Goal: Task Accomplishment & Management: Manage account settings

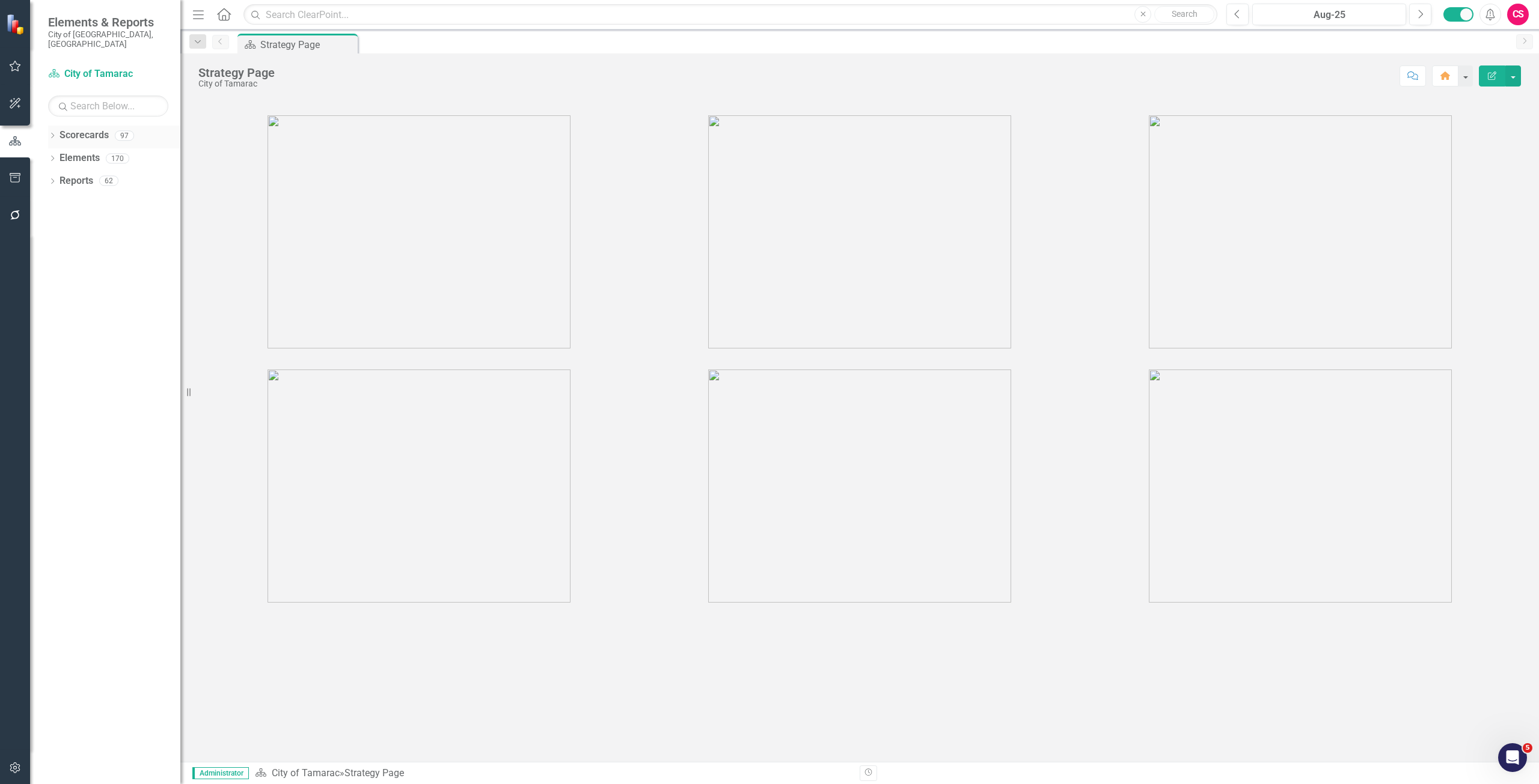
click at [91, 129] on link "Scorecards" at bounding box center [84, 135] width 50 height 14
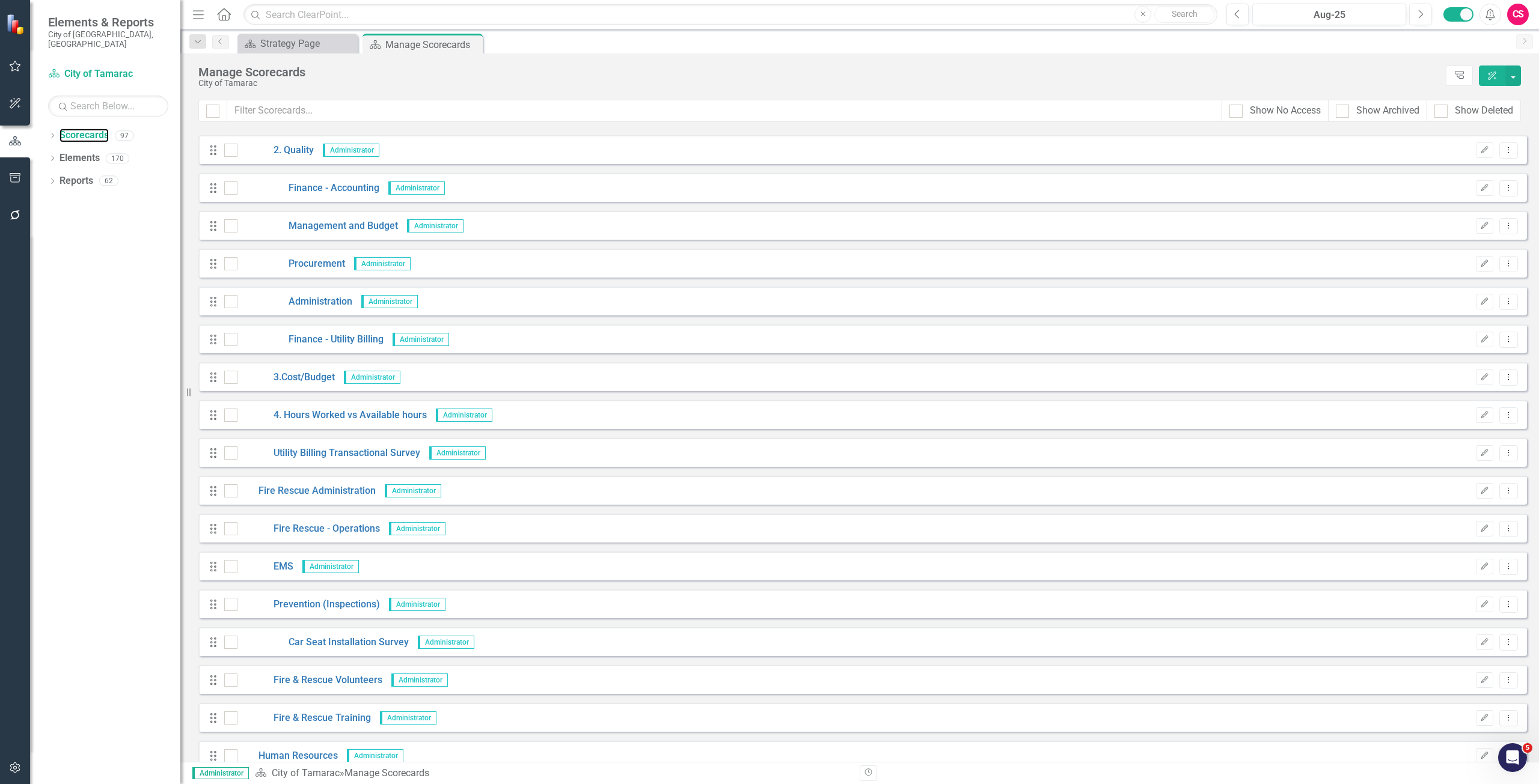
scroll to position [1021, 0]
click at [272, 116] on input "text" at bounding box center [724, 111] width 995 height 22
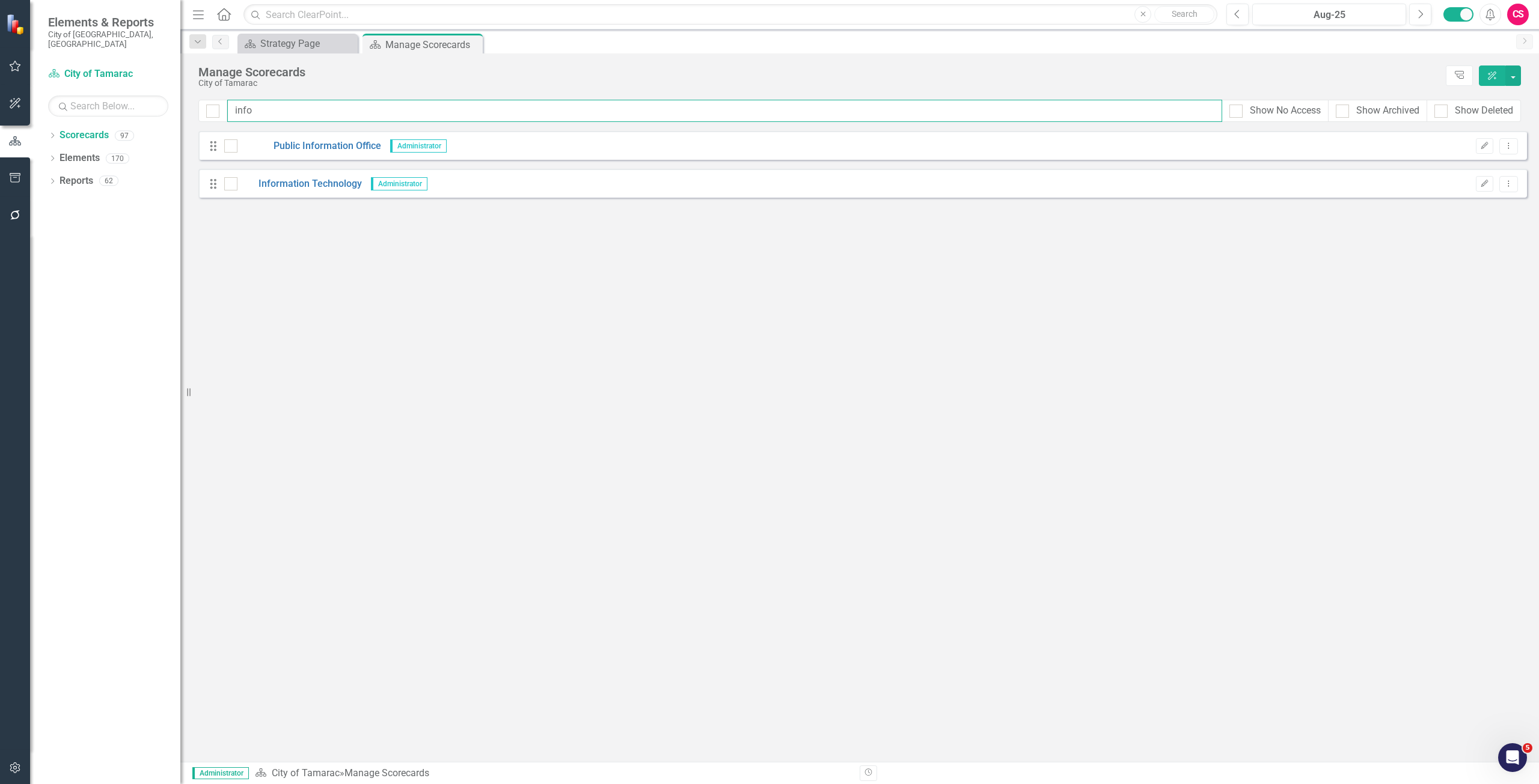
scroll to position [0, 0]
type input "inform"
click at [296, 182] on link "Information Technology" at bounding box center [300, 184] width 125 height 14
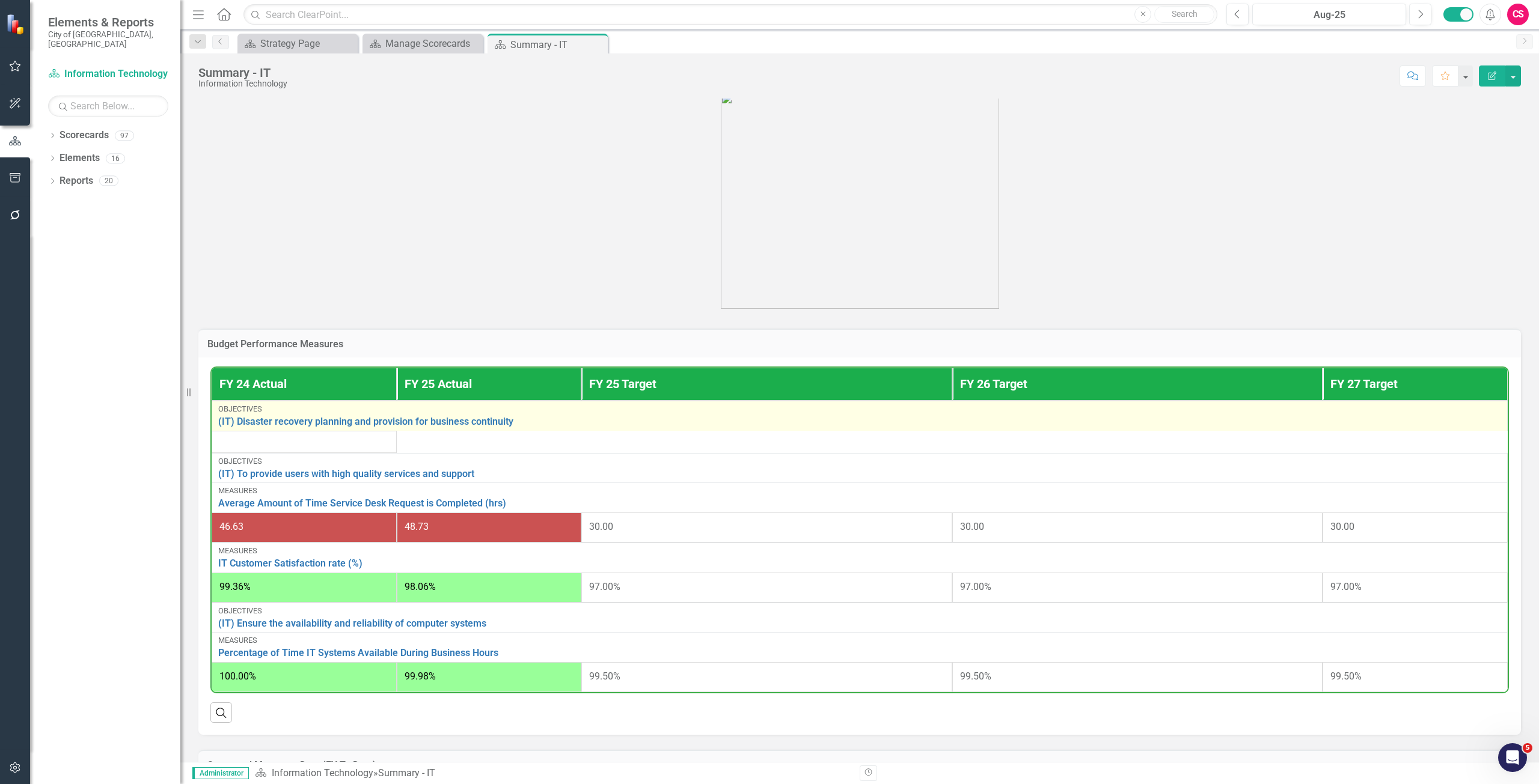
scroll to position [421, 0]
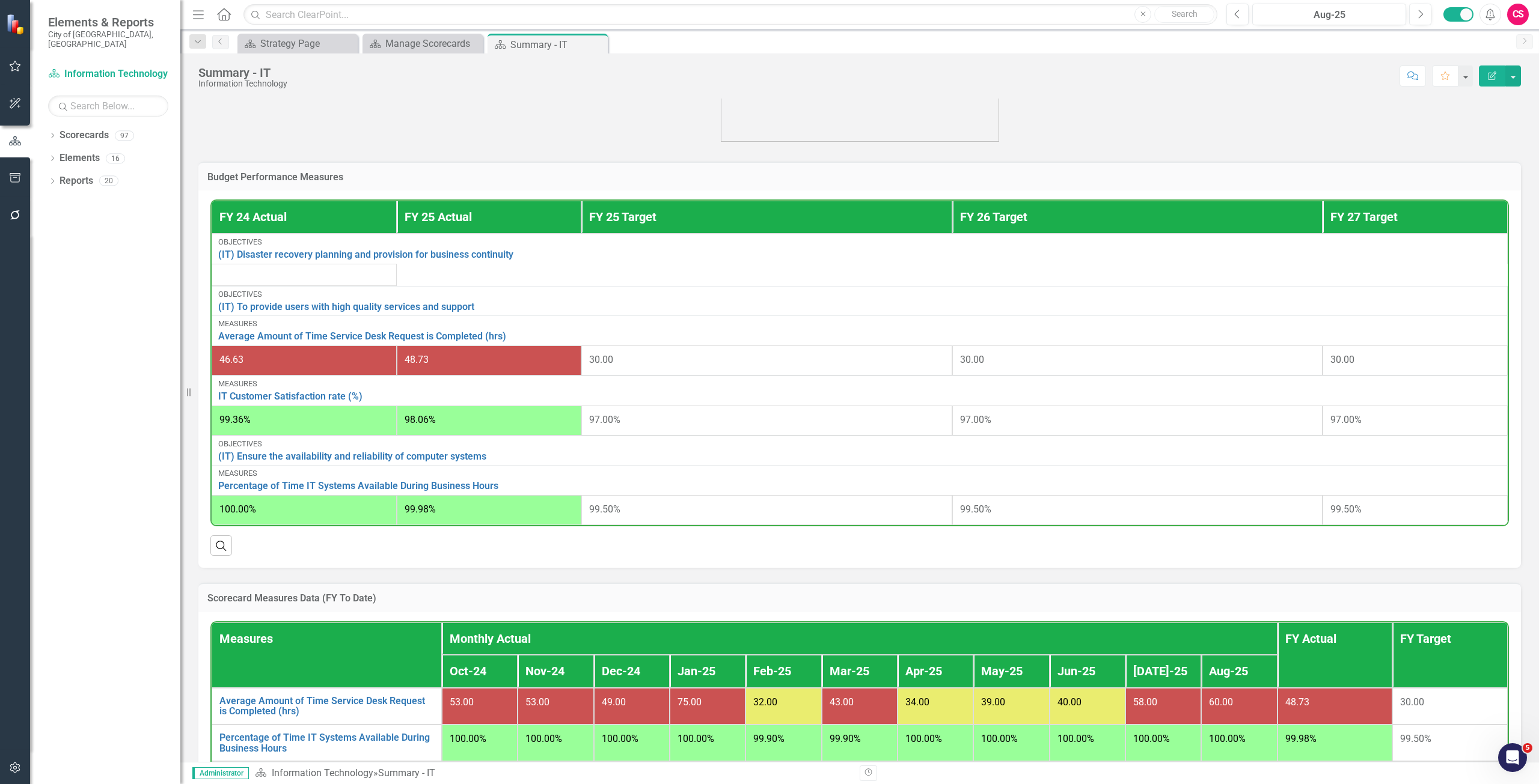
click at [390, 172] on div "Budget Performance Measures" at bounding box center [859, 177] width 1322 height 30
click at [390, 171] on div "Budget Performance Measures" at bounding box center [859, 177] width 1322 height 30
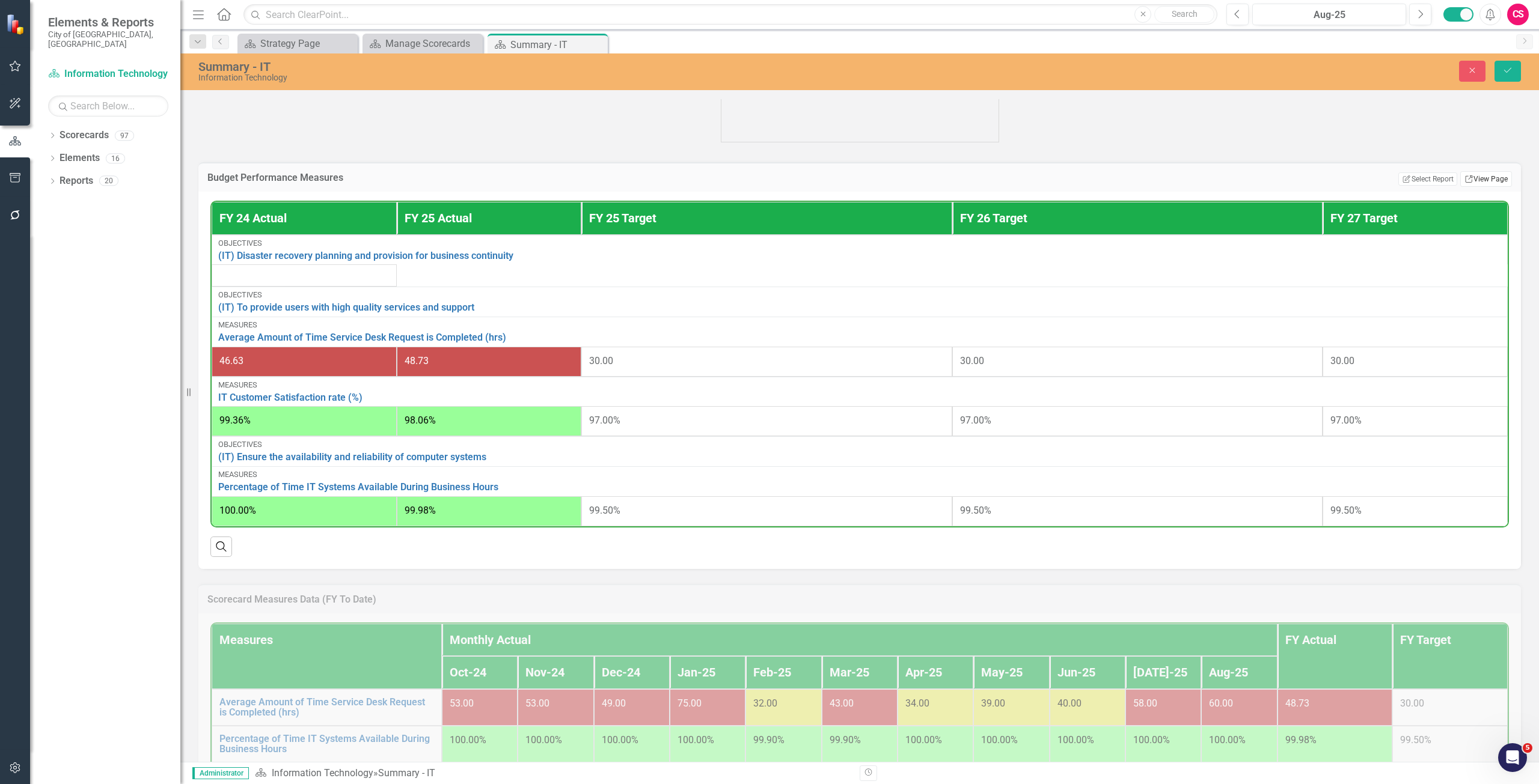
click at [1469, 187] on link "Link View Page" at bounding box center [1485, 178] width 52 height 16
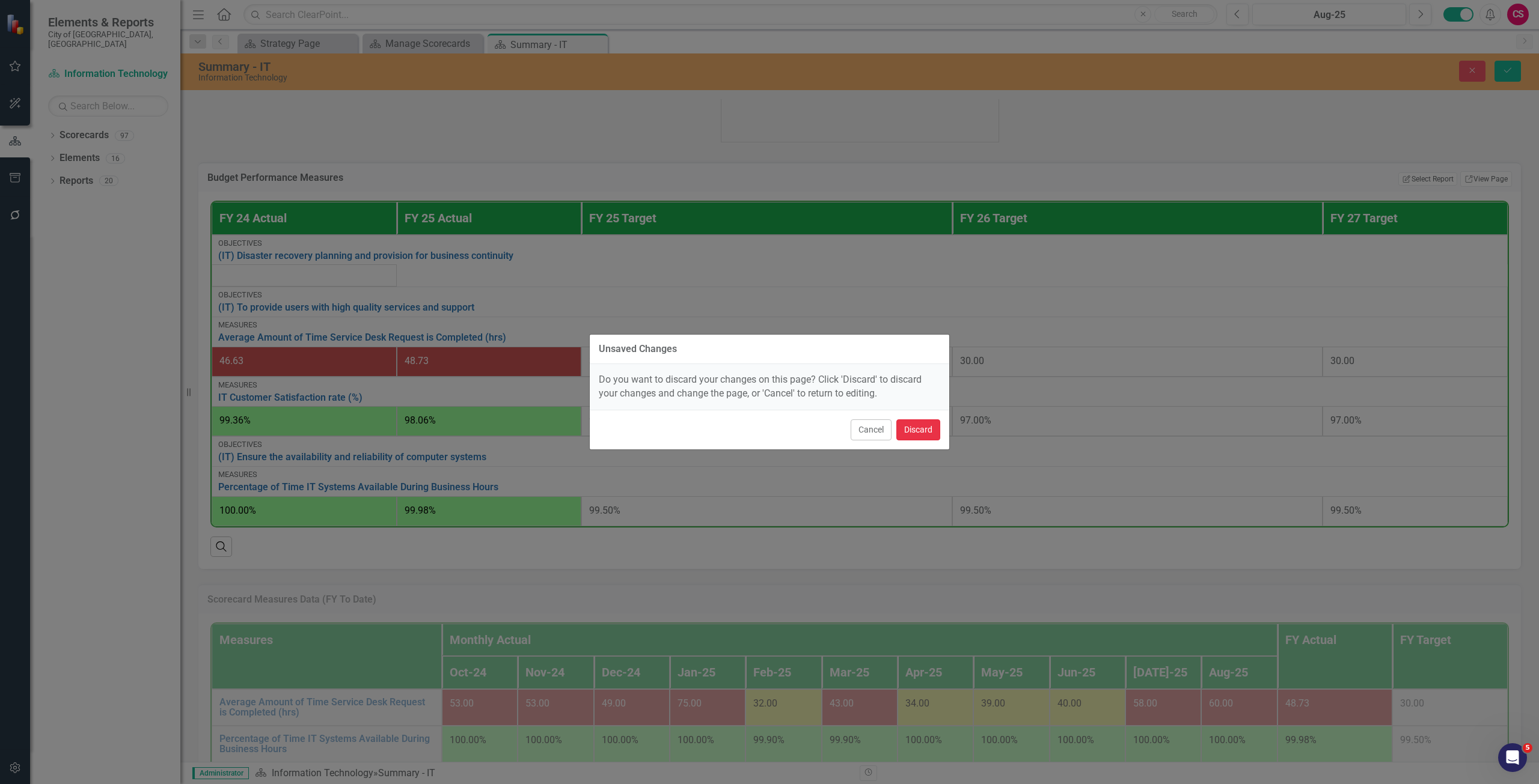
click at [905, 432] on button "Discard" at bounding box center [917, 429] width 44 height 21
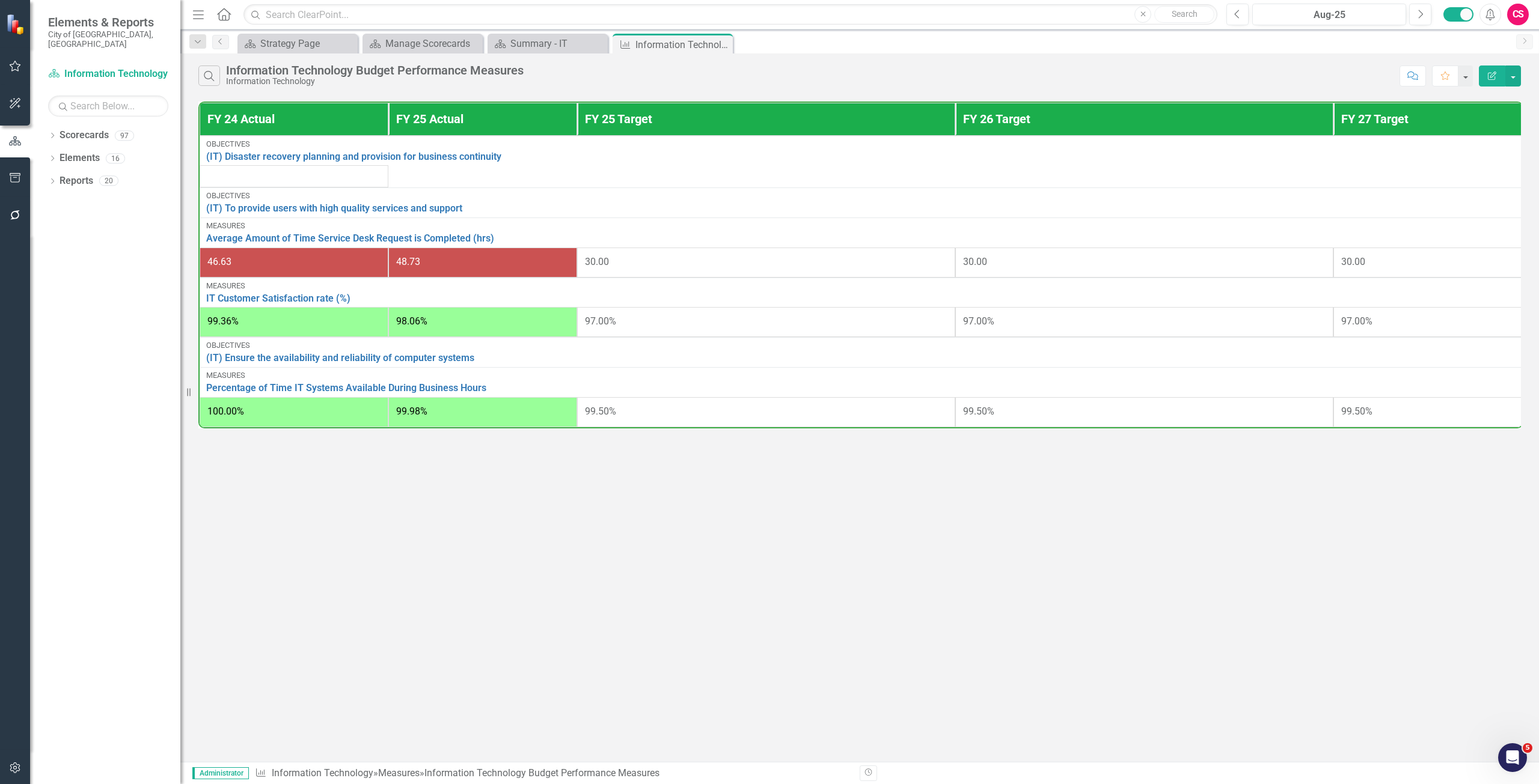
click at [1484, 76] on button "Edit Report" at bounding box center [1492, 75] width 26 height 21
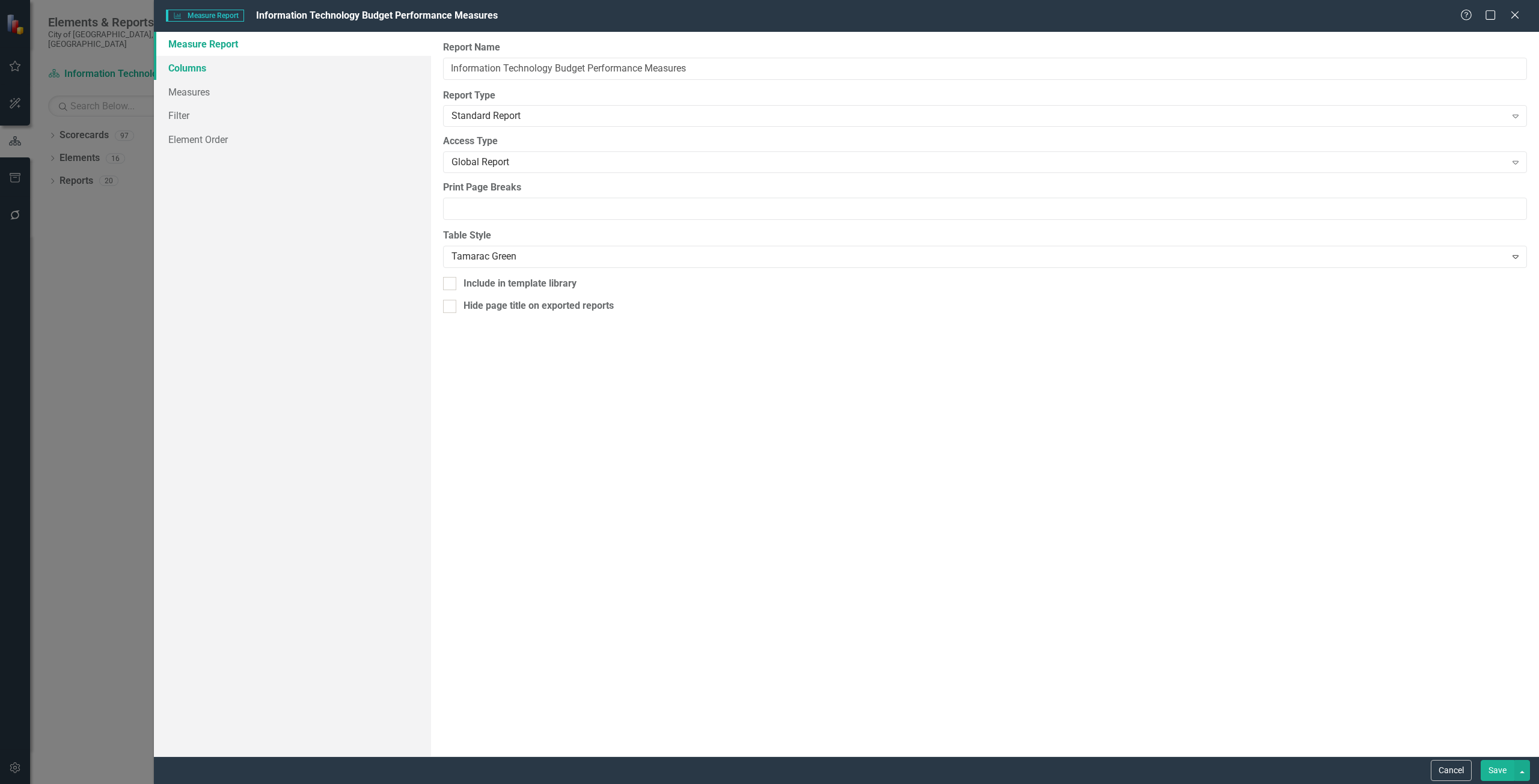
click at [269, 64] on link "Columns" at bounding box center [292, 68] width 277 height 24
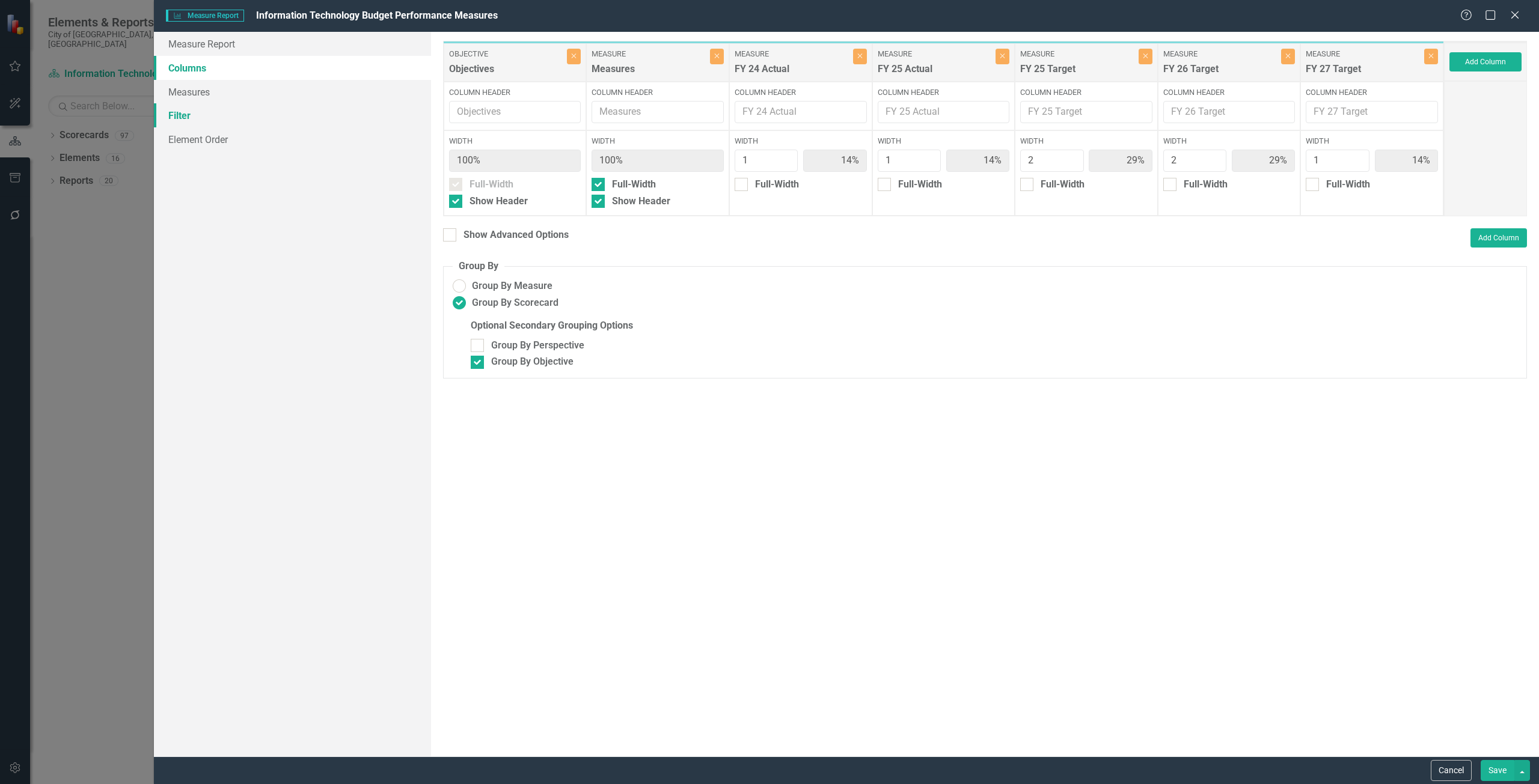
click at [282, 122] on link "Filter" at bounding box center [292, 115] width 277 height 24
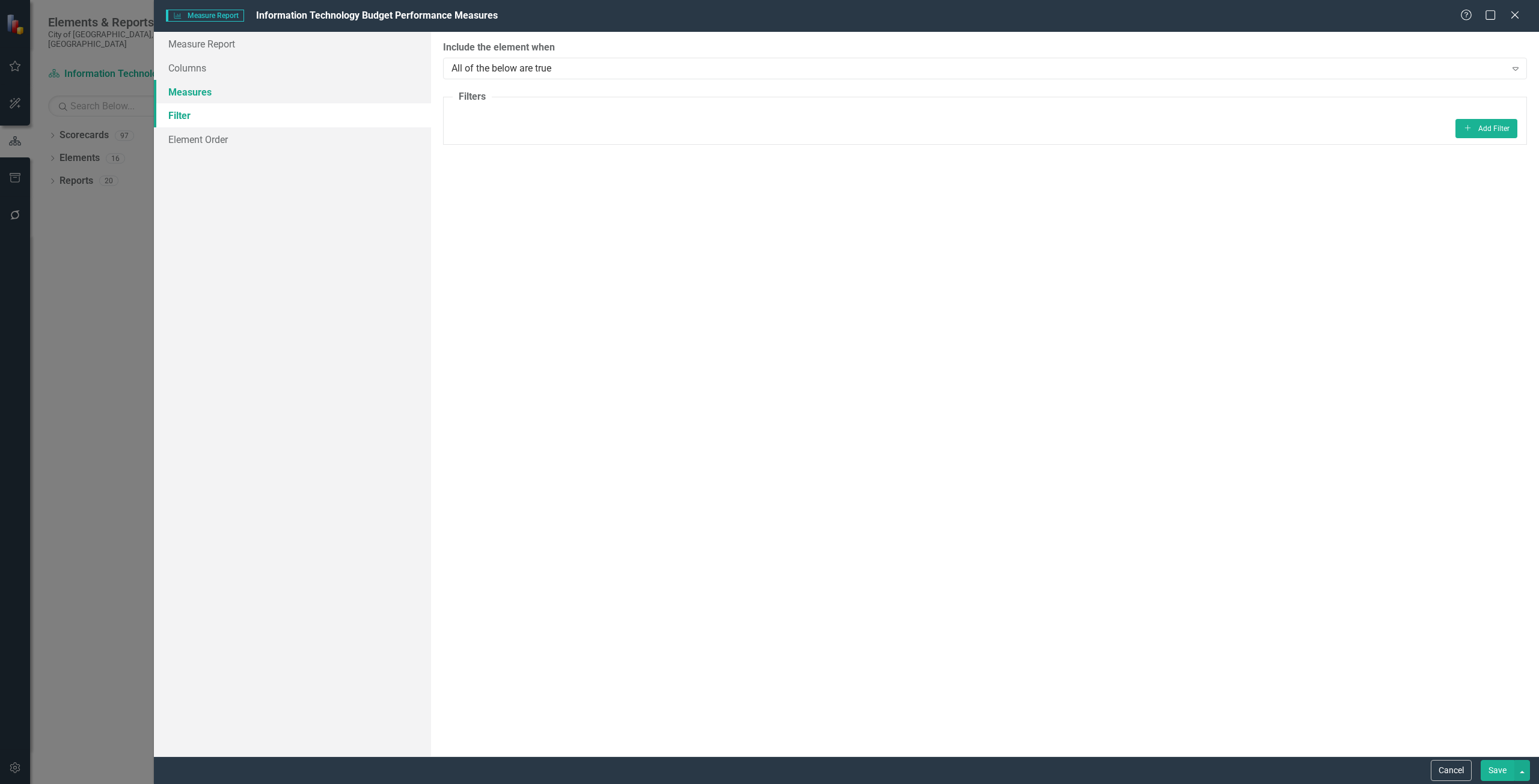
click at [284, 94] on link "Measures" at bounding box center [292, 92] width 277 height 24
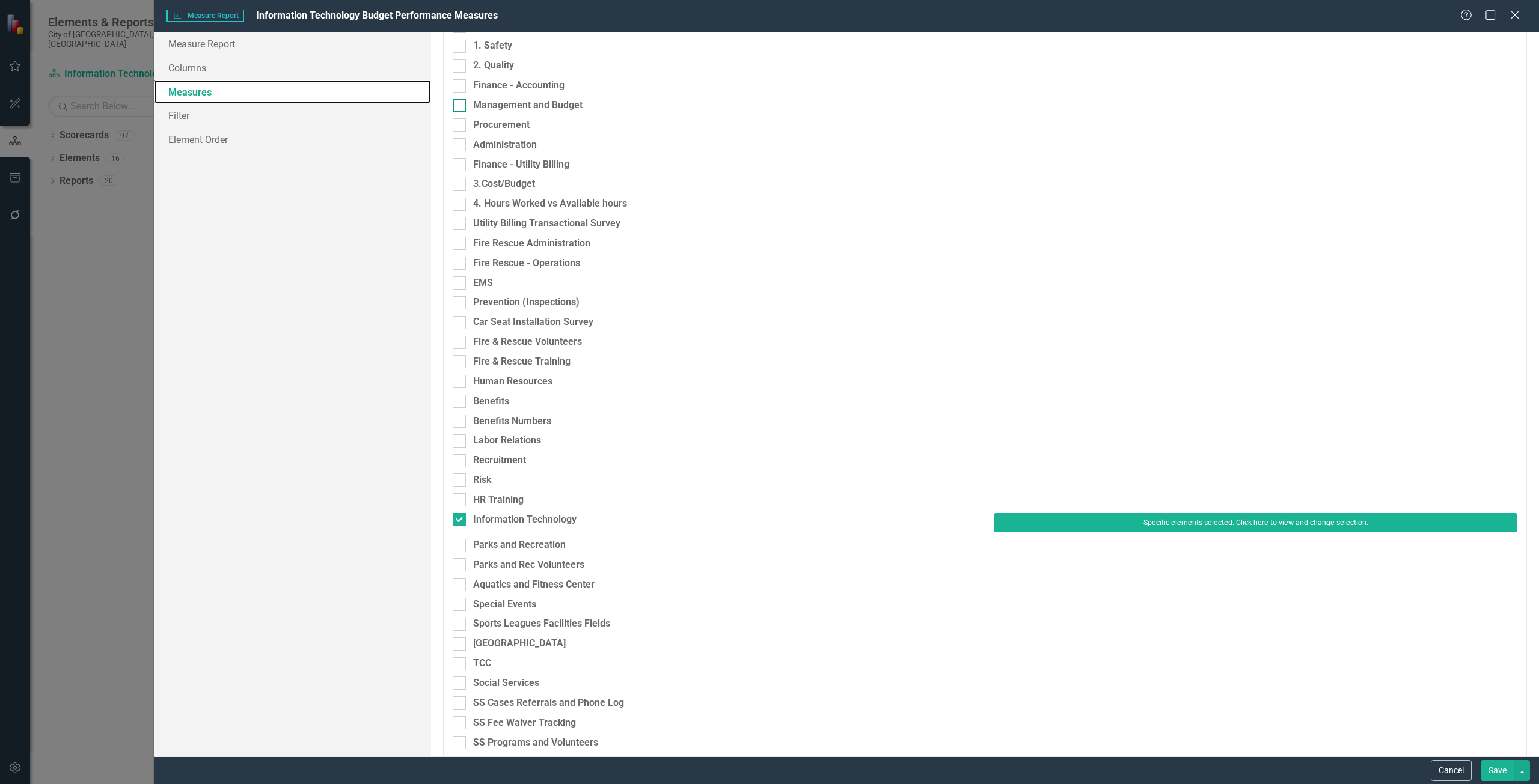
scroll to position [721, 0]
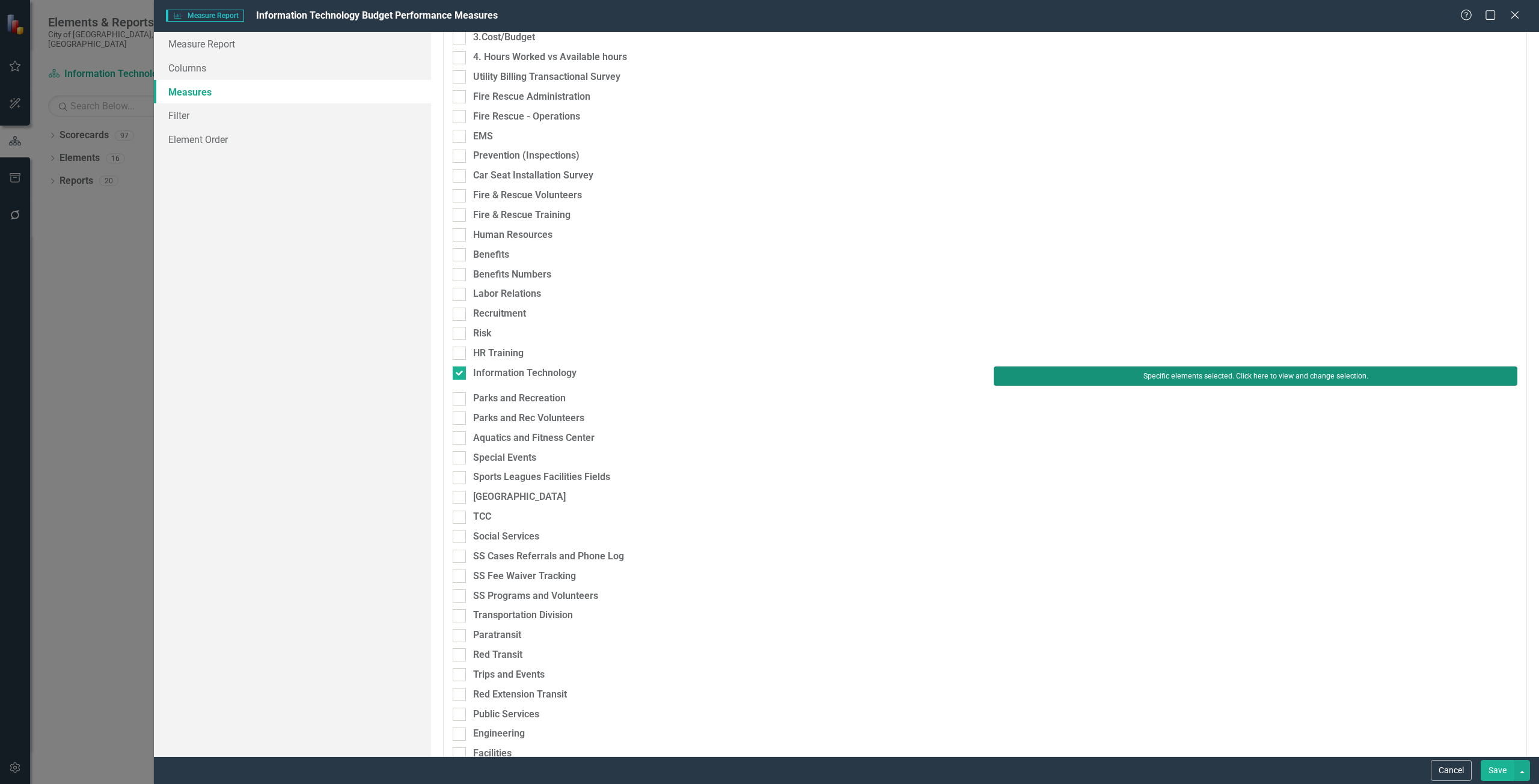
click at [1070, 371] on button "Specific elements selected. Click here to view and change selection." at bounding box center [1255, 375] width 523 height 19
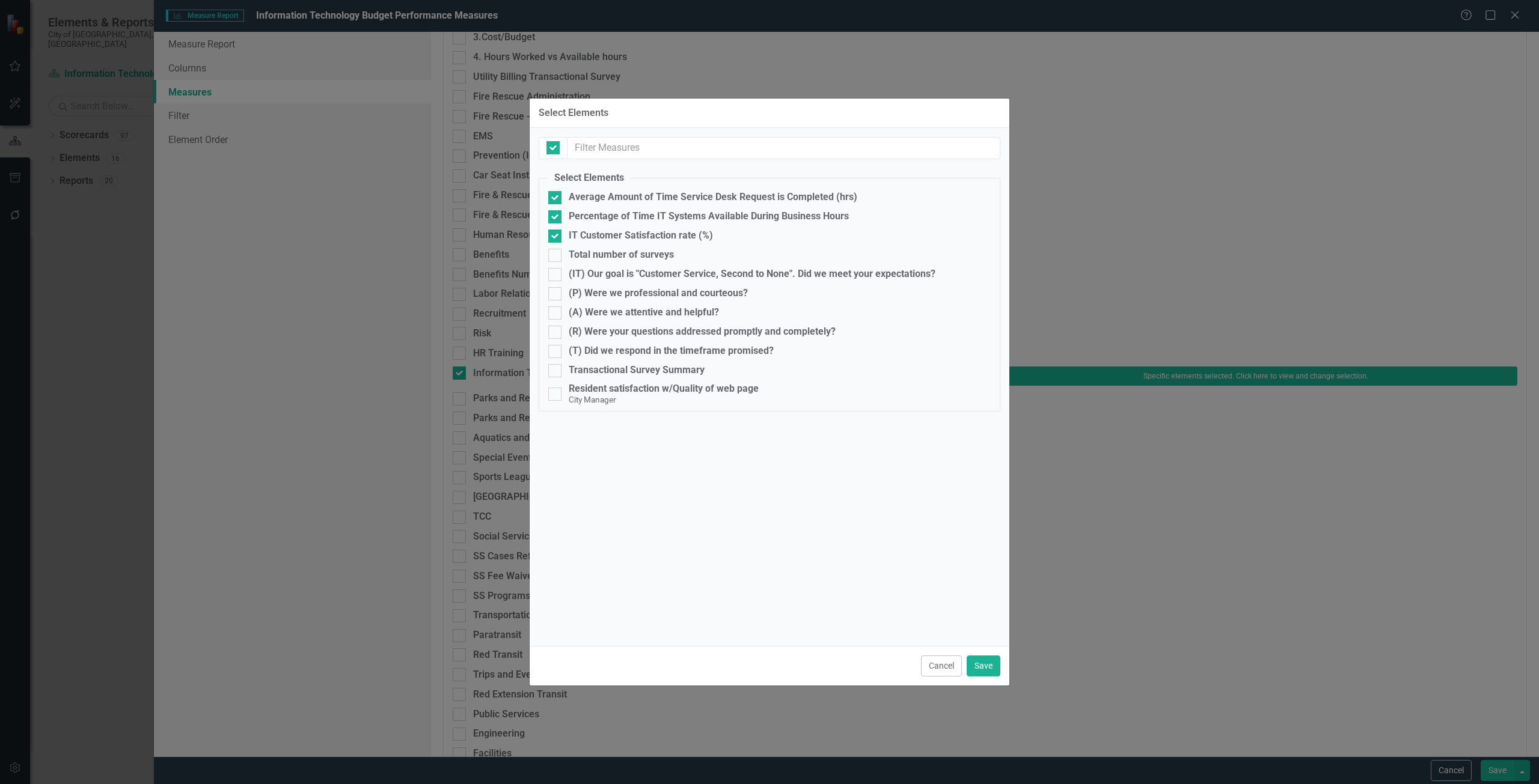
checkbox input "false"
click at [933, 670] on button "Cancel" at bounding box center [940, 665] width 40 height 21
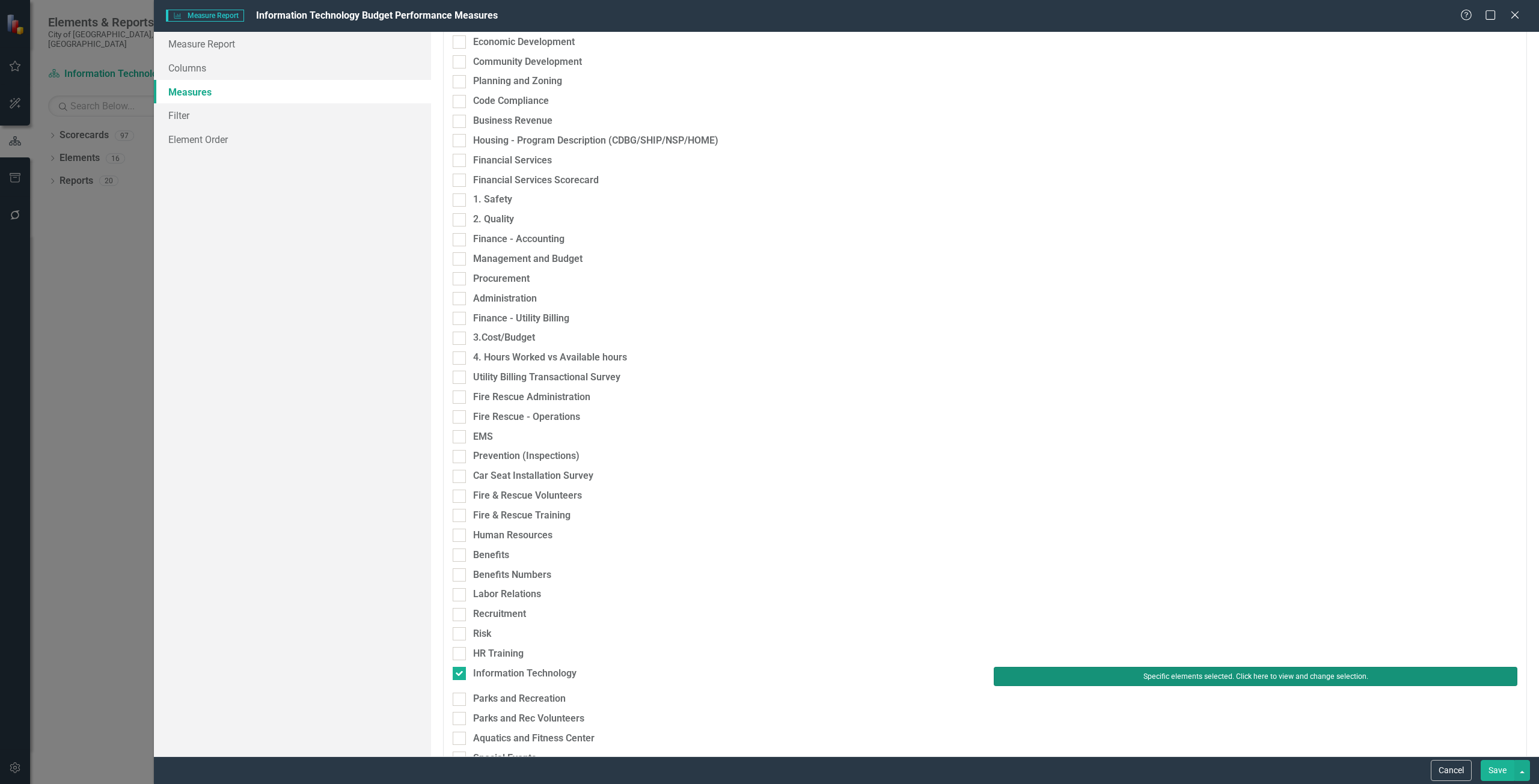
scroll to position [781, 0]
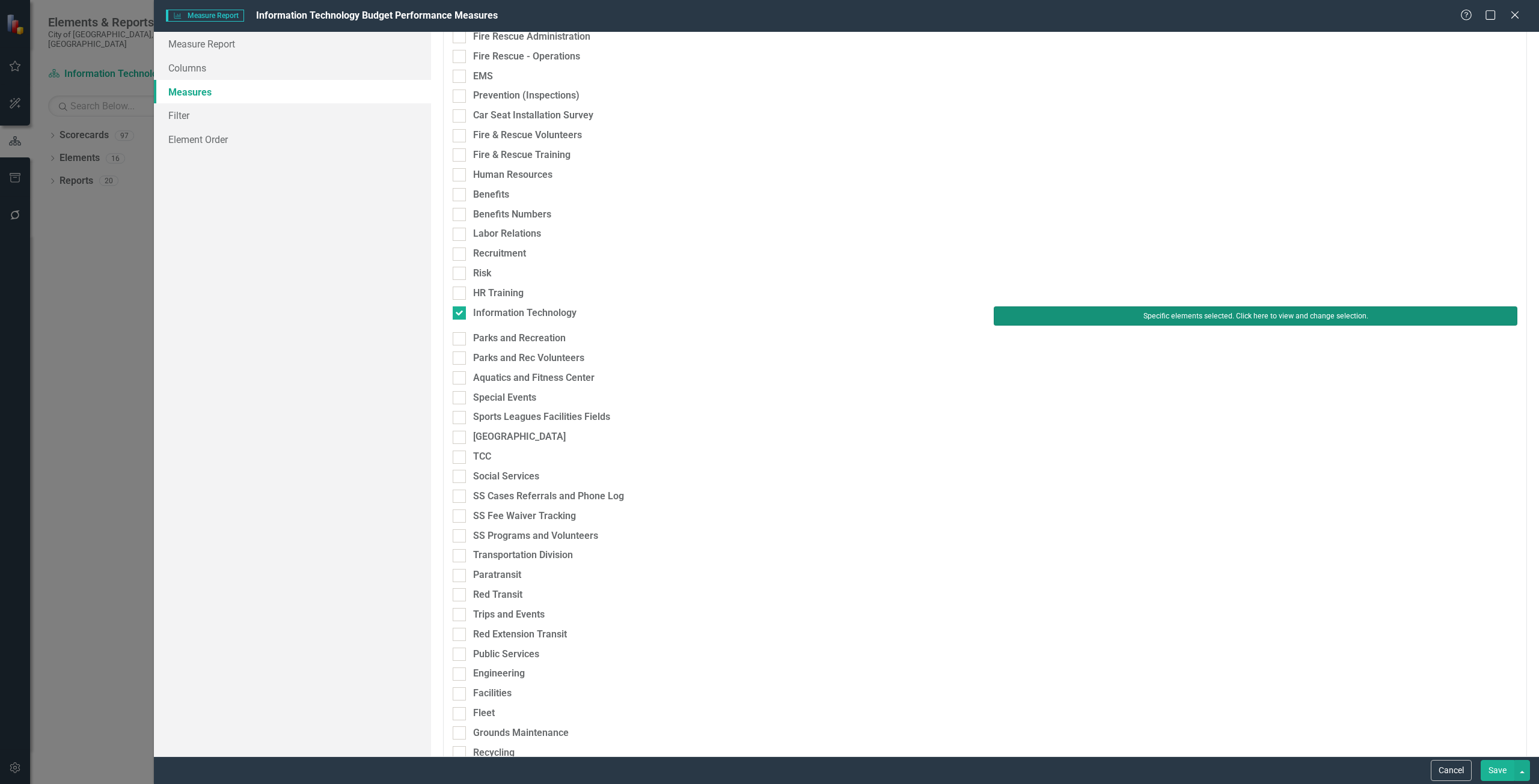
click at [1044, 324] on button "Specific elements selected. Click here to view and change selection." at bounding box center [1255, 315] width 523 height 19
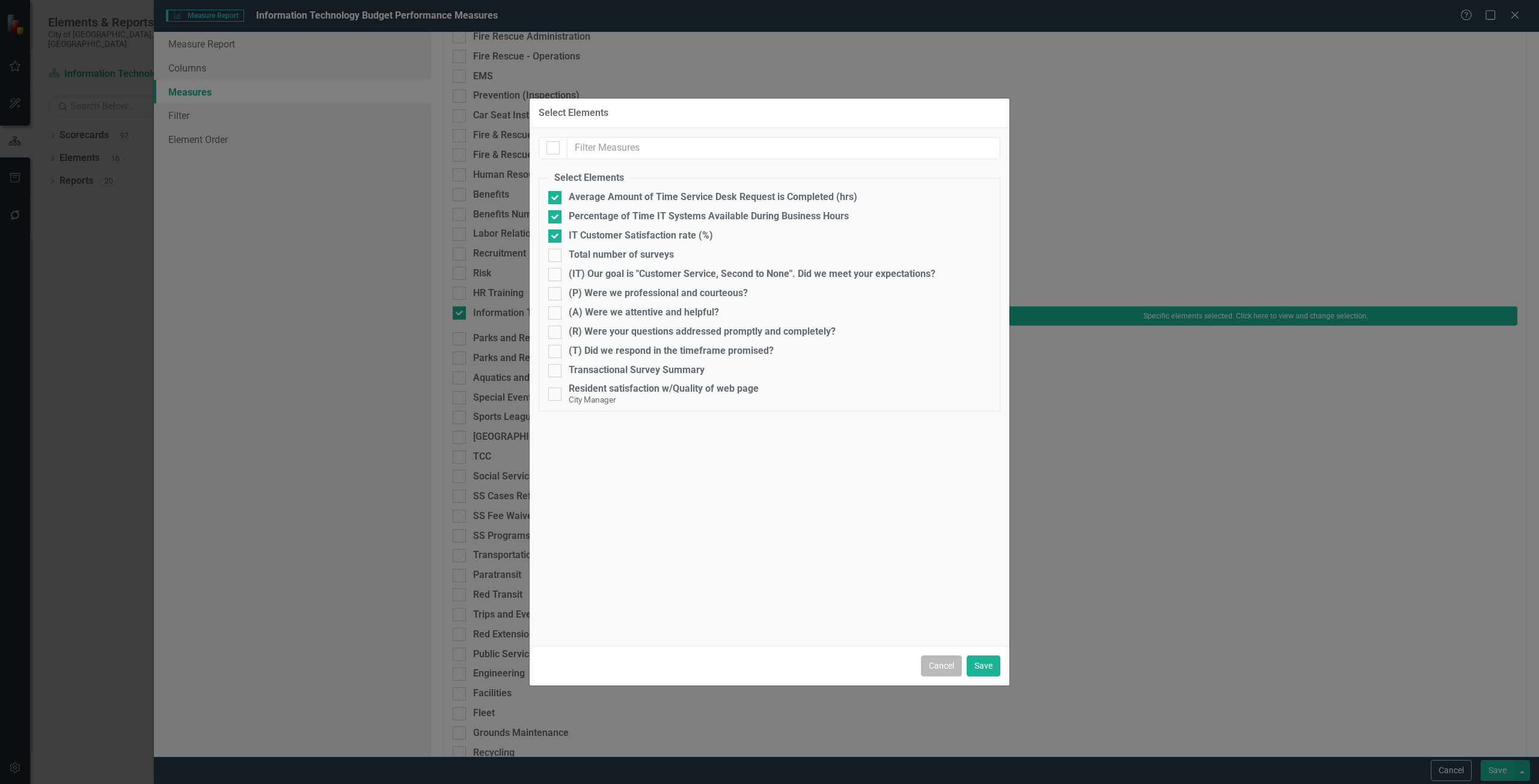
click at [931, 664] on button "Cancel" at bounding box center [940, 665] width 40 height 21
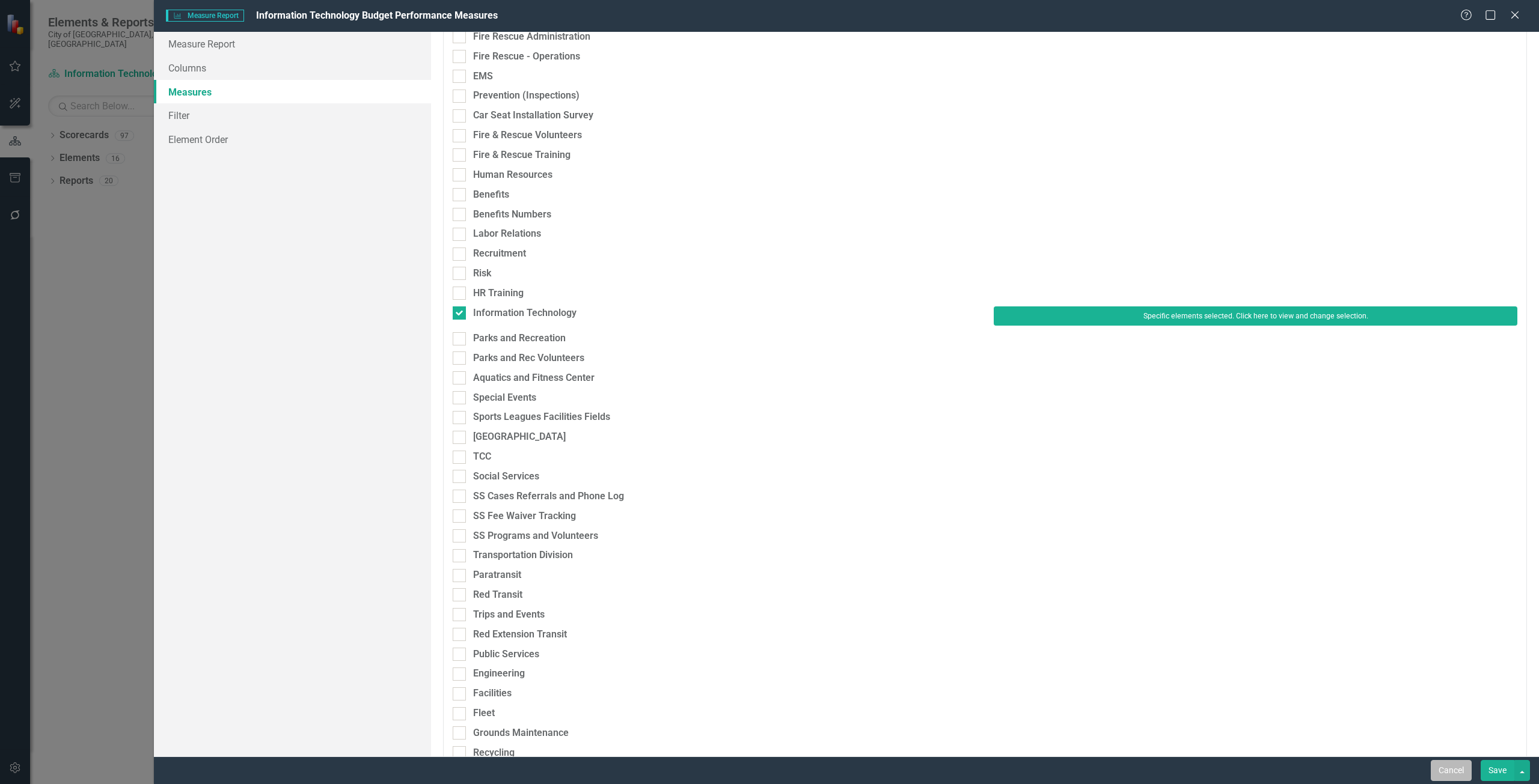
click at [1434, 772] on button "Cancel" at bounding box center [1450, 770] width 40 height 21
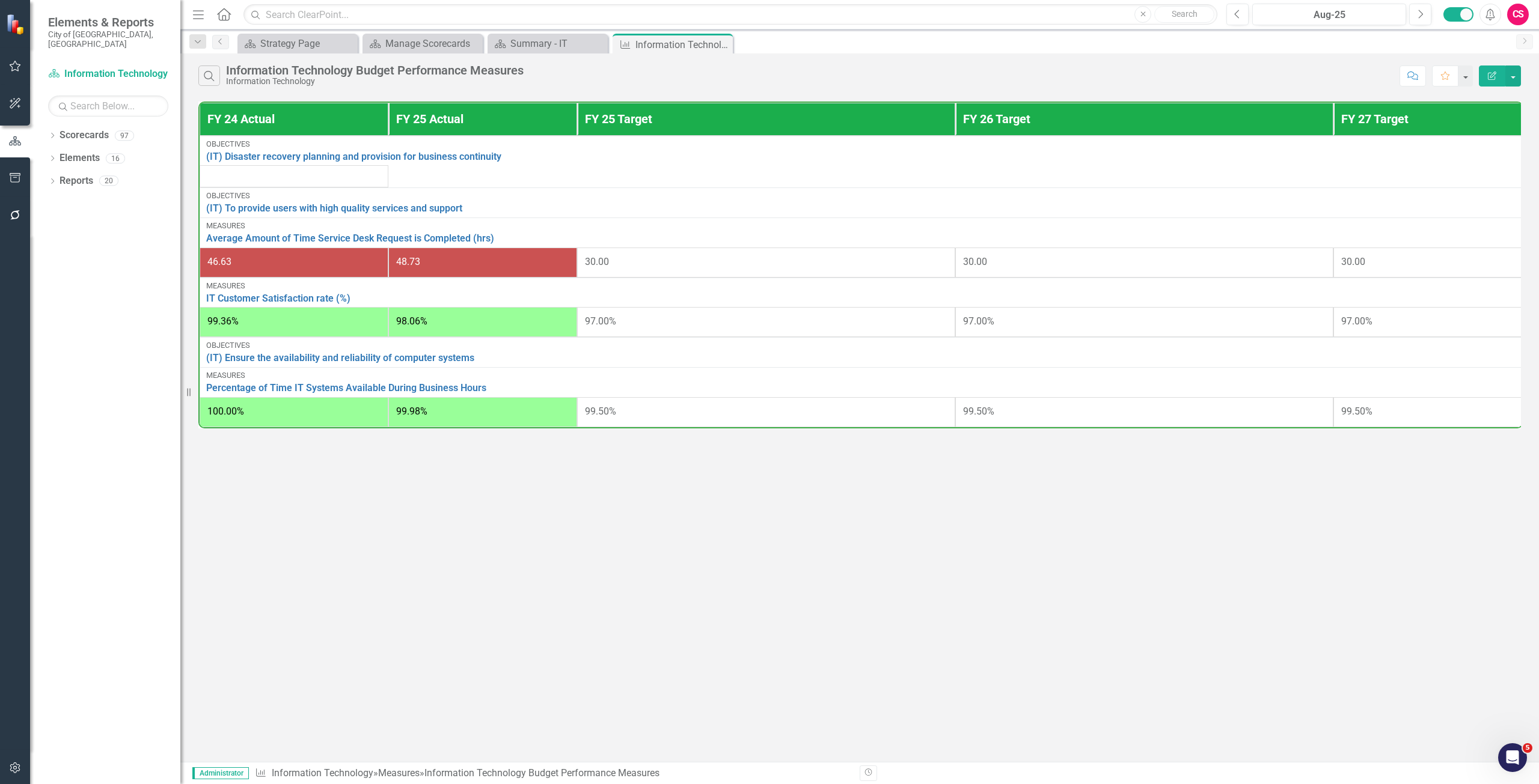
click at [1488, 82] on button "Edit Report" at bounding box center [1492, 75] width 26 height 21
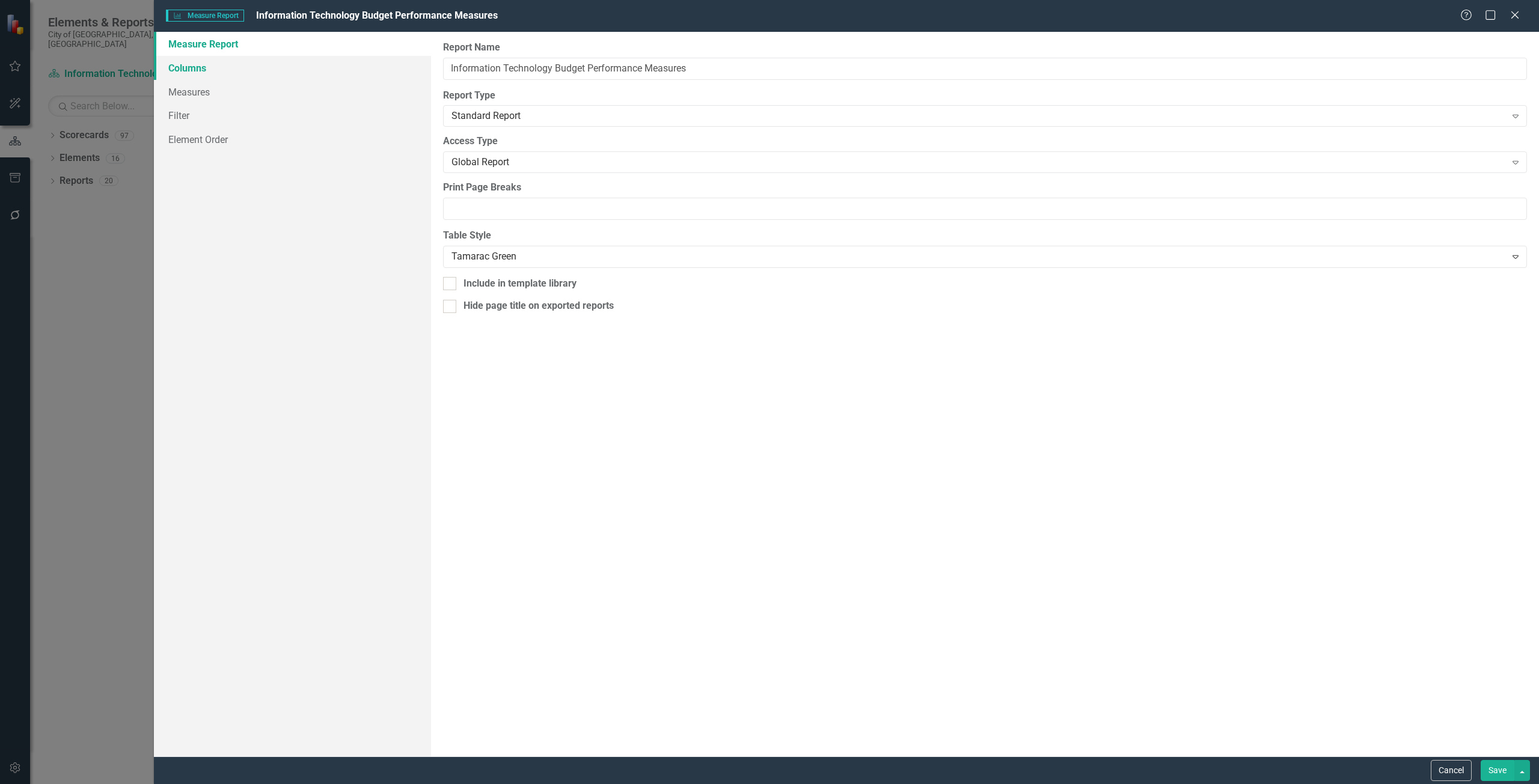
click at [197, 62] on link "Columns" at bounding box center [292, 68] width 277 height 24
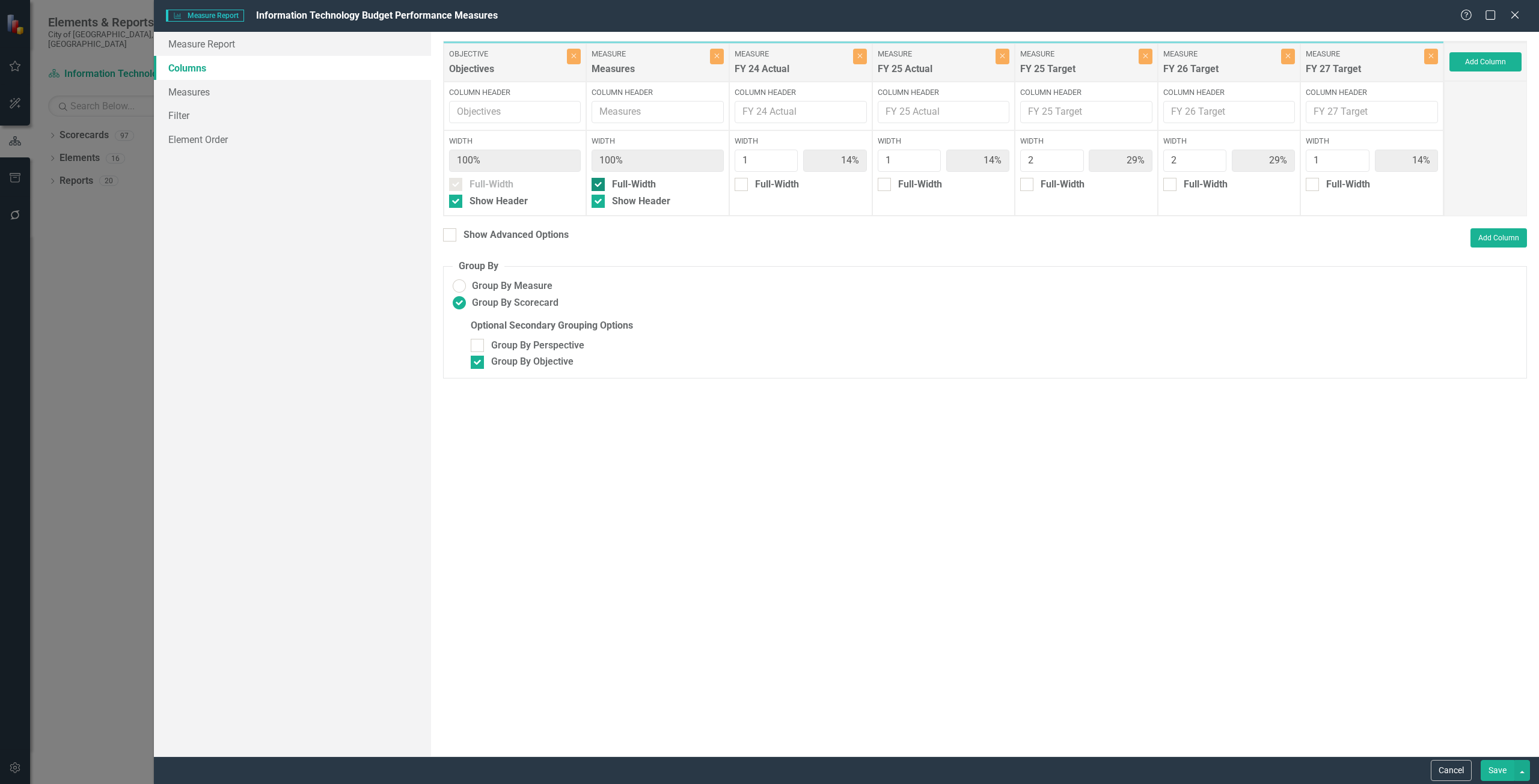
click at [599, 187] on div at bounding box center [598, 184] width 13 height 13
click at [599, 186] on input "Full-Width" at bounding box center [594, 181] width 7 height 7
checkbox input "false"
type input "30%"
type input "10%"
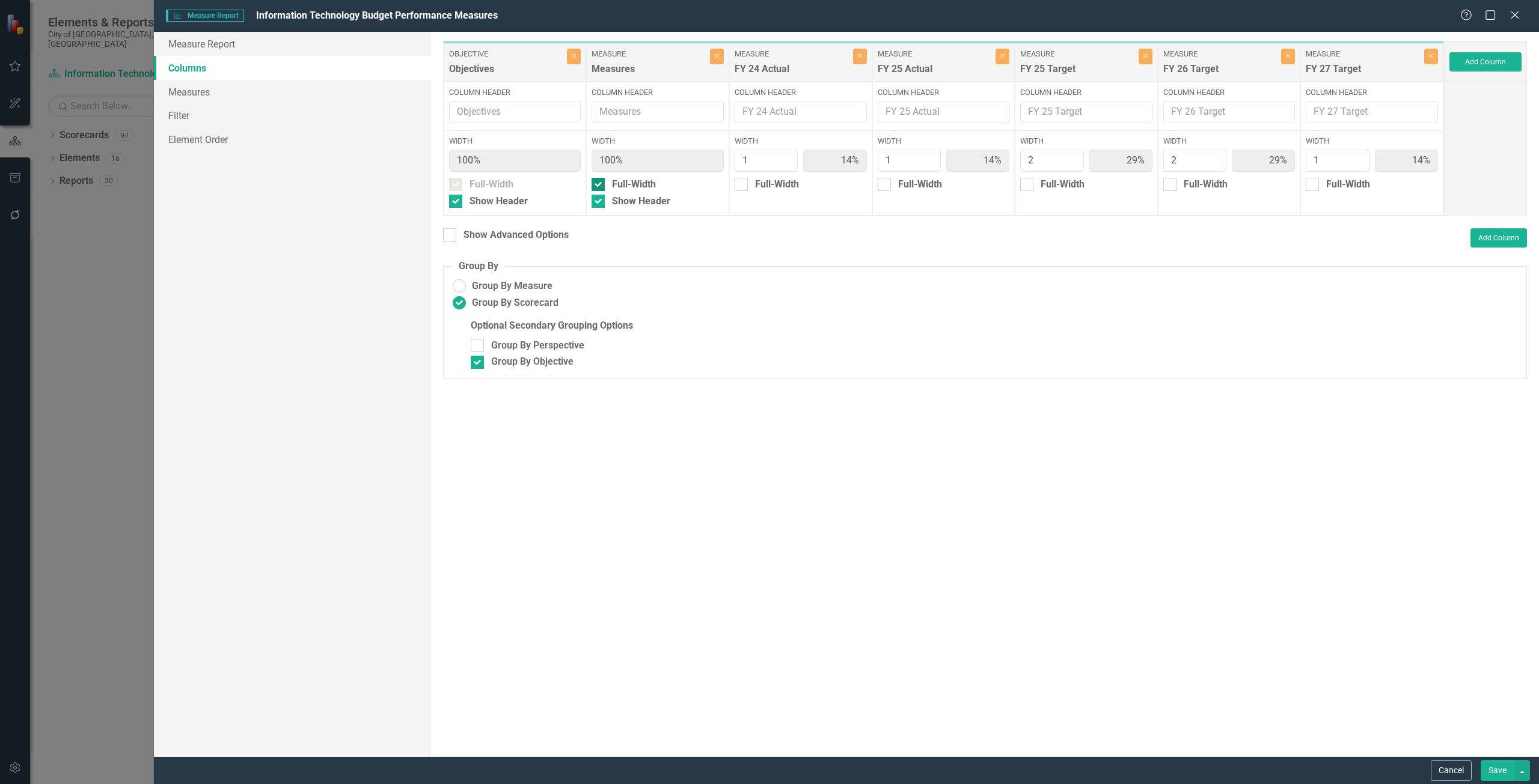
type input "10%"
type input "20%"
type input "10%"
click at [474, 191] on div "Full-Width" at bounding box center [491, 184] width 44 height 14
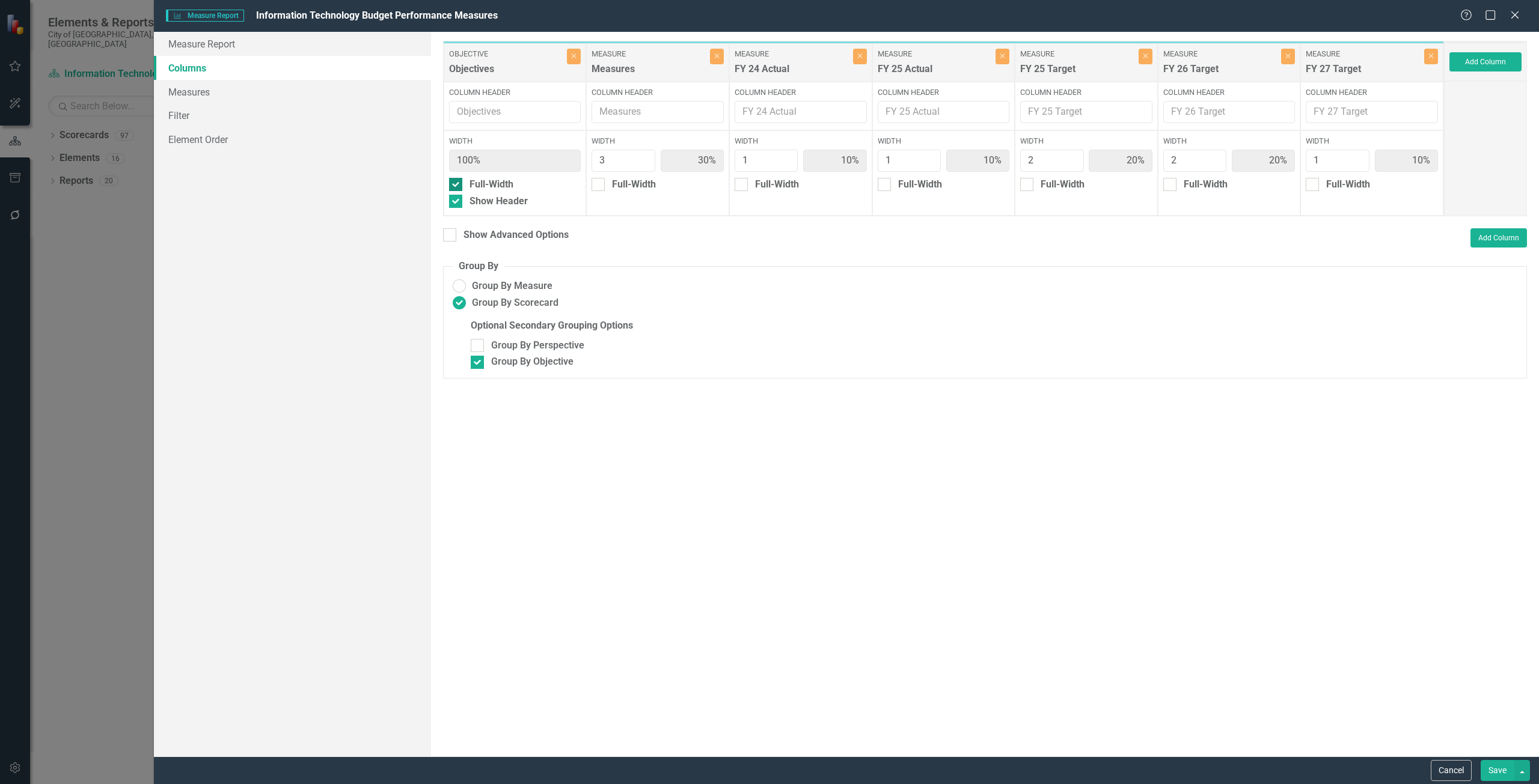
click at [457, 186] on input "Full-Width" at bounding box center [452, 181] width 7 height 7
checkbox input "false"
type input "29%"
type input "21%"
type input "7%"
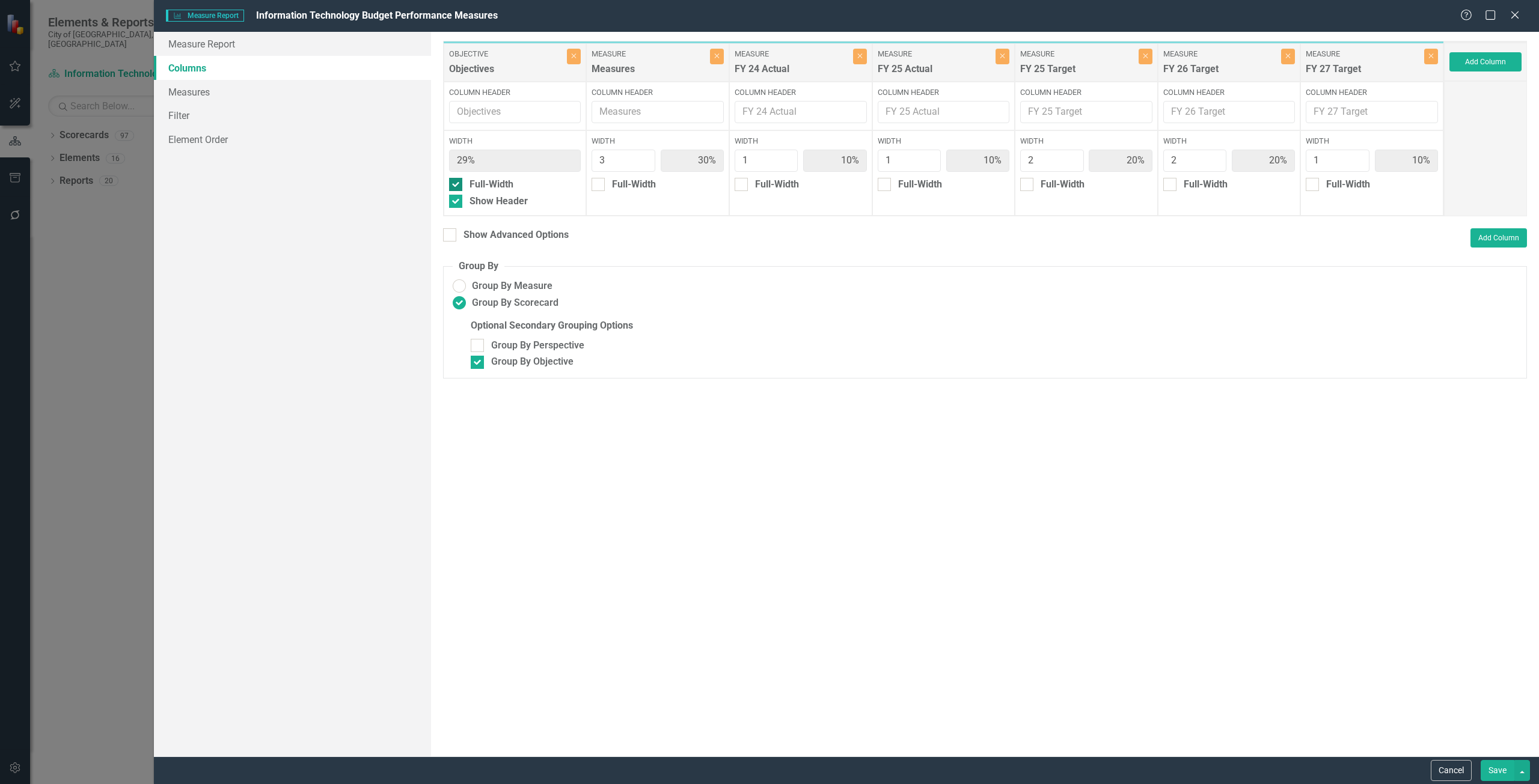
type input "7%"
type input "14%"
type input "7%"
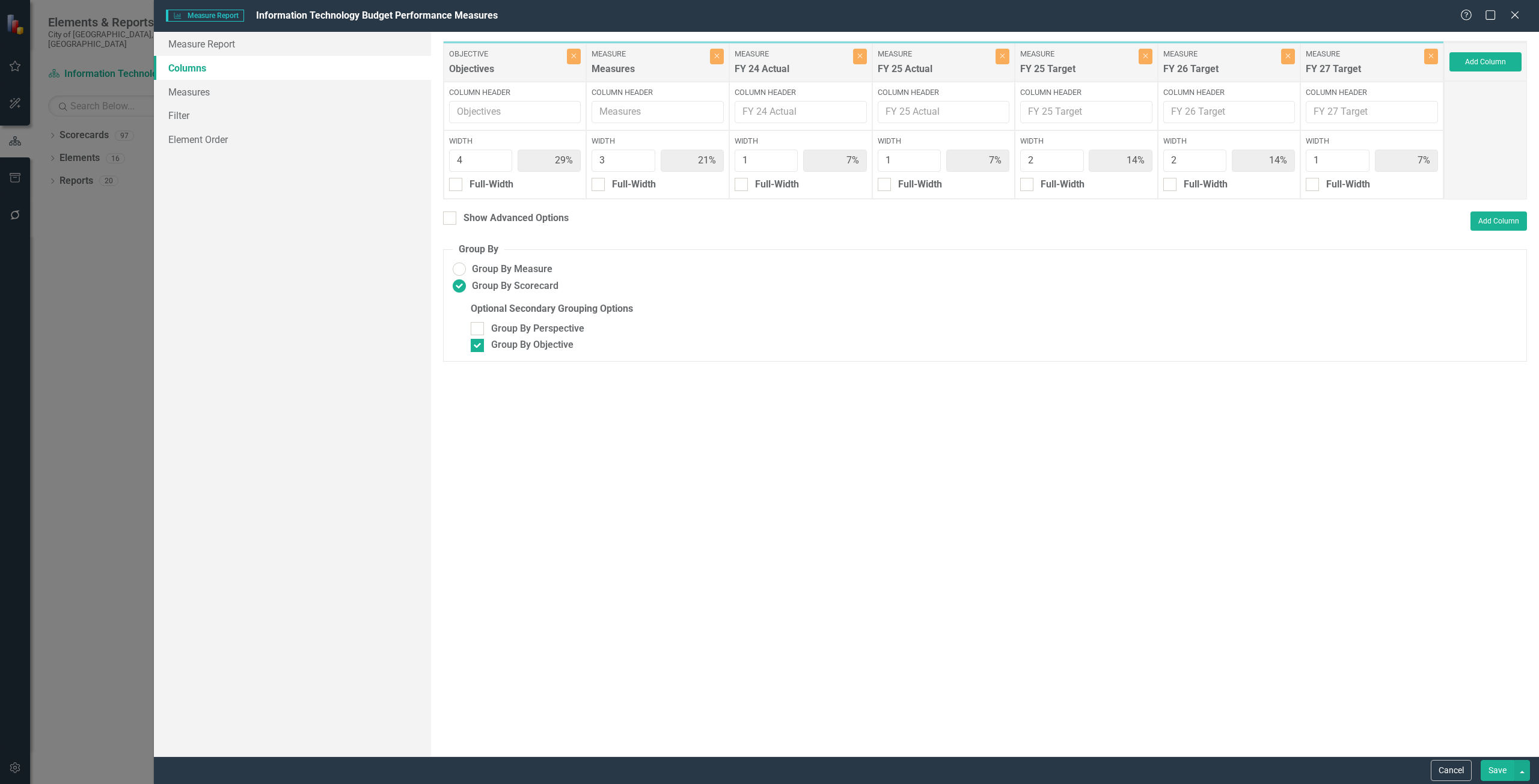
click at [1503, 777] on button "Save" at bounding box center [1497, 770] width 34 height 21
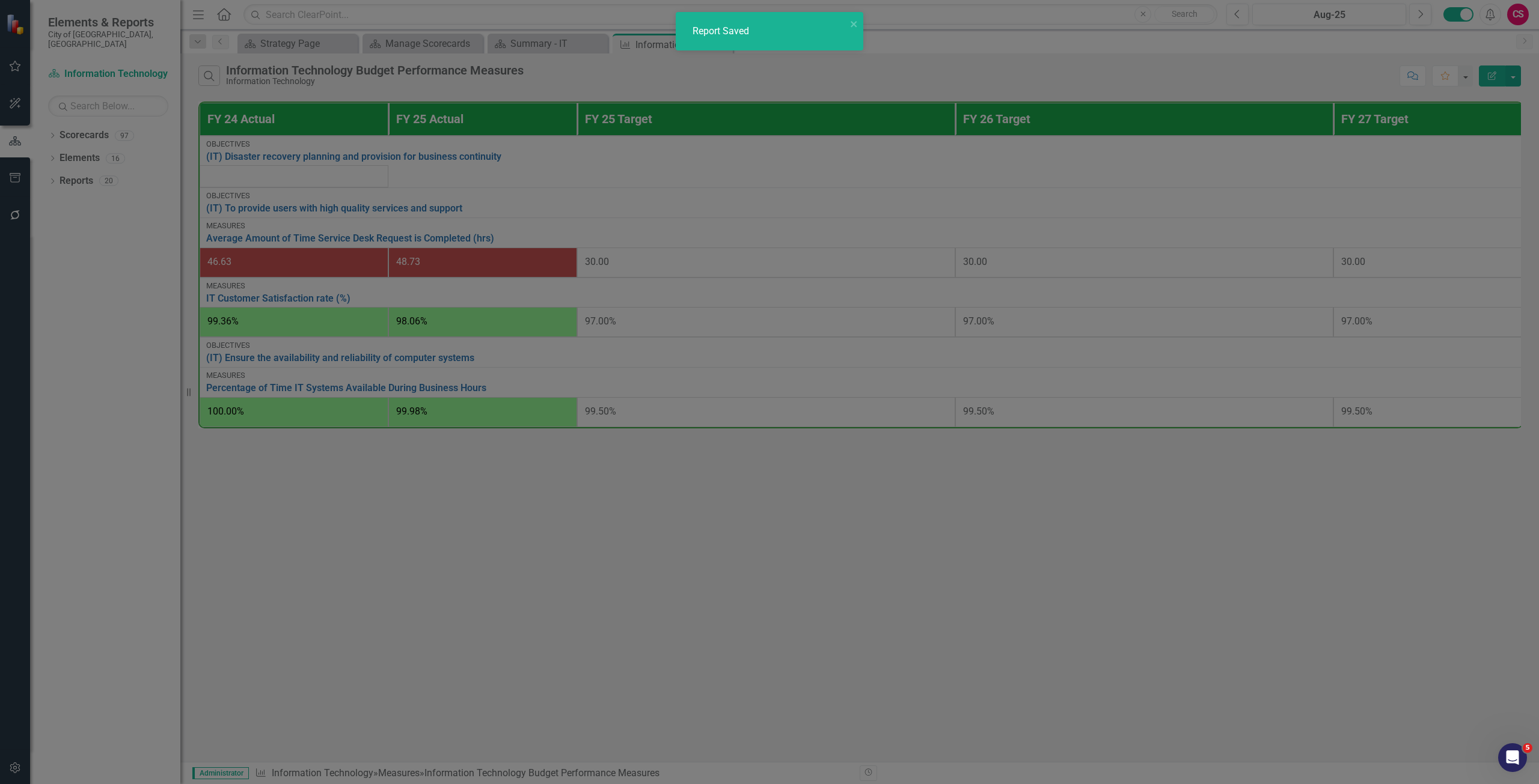
radio input "false"
checkbox input "false"
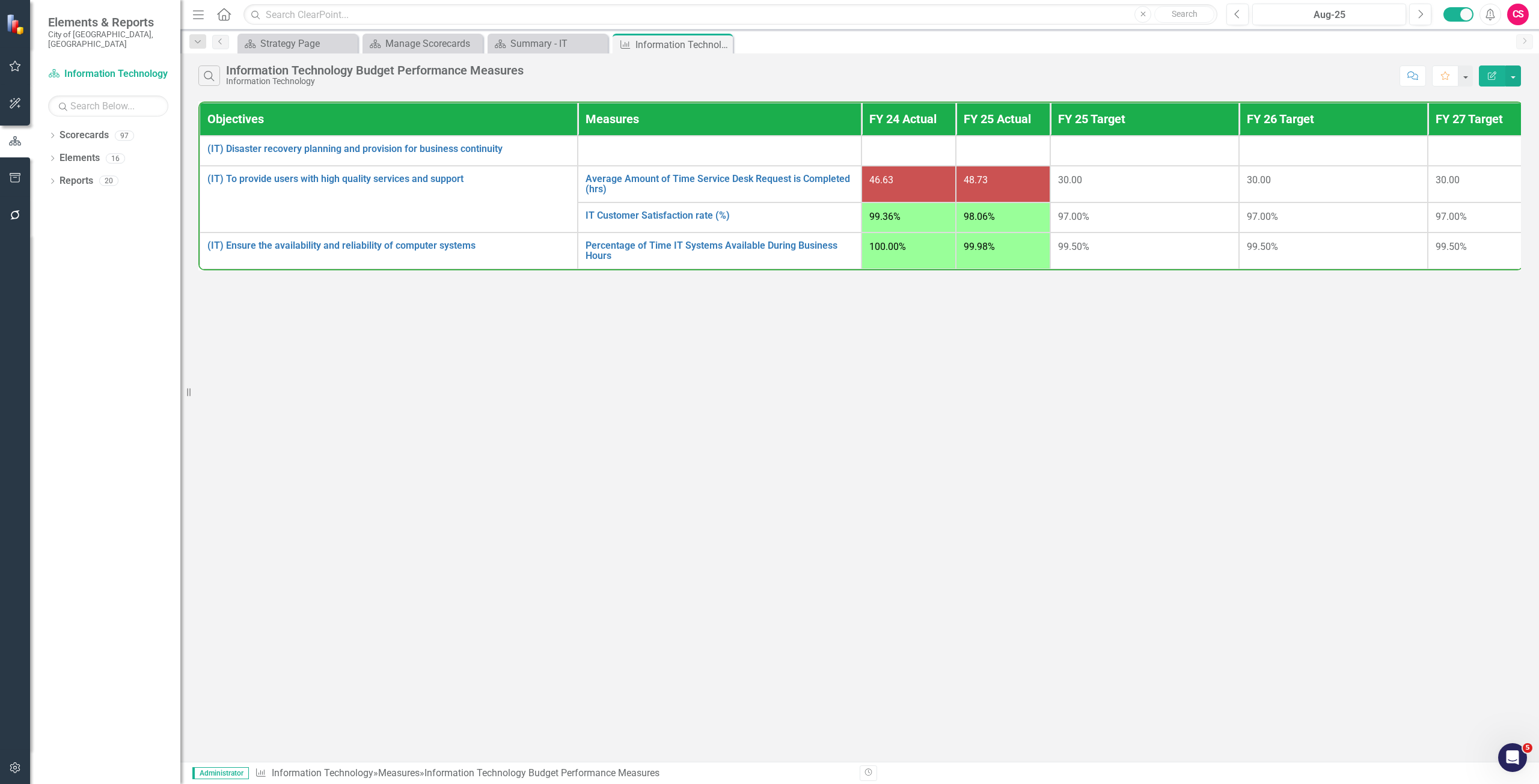
click at [1488, 73] on icon "button" at bounding box center [1492, 76] width 8 height 8
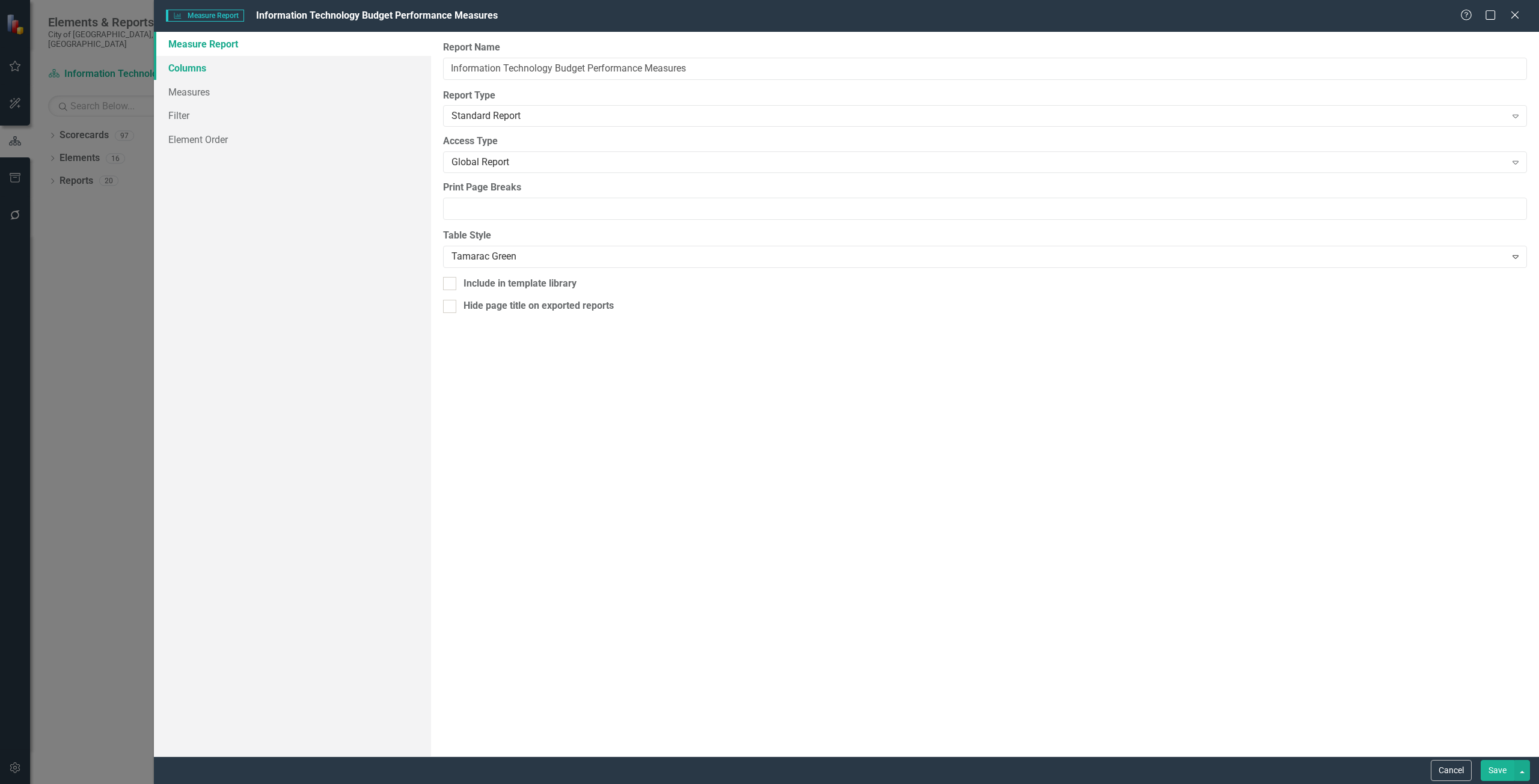
click at [311, 68] on link "Columns" at bounding box center [292, 68] width 277 height 24
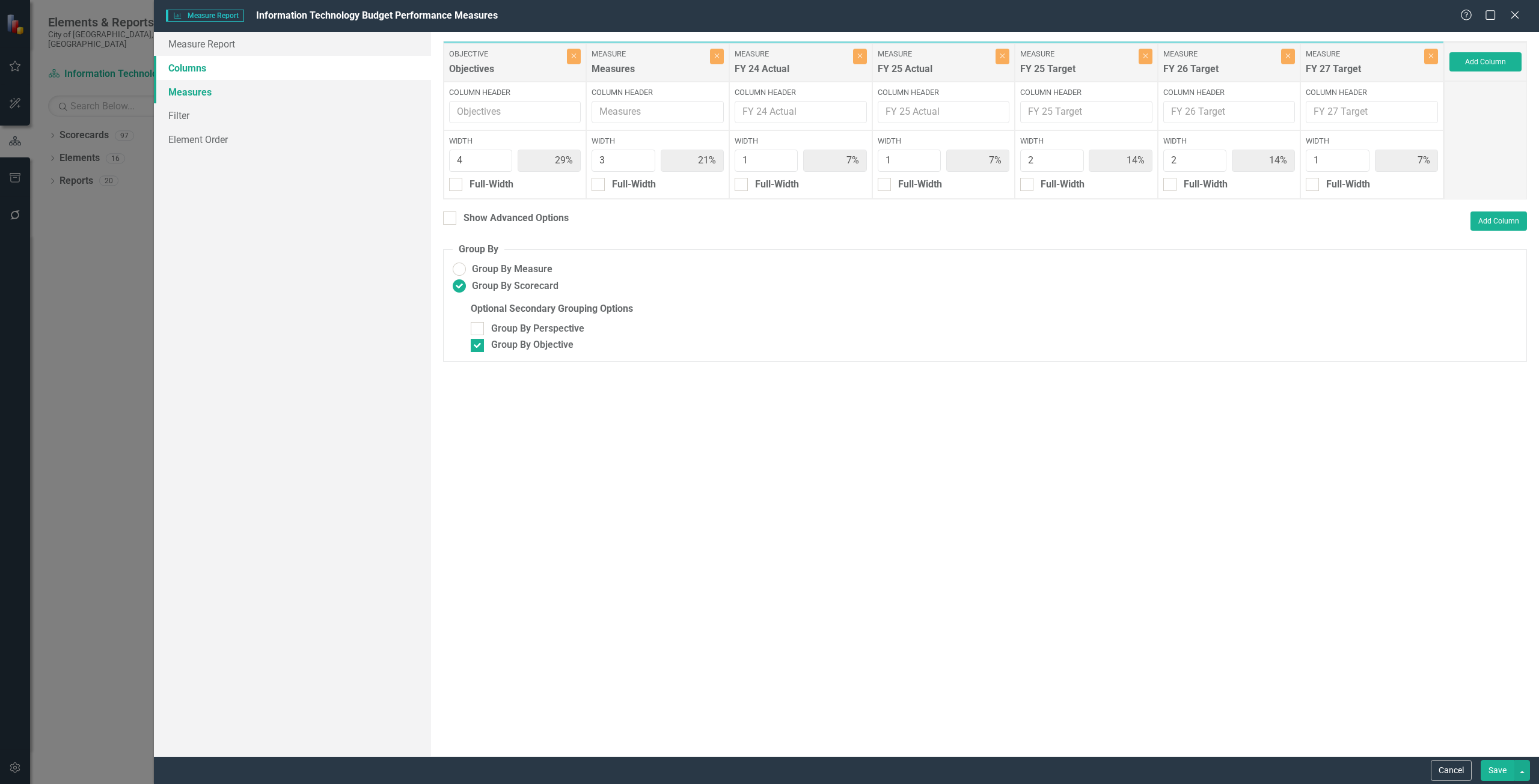
click at [313, 91] on link "Measures" at bounding box center [292, 92] width 277 height 24
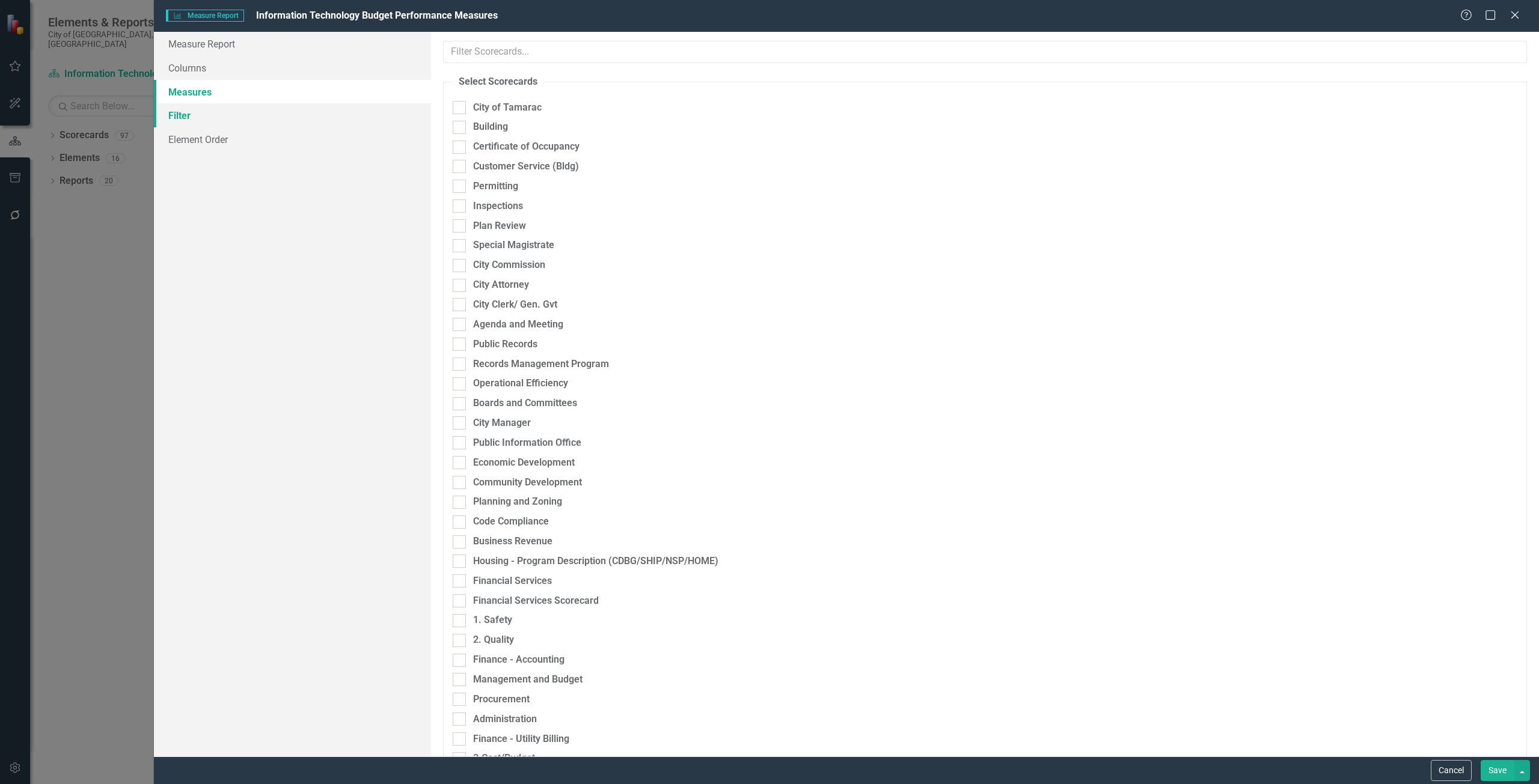
click at [306, 114] on link "Filter" at bounding box center [292, 115] width 277 height 24
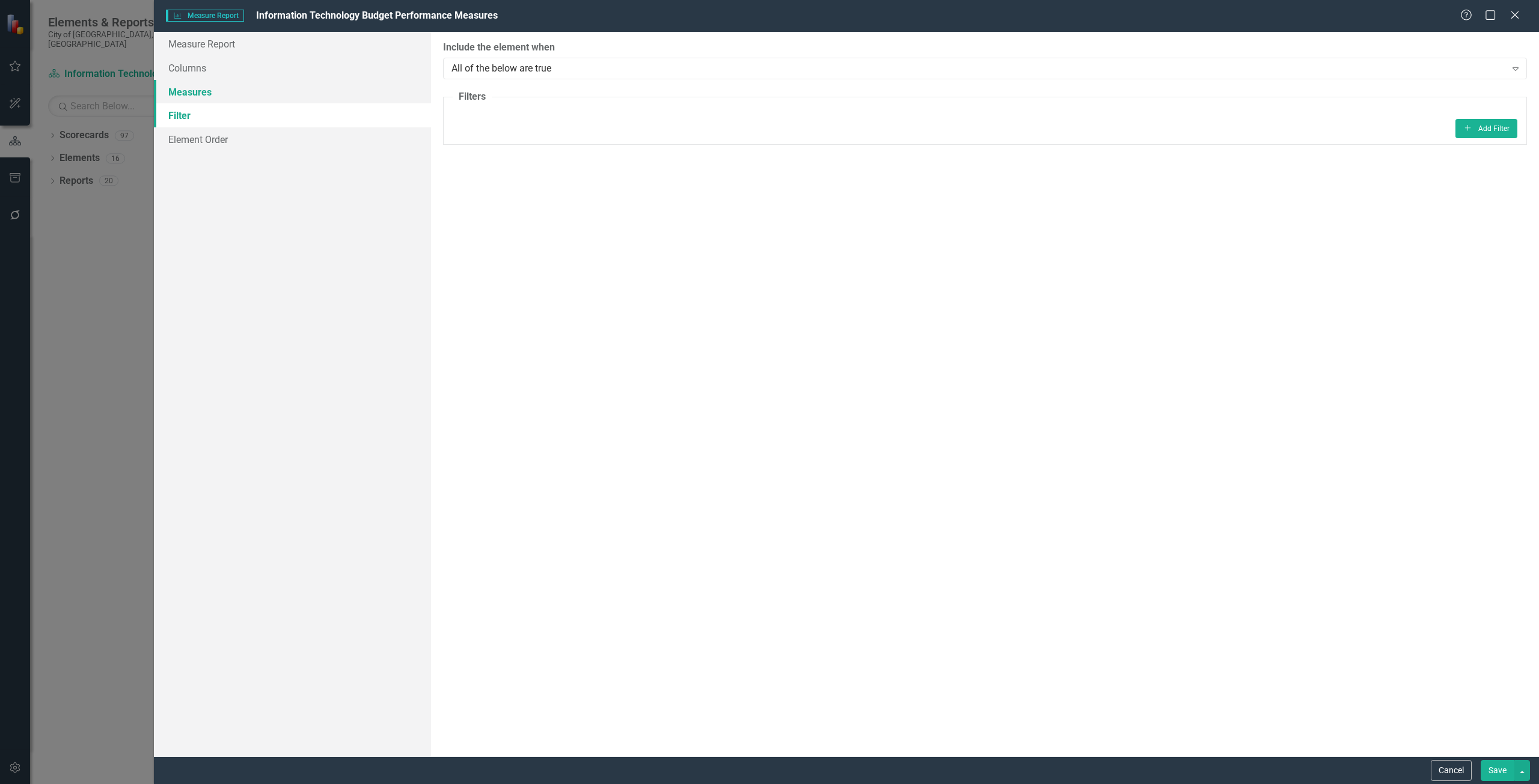
click at [306, 97] on link "Measures" at bounding box center [292, 92] width 277 height 24
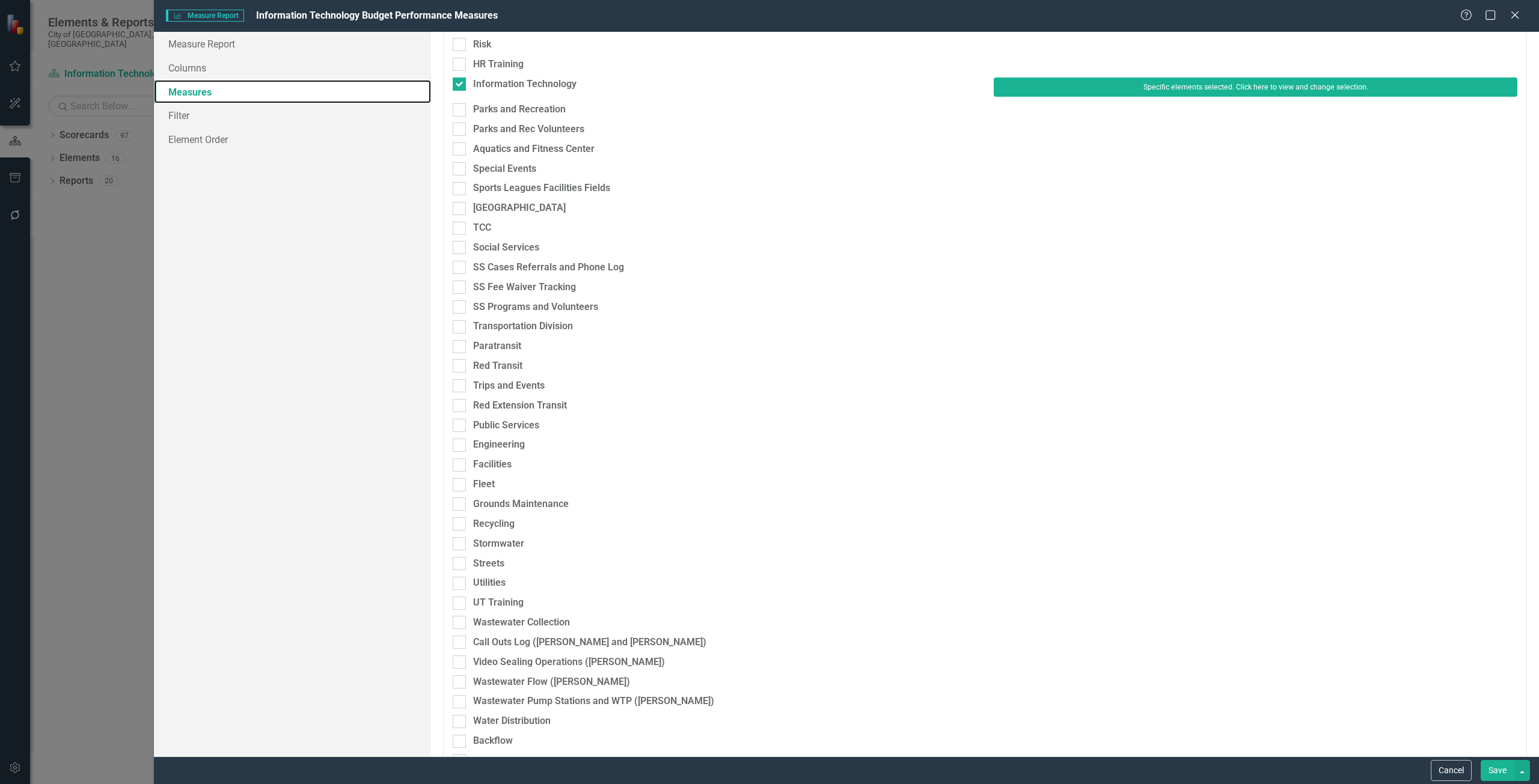
scroll to position [973, 0]
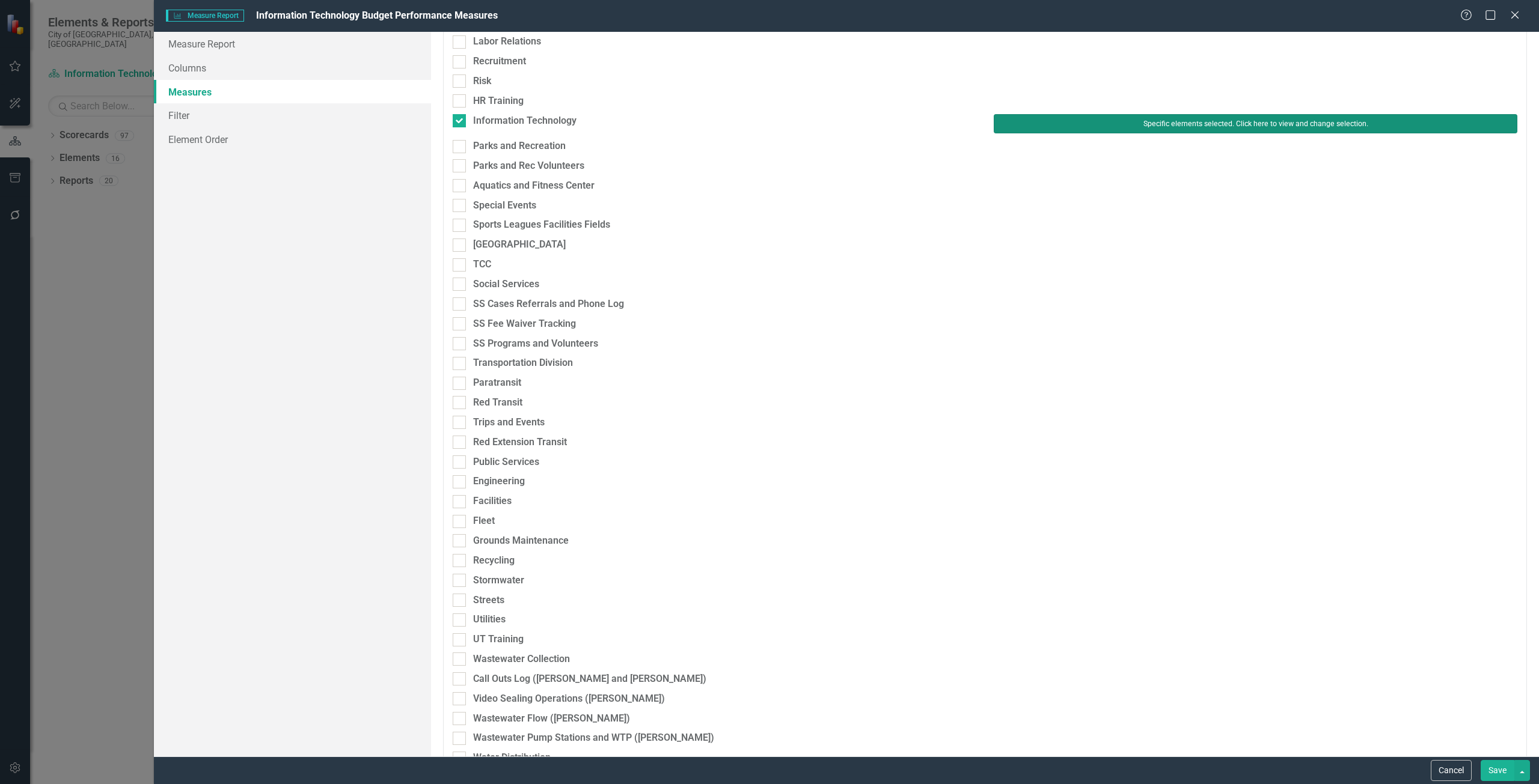
click at [1062, 125] on button "Specific elements selected. Click here to view and change selection." at bounding box center [1255, 123] width 523 height 19
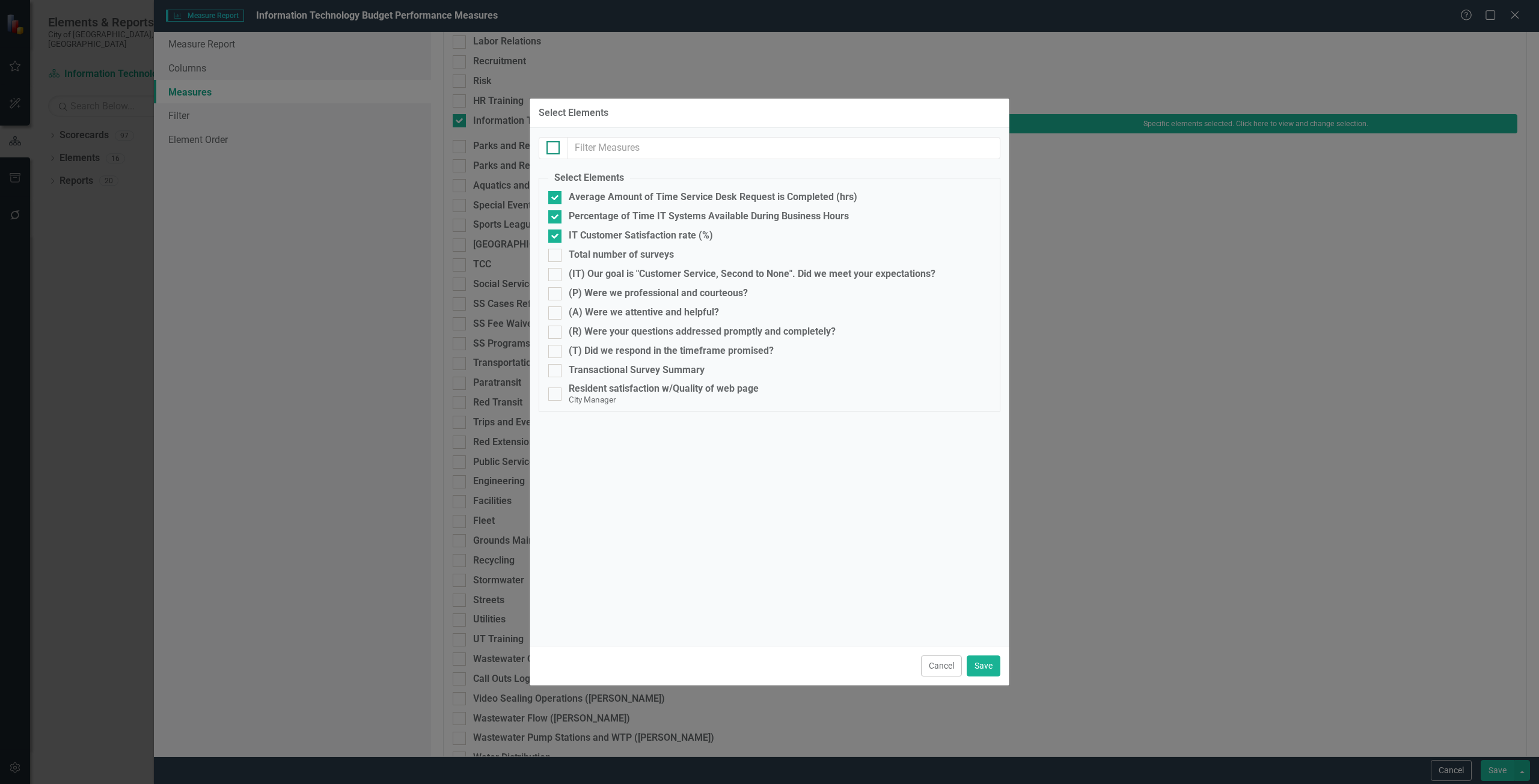
click at [554, 149] on div at bounding box center [553, 148] width 13 height 13
click at [554, 149] on input "checkbox" at bounding box center [550, 144] width 7 height 7
checkbox input "true"
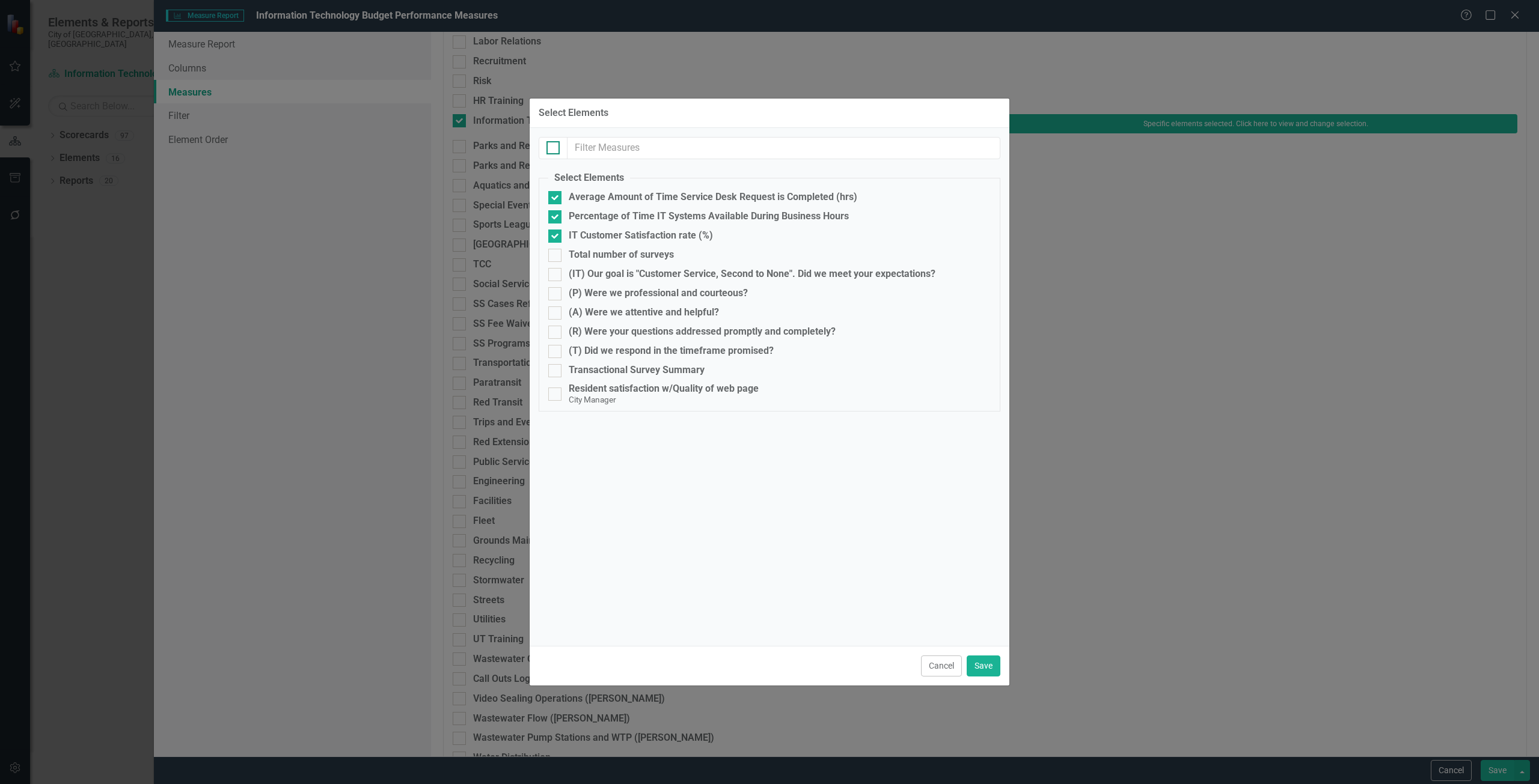
checkbox input "true"
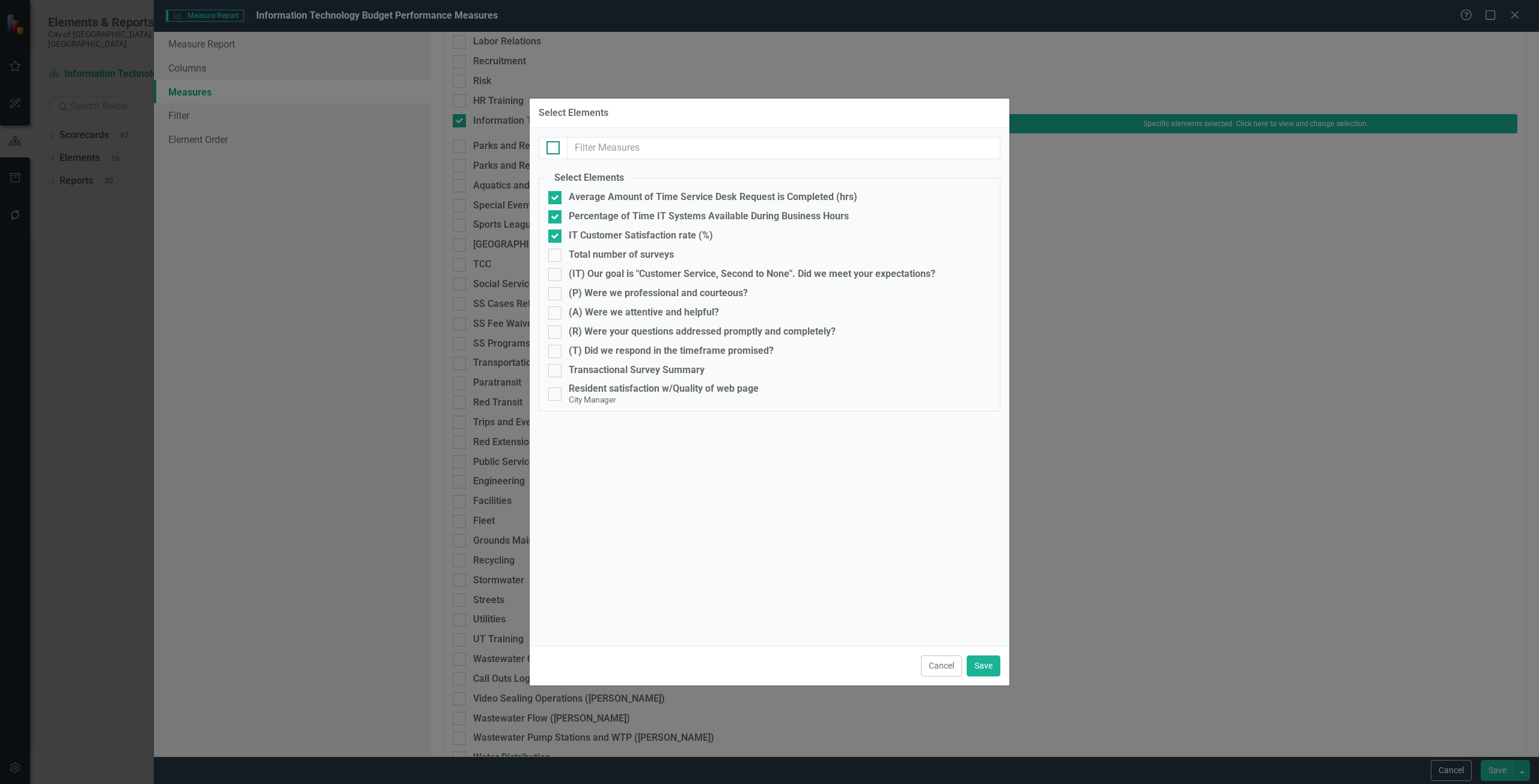
checkbox input "true"
click at [554, 149] on div at bounding box center [553, 148] width 13 height 13
click at [554, 149] on input "checkbox" at bounding box center [550, 144] width 7 height 7
checkbox input "false"
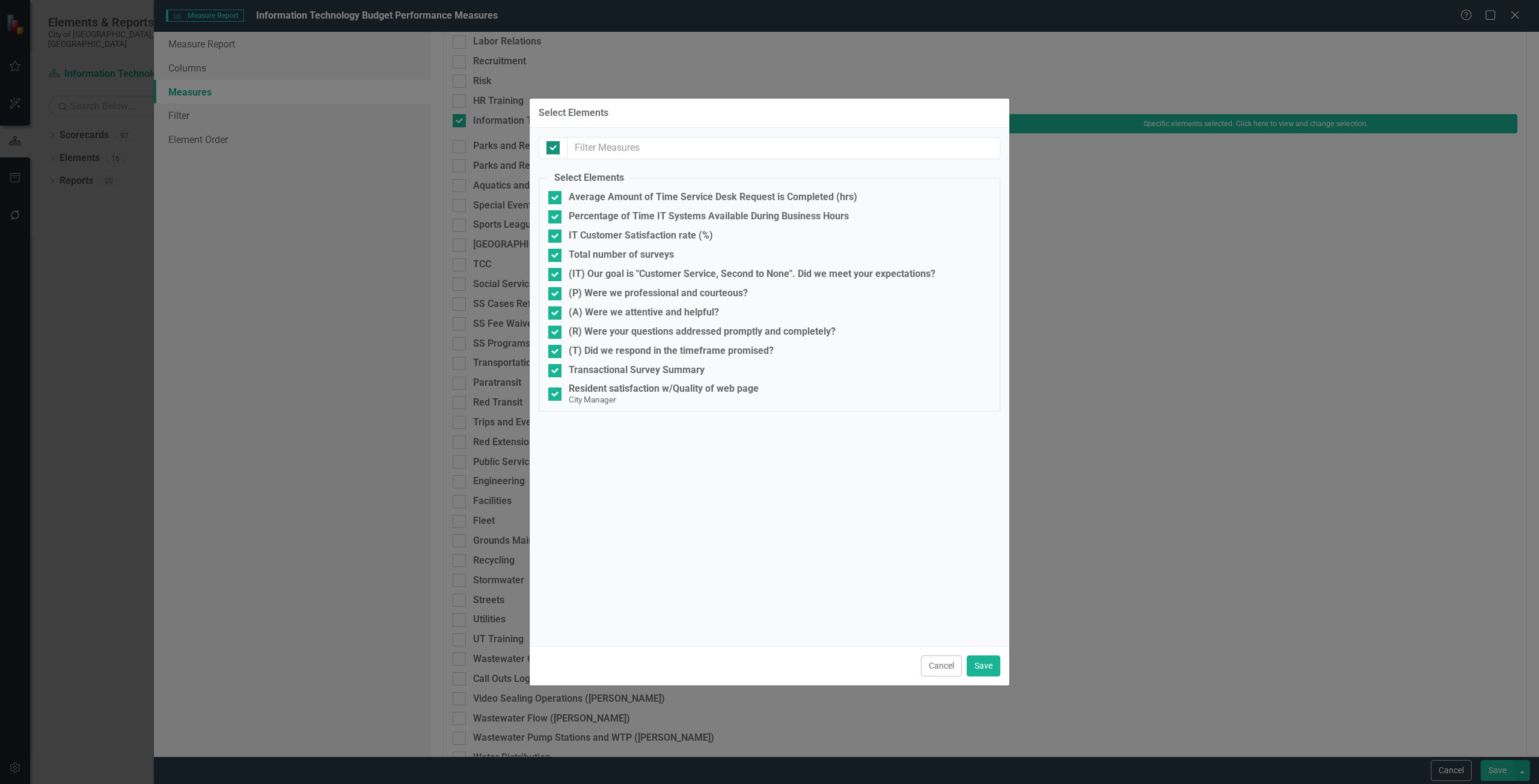
checkbox input "false"
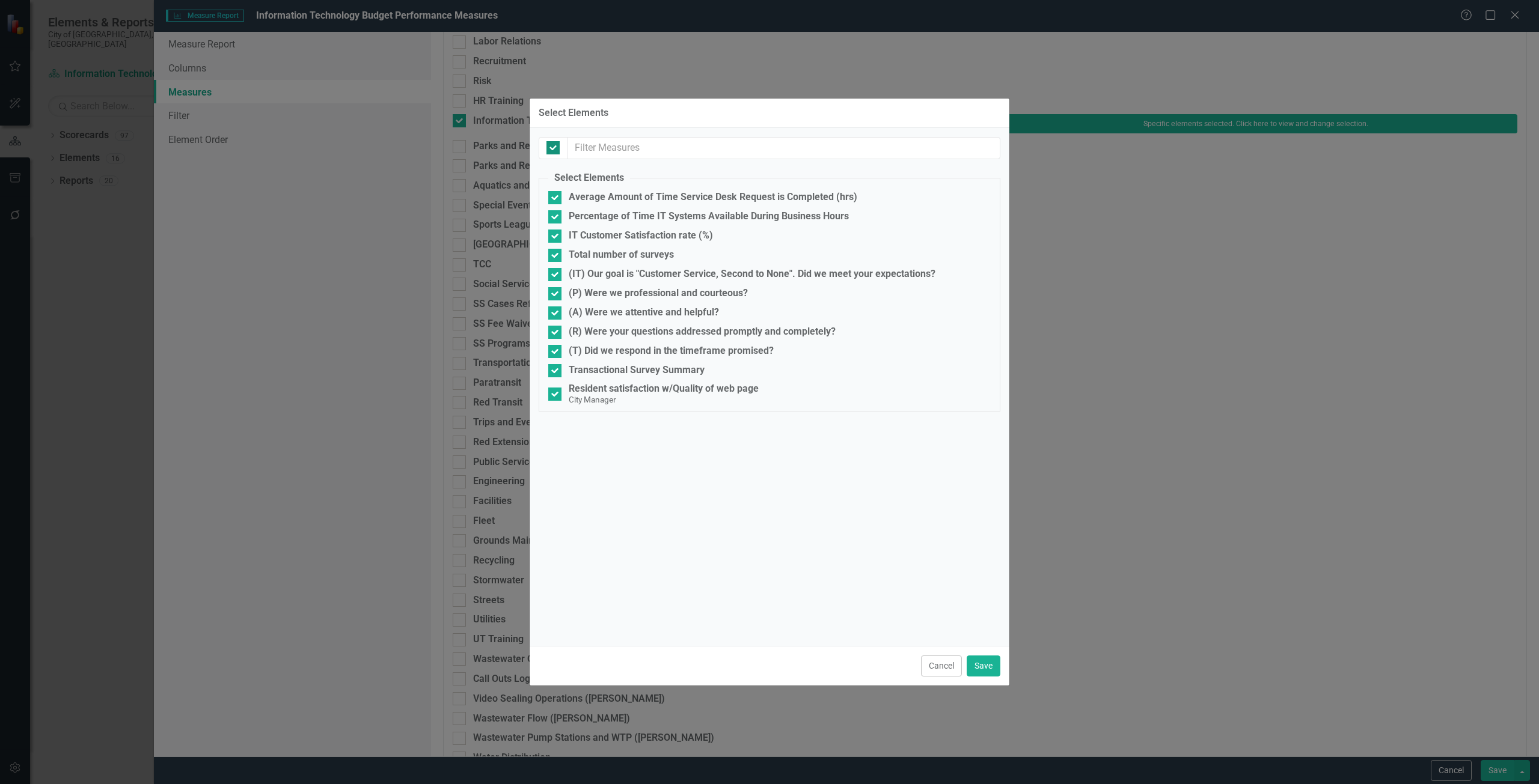
checkbox input "false"
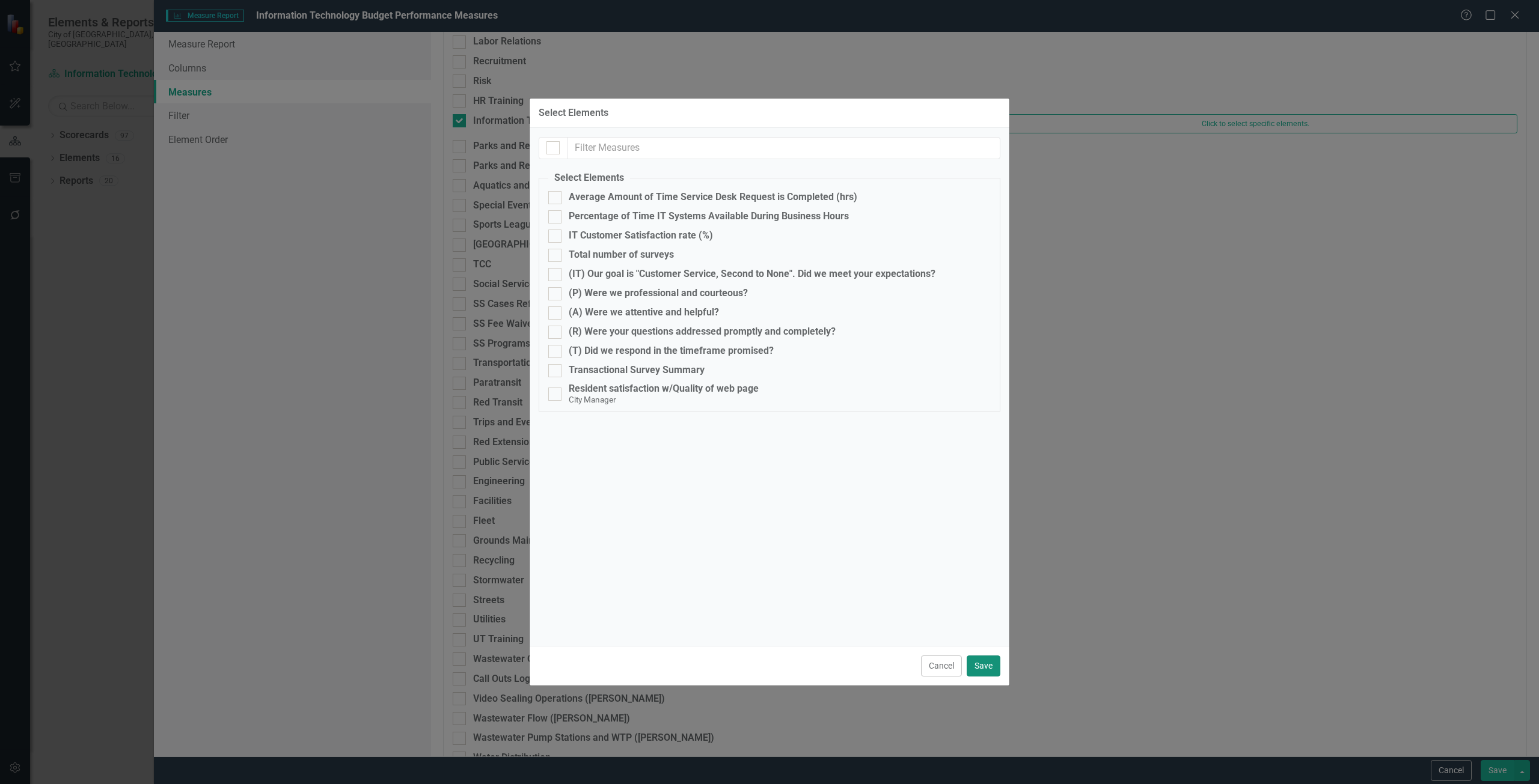
click at [987, 664] on button "Save" at bounding box center [983, 665] width 34 height 21
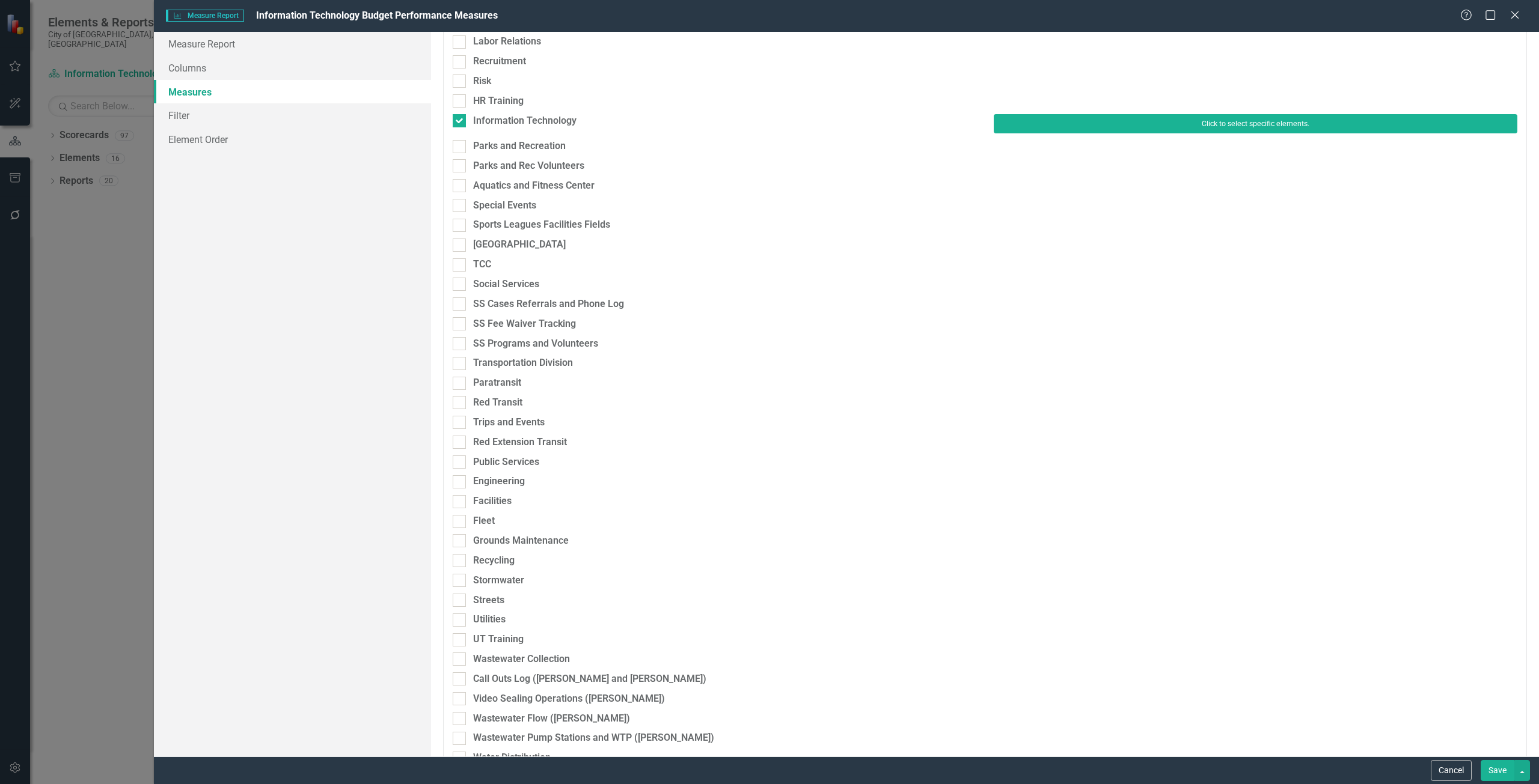
click at [1030, 127] on button "Click to select specific elements." at bounding box center [1255, 123] width 523 height 19
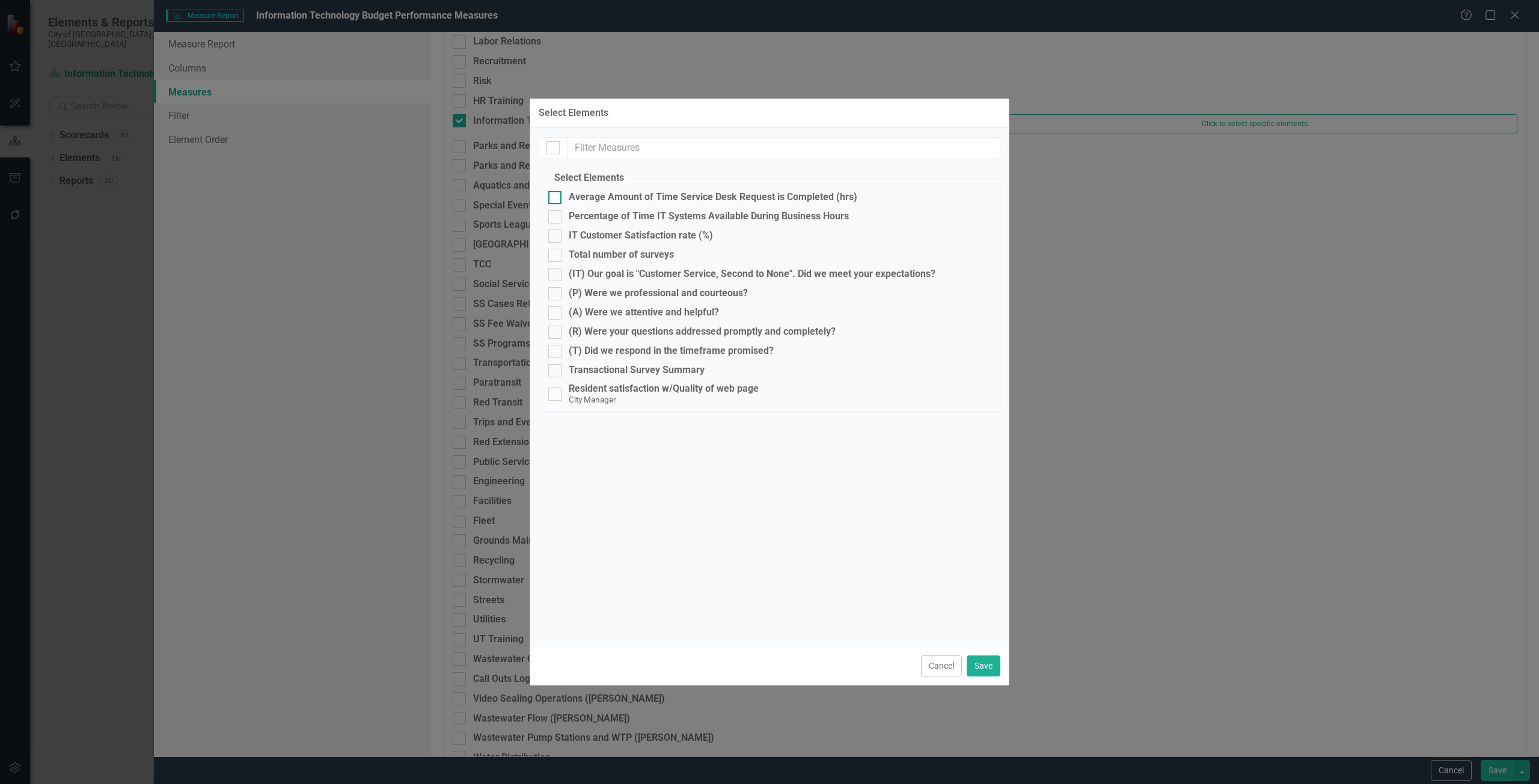
drag, startPoint x: 566, startPoint y: 200, endPoint x: 562, endPoint y: 225, distance: 25.3
click at [566, 200] on div "Average Amount of Time Service Desk Request is Completed (hrs)" at bounding box center [770, 197] width 443 height 13
click at [556, 199] on input "Average Amount of Time Service Desk Request is Completed (hrs)" at bounding box center [552, 194] width 7 height 7
checkbox input "true"
click at [564, 218] on div "Percentage of Time IT Systems Available During Business Hours" at bounding box center [770, 217] width 443 height 13
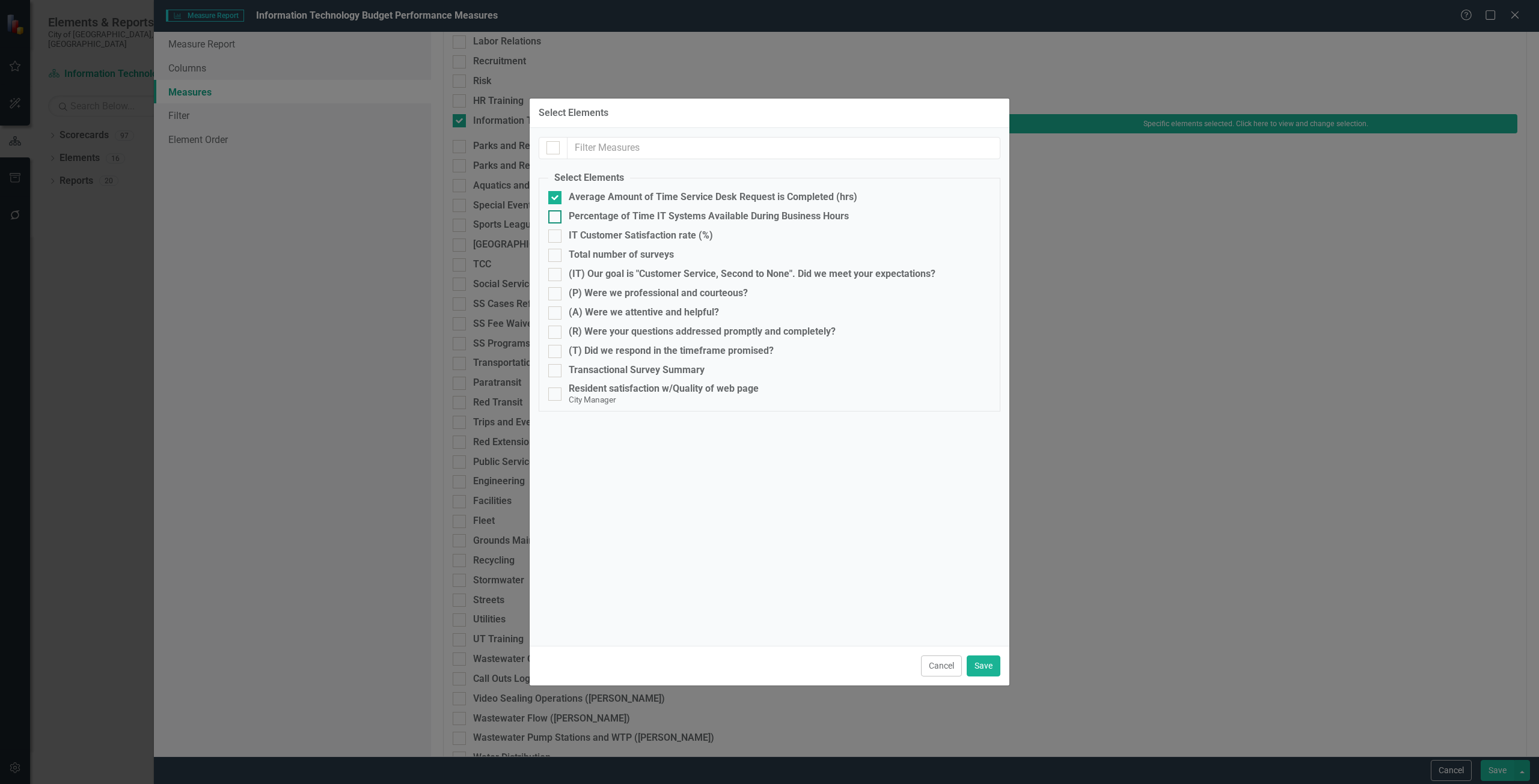
click at [556, 218] on input "Percentage of Time IT Systems Available During Business Hours" at bounding box center [552, 214] width 7 height 7
checkbox input "true"
click at [573, 232] on div "IT Customer Satisfaction rate (%)" at bounding box center [641, 235] width 144 height 11
click at [556, 232] on input "IT Customer Satisfaction rate (%)" at bounding box center [552, 233] width 7 height 7
checkbox input "true"
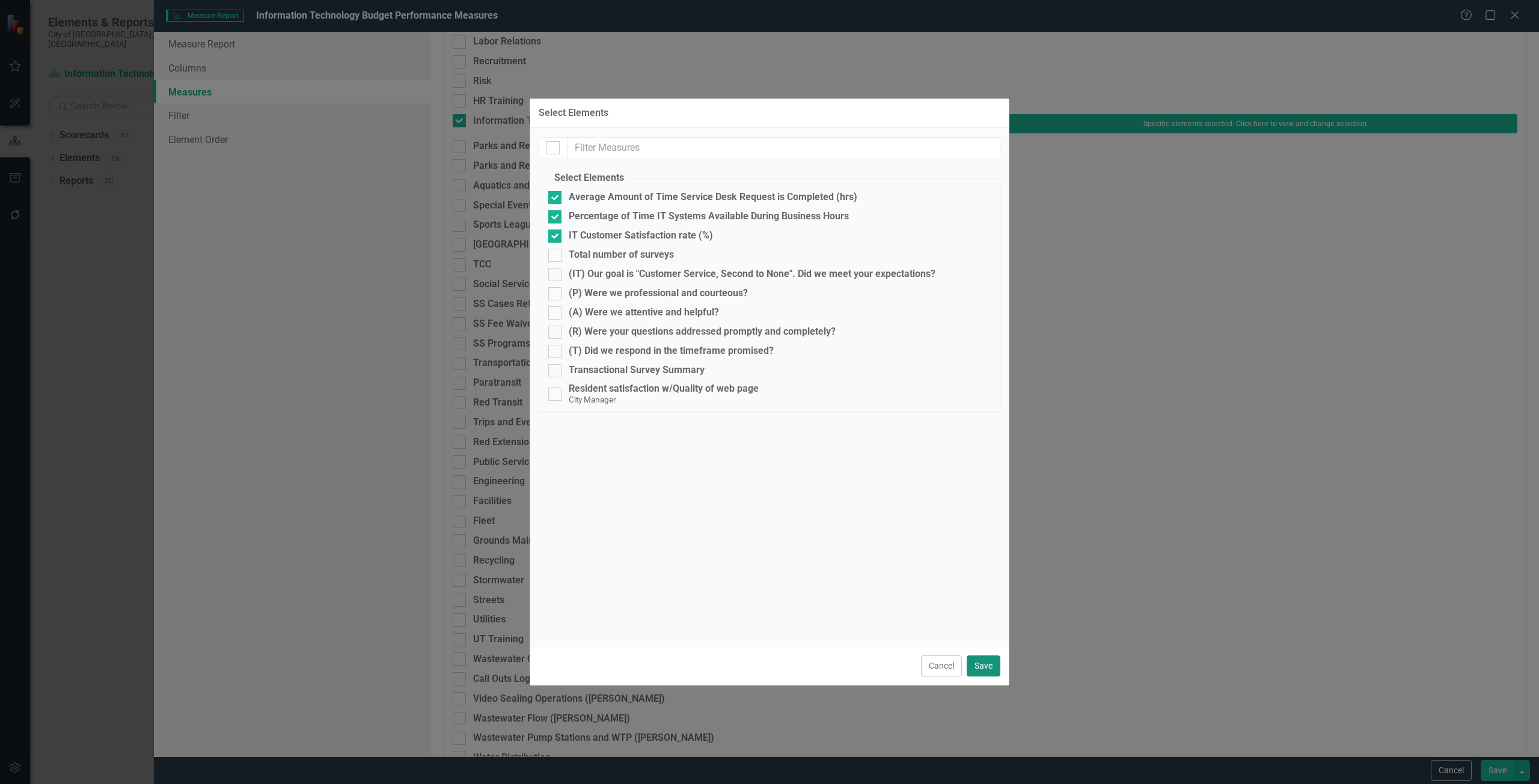
click at [987, 671] on button "Save" at bounding box center [983, 665] width 34 height 21
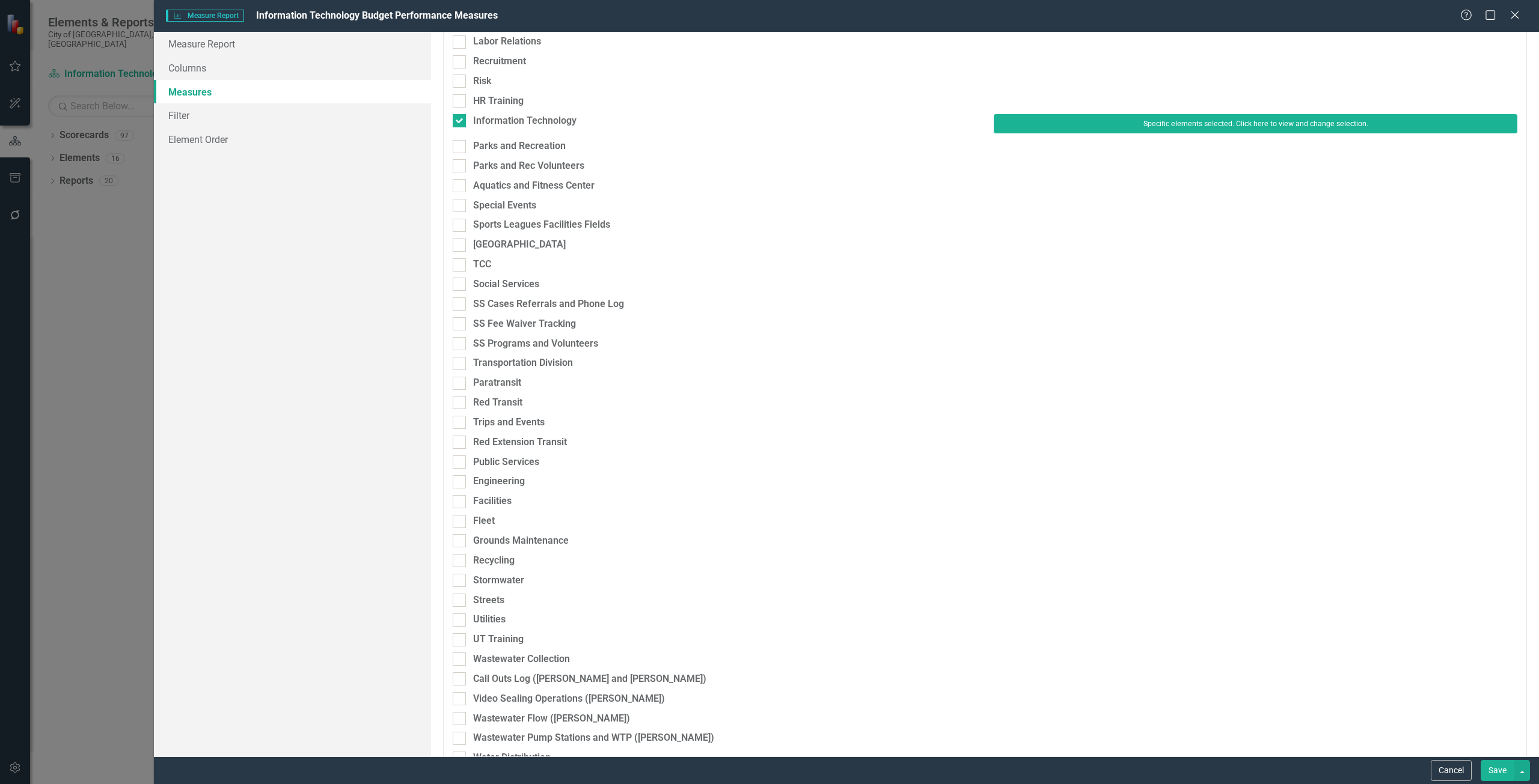
click at [1498, 772] on button "Save" at bounding box center [1497, 770] width 34 height 21
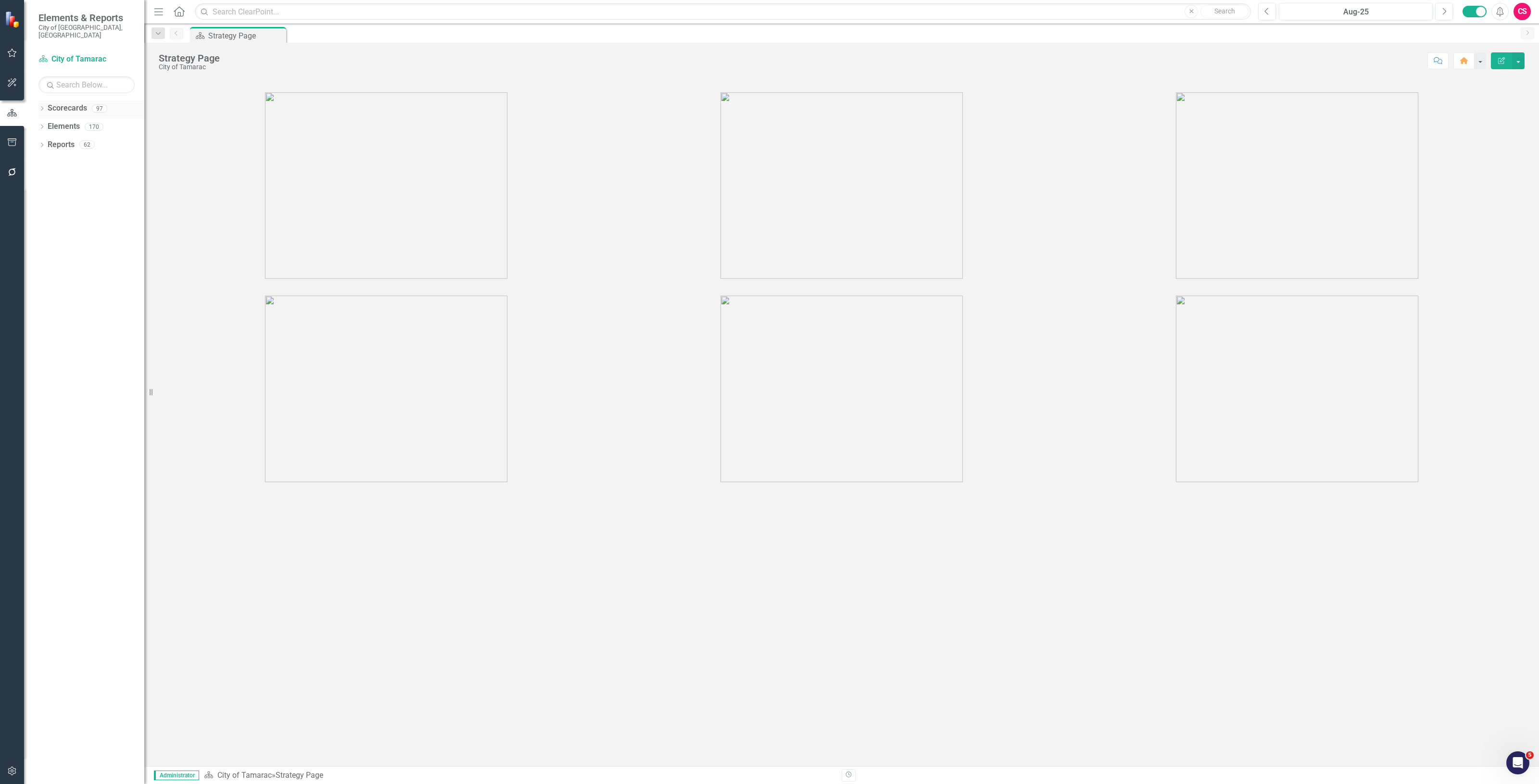
click at [58, 103] on link "Scorecards" at bounding box center [67, 108] width 40 height 11
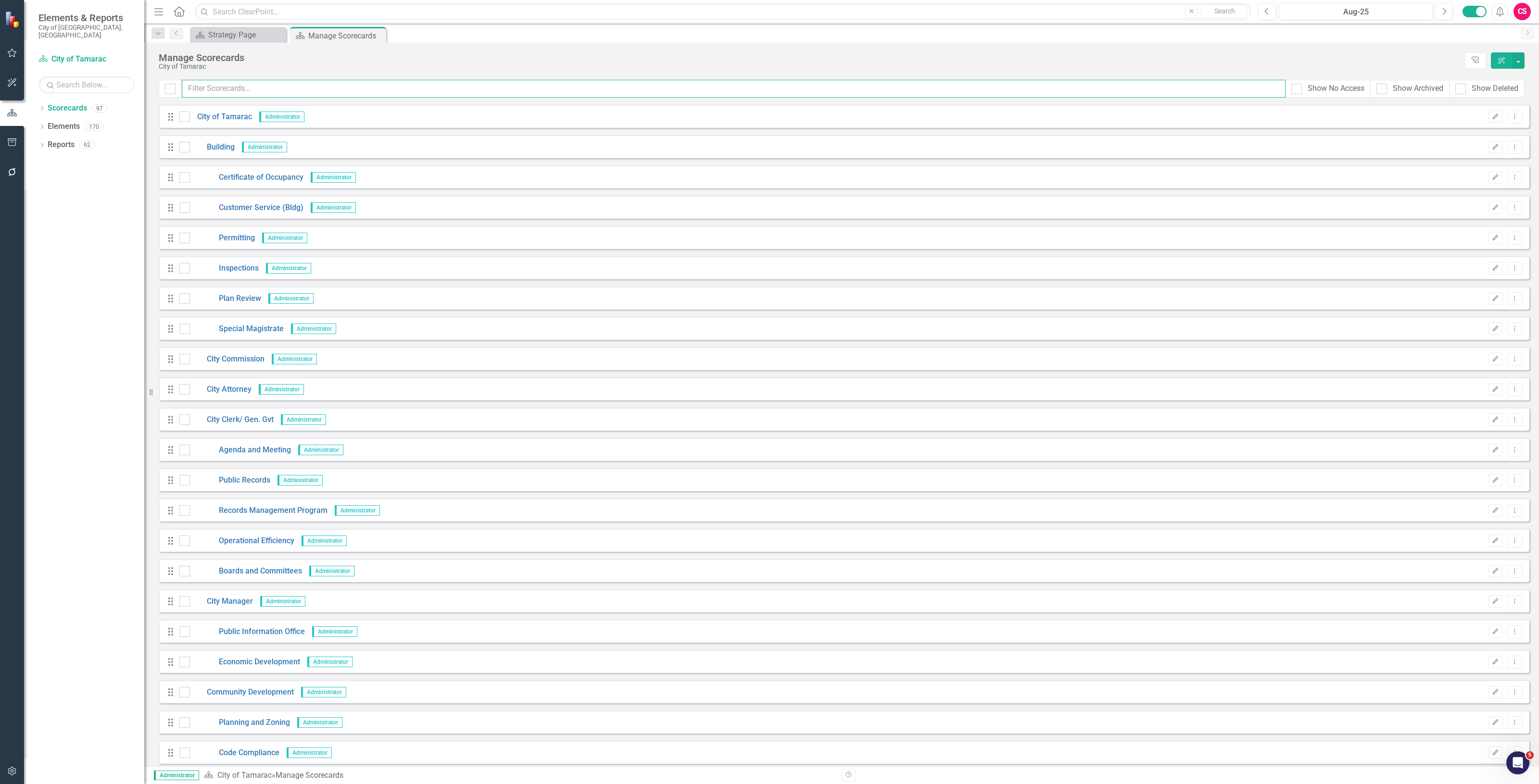
click at [336, 94] on input "text" at bounding box center [733, 89] width 1104 height 18
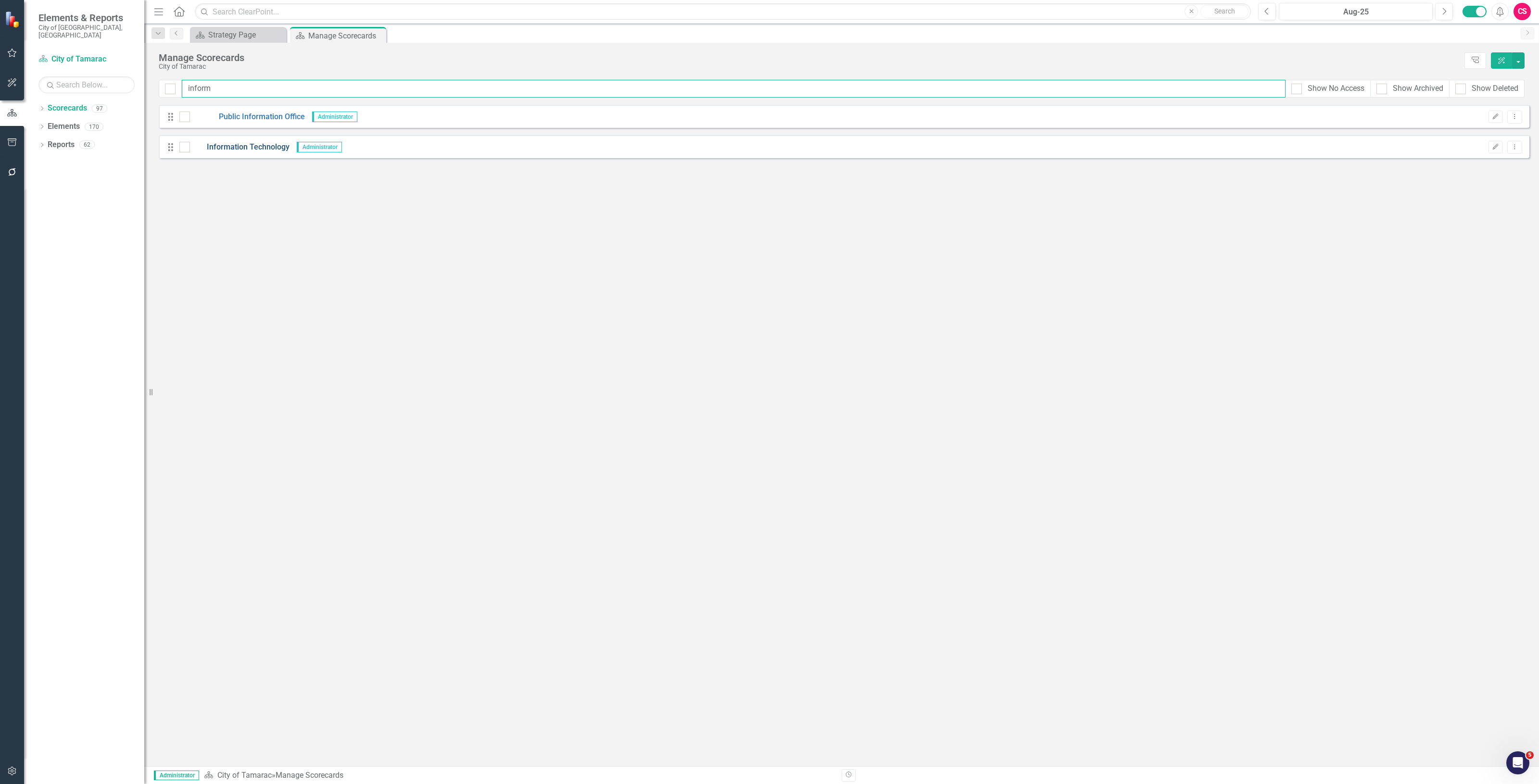
type input "inform"
click at [266, 149] on link "Information Technology" at bounding box center [240, 147] width 100 height 11
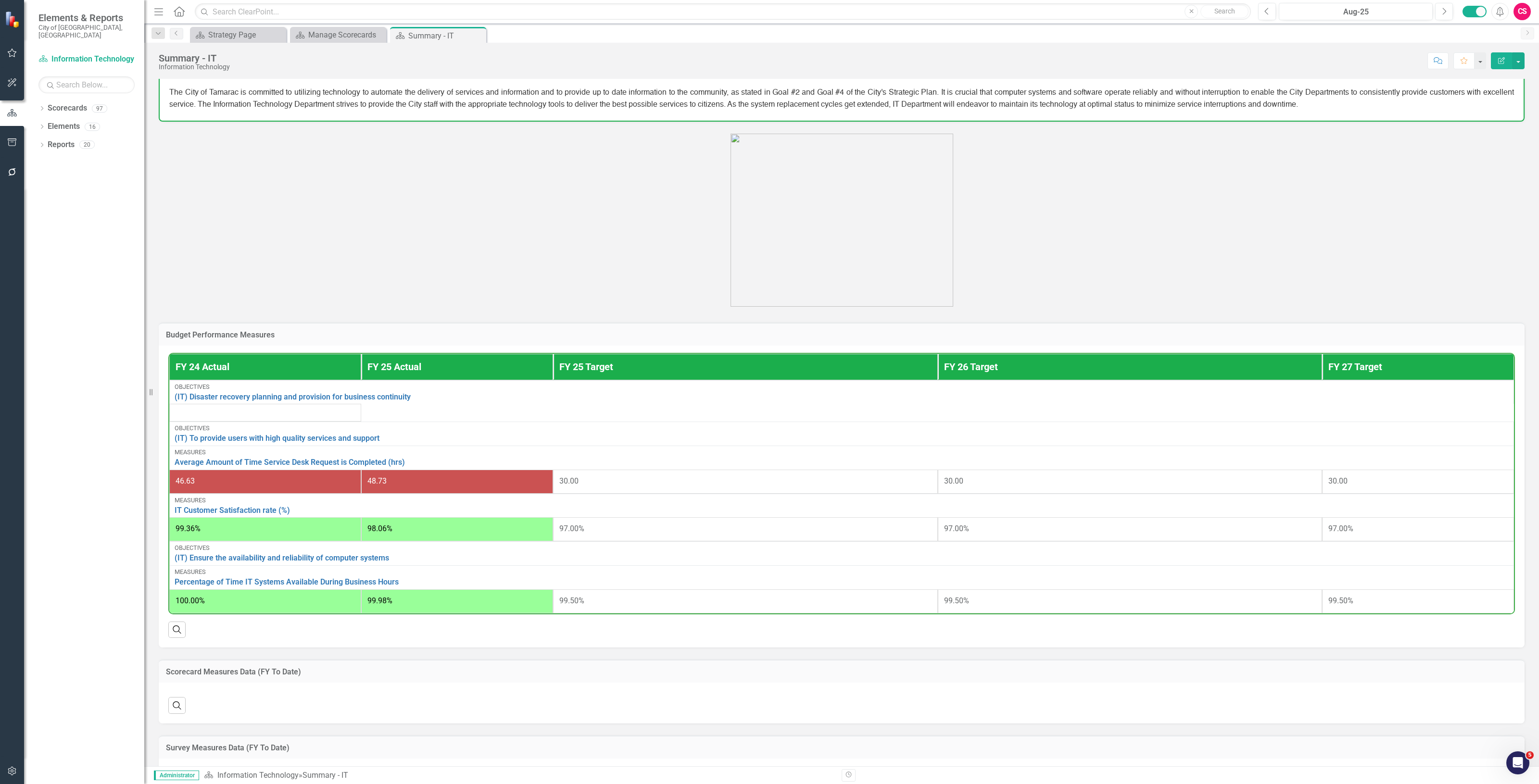
scroll to position [120, 0]
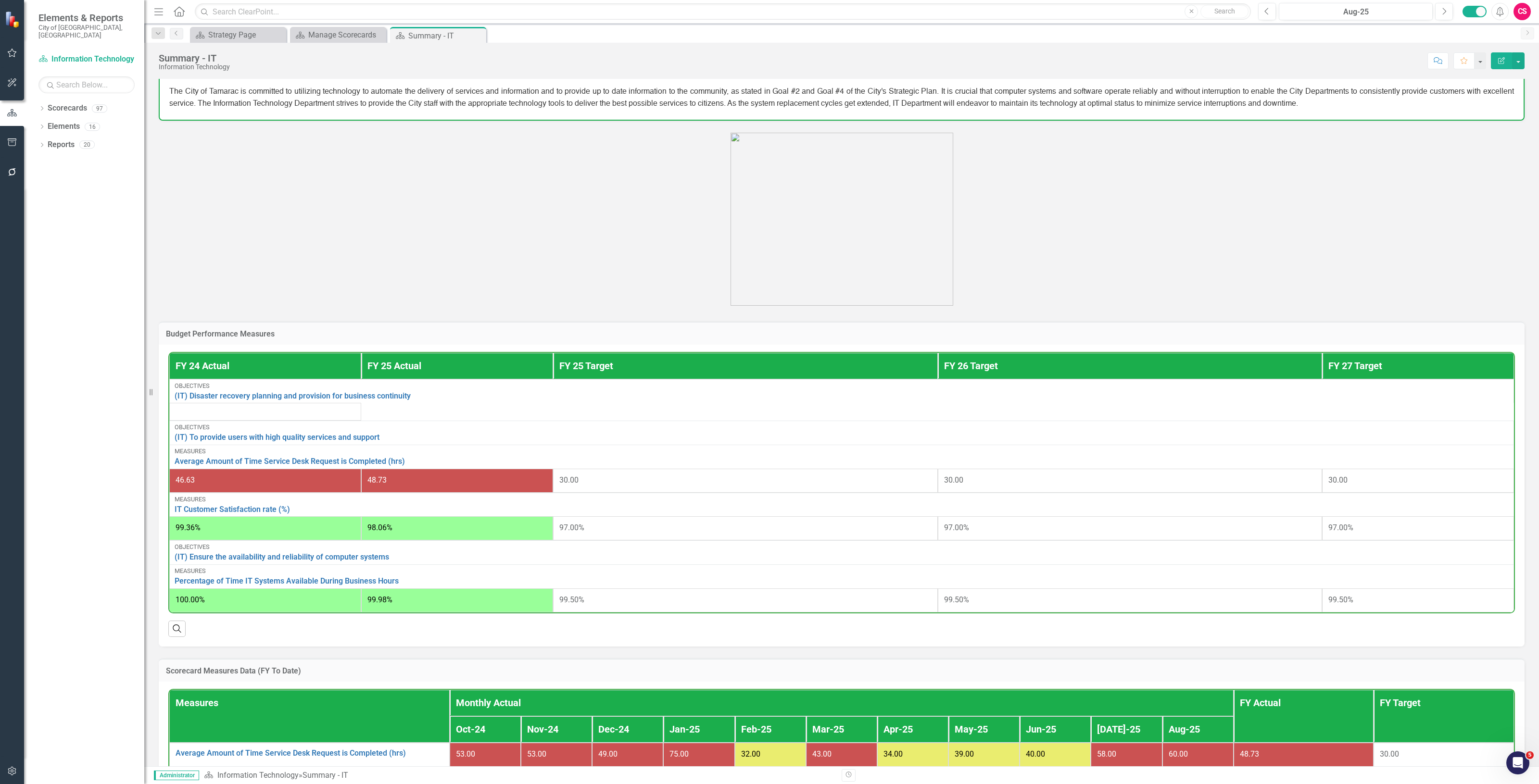
click at [268, 330] on h3 "Budget Performance Measures" at bounding box center [841, 334] width 1351 height 9
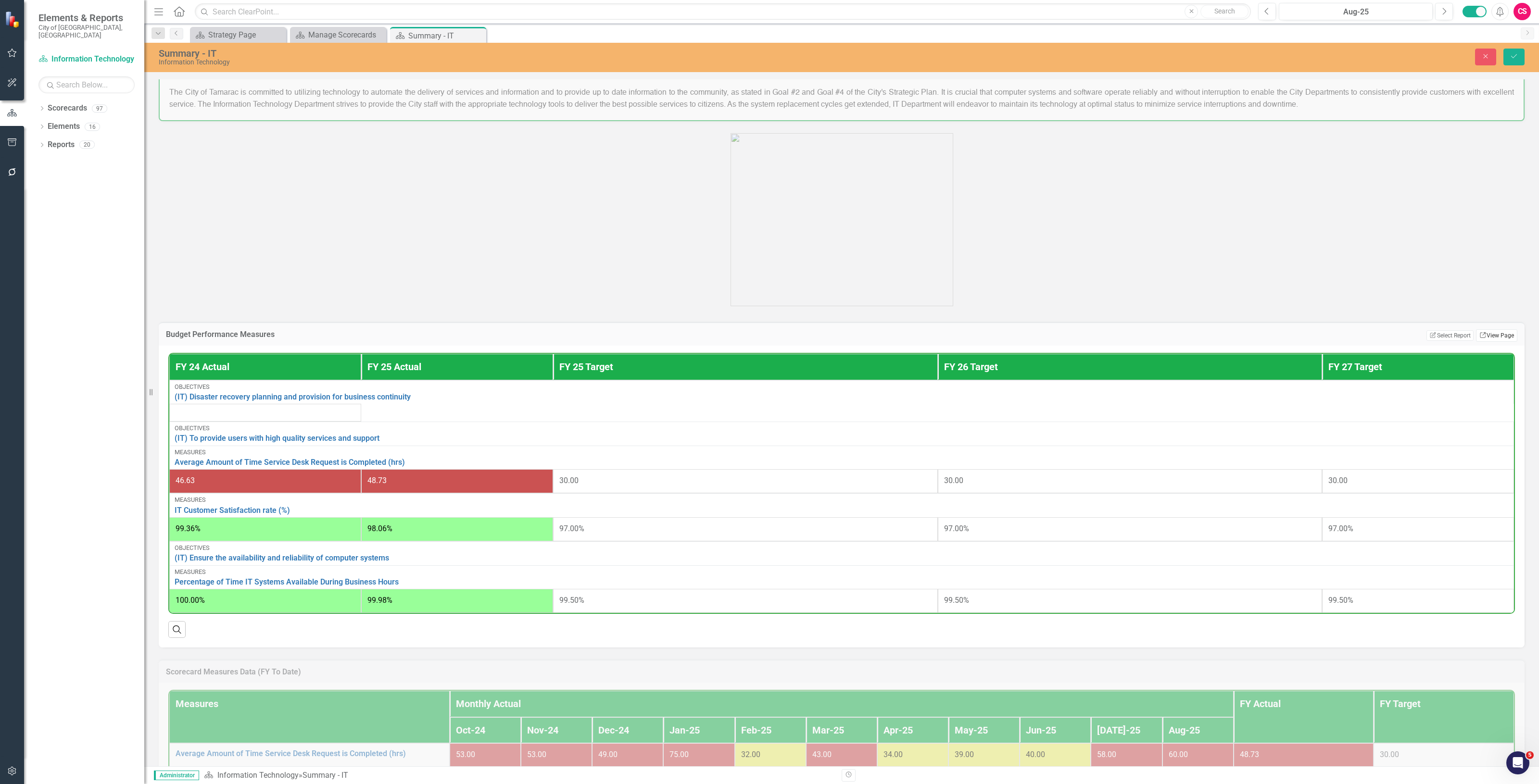
click at [1495, 332] on link "Link View Page" at bounding box center [1497, 336] width 42 height 13
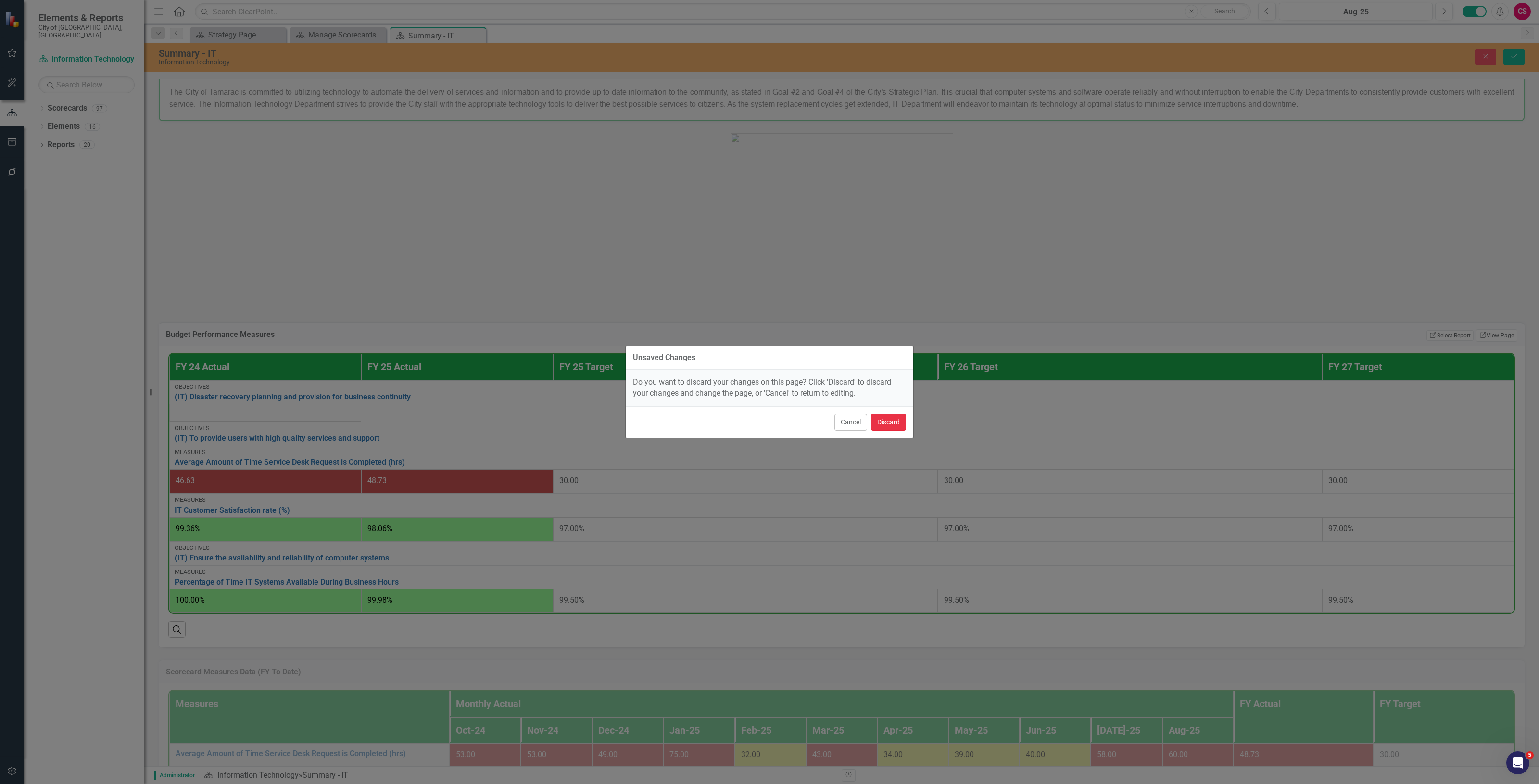
click at [894, 423] on button "Discard" at bounding box center [888, 422] width 35 height 17
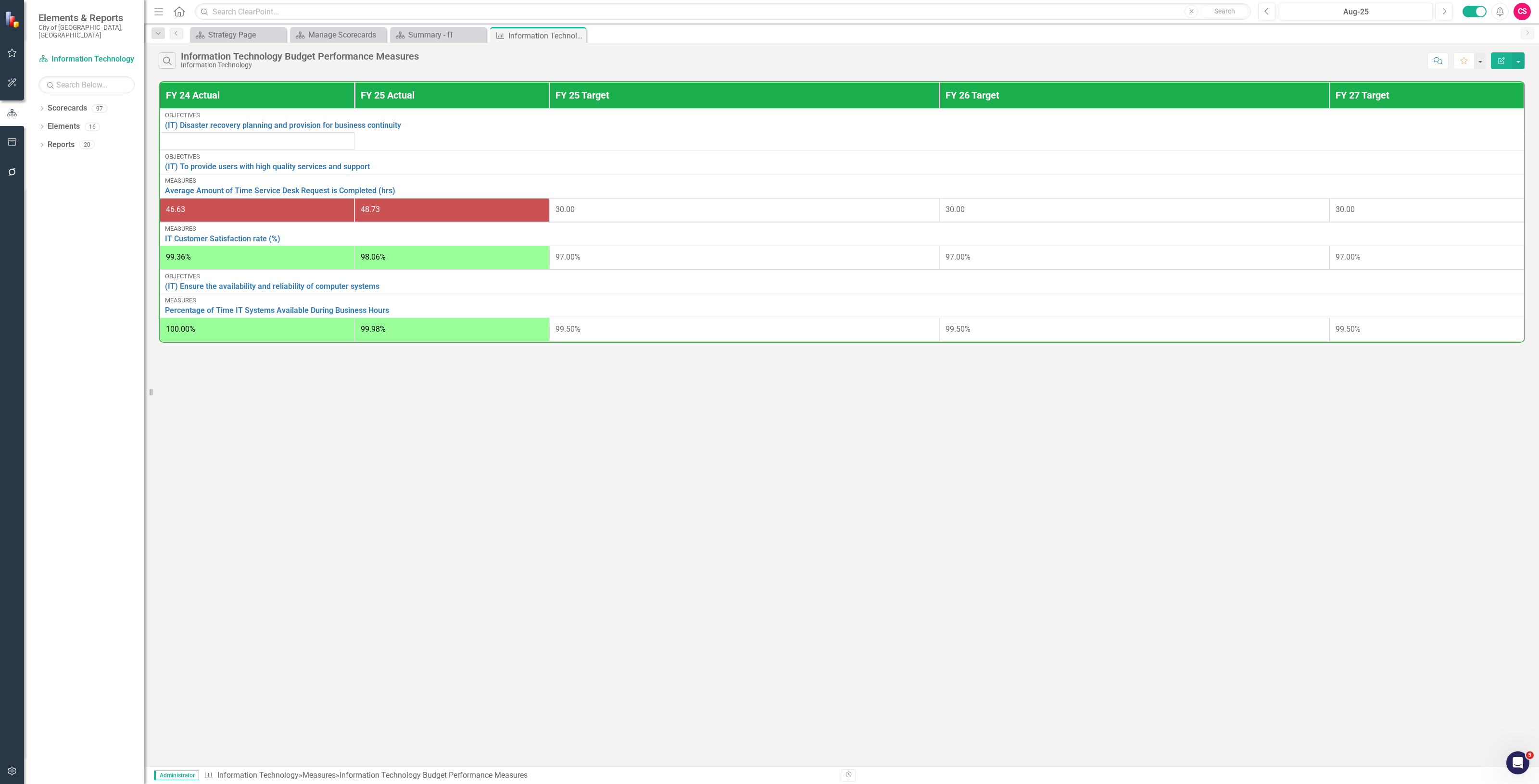
click at [253, 141] on td at bounding box center [257, 141] width 195 height 18
click at [496, 135] on table "FY 24 Actual FY 25 Actual FY 25 Target FY 26 Target FY 27 Target Objectives (IT…" at bounding box center [842, 212] width 1367 height 262
click at [1497, 55] on button "Edit Report" at bounding box center [1502, 60] width 21 height 17
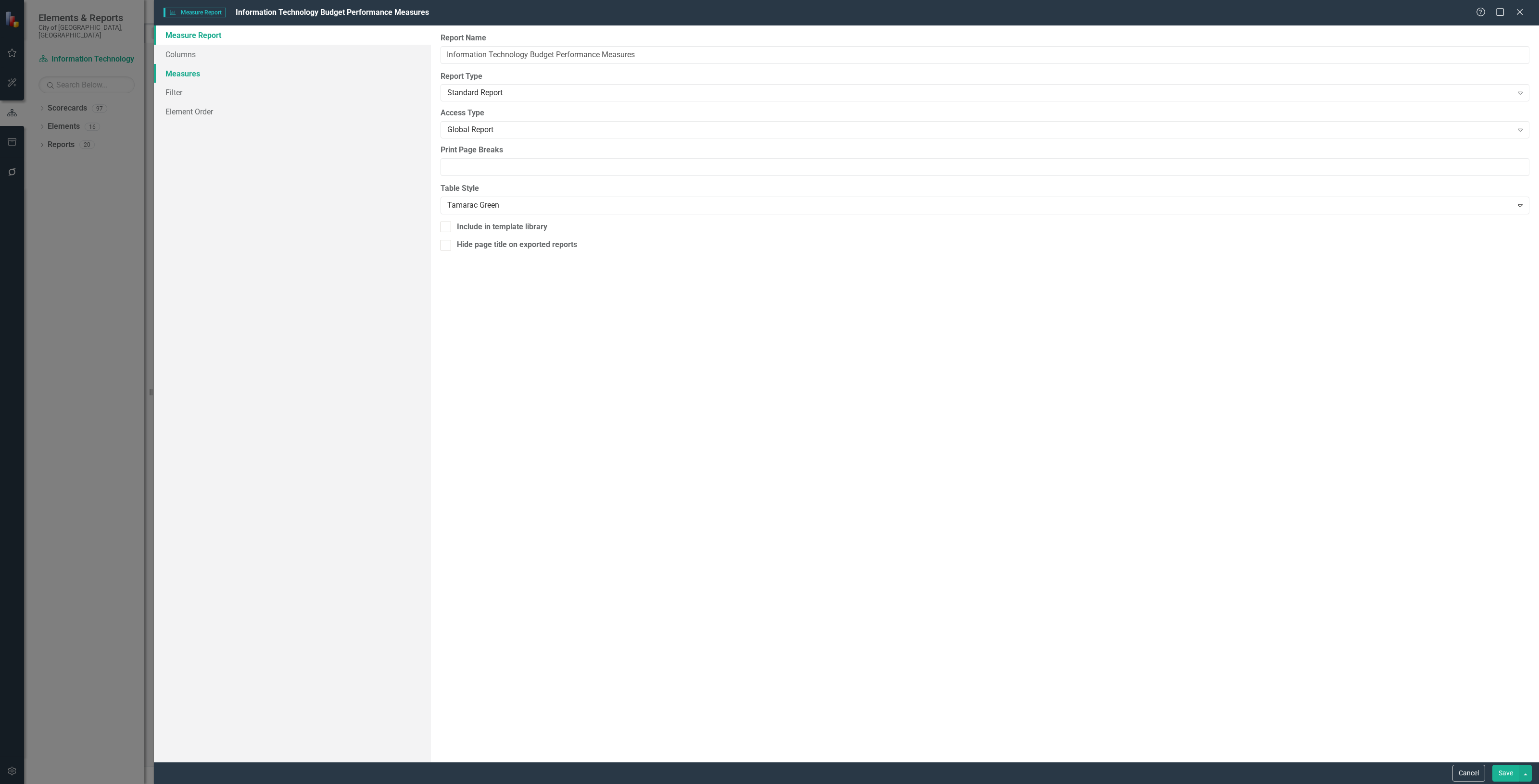
click at [264, 75] on link "Measures" at bounding box center [292, 73] width 277 height 19
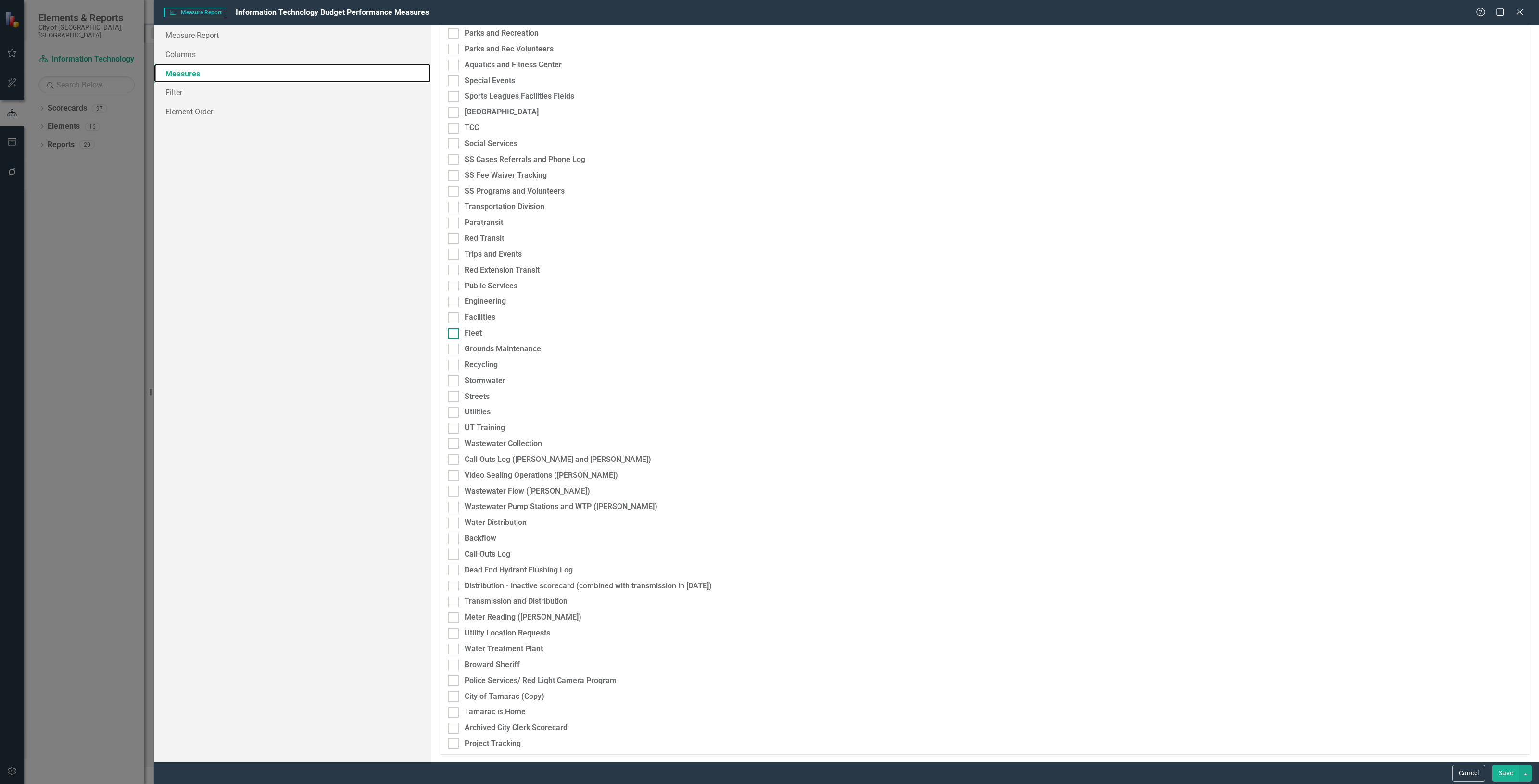
scroll to position [443, 0]
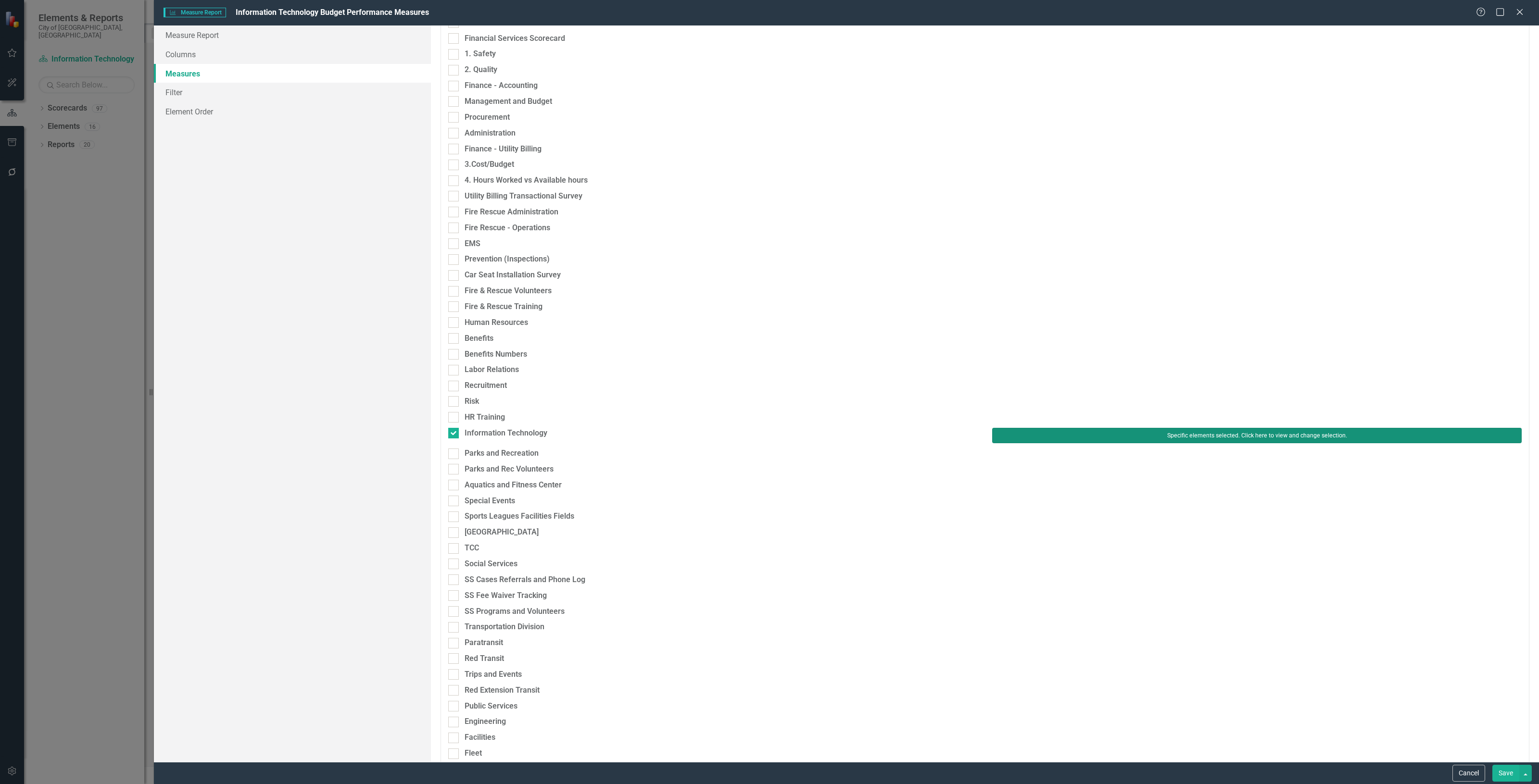
click at [1078, 436] on button "Specific elements selected. Click here to view and change selection." at bounding box center [1257, 435] width 529 height 15
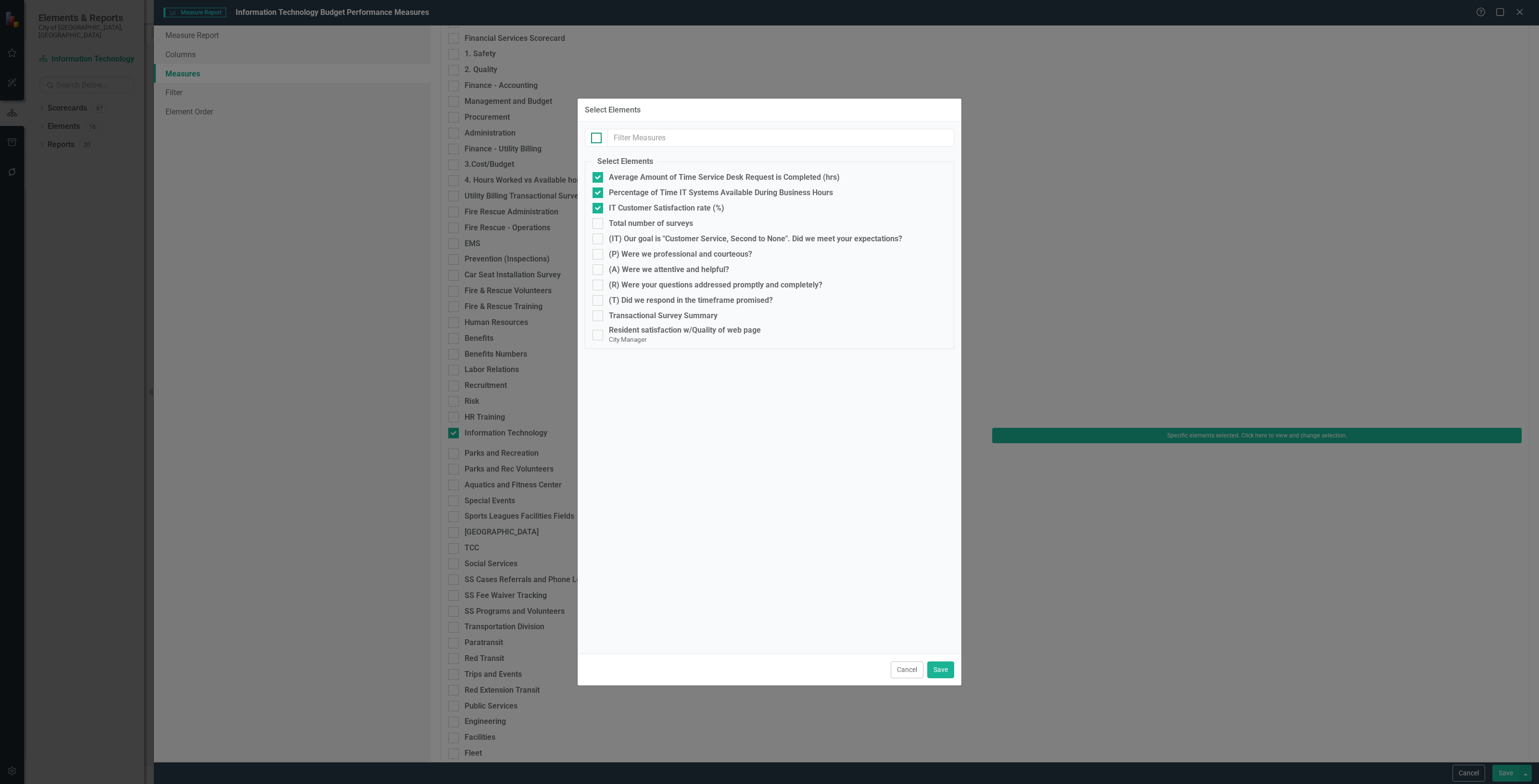
click at [597, 142] on div at bounding box center [597, 138] width 11 height 11
click at [597, 139] on input "checkbox" at bounding box center [594, 135] width 6 height 6
checkbox input "true"
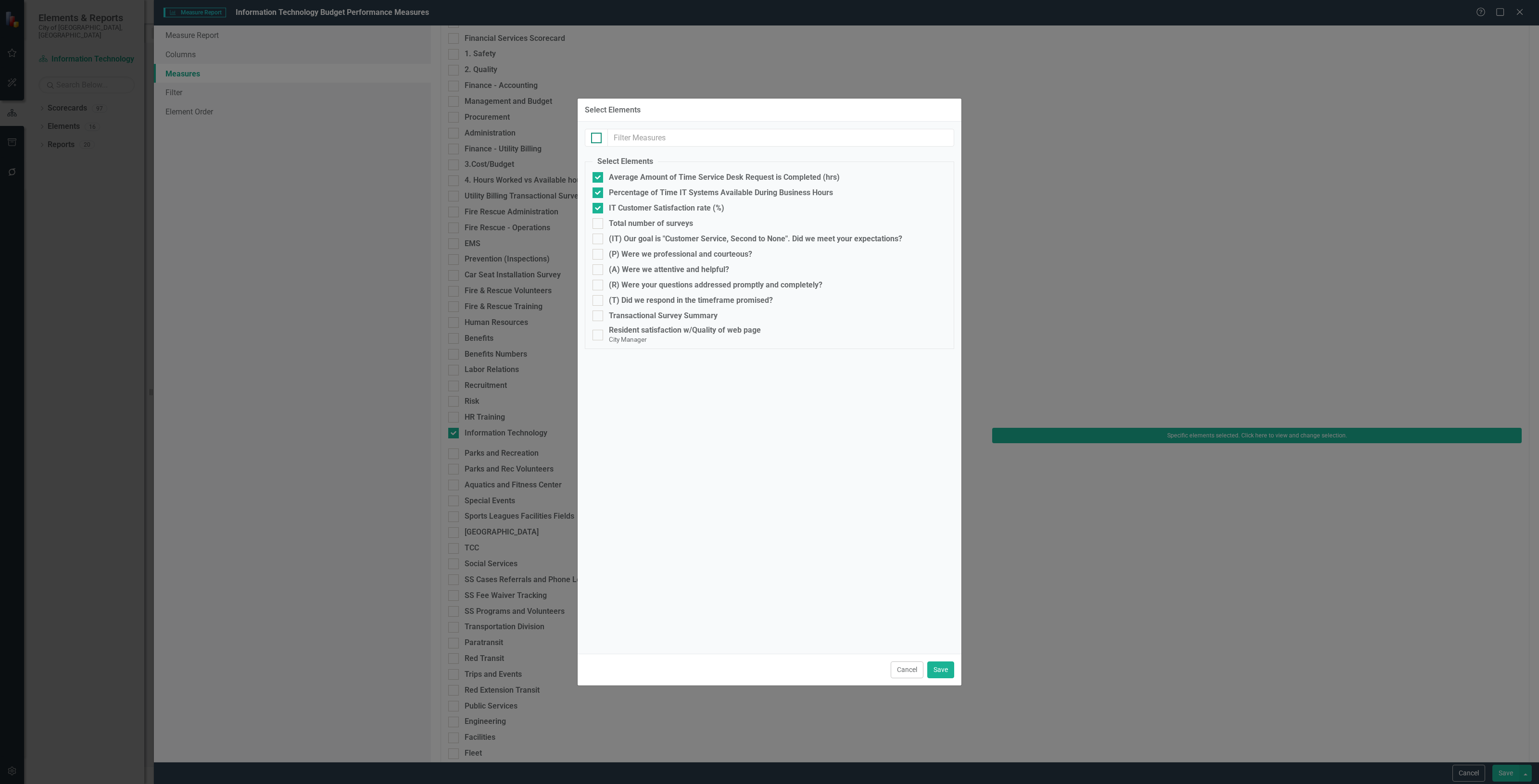
checkbox input "true"
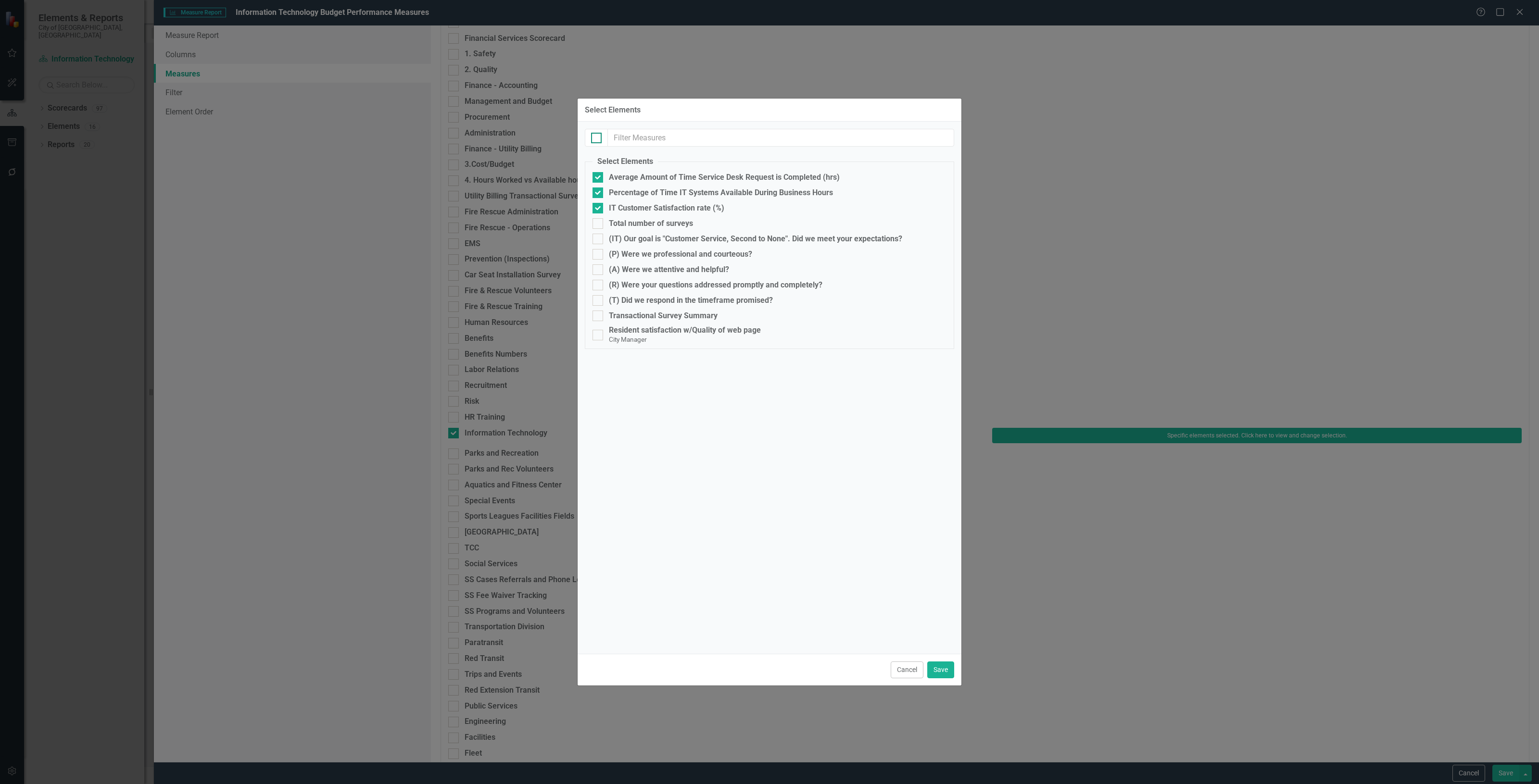
checkbox input "true"
click at [597, 141] on div at bounding box center [597, 138] width 11 height 11
click at [597, 139] on input "checkbox" at bounding box center [594, 135] width 6 height 6
checkbox input "false"
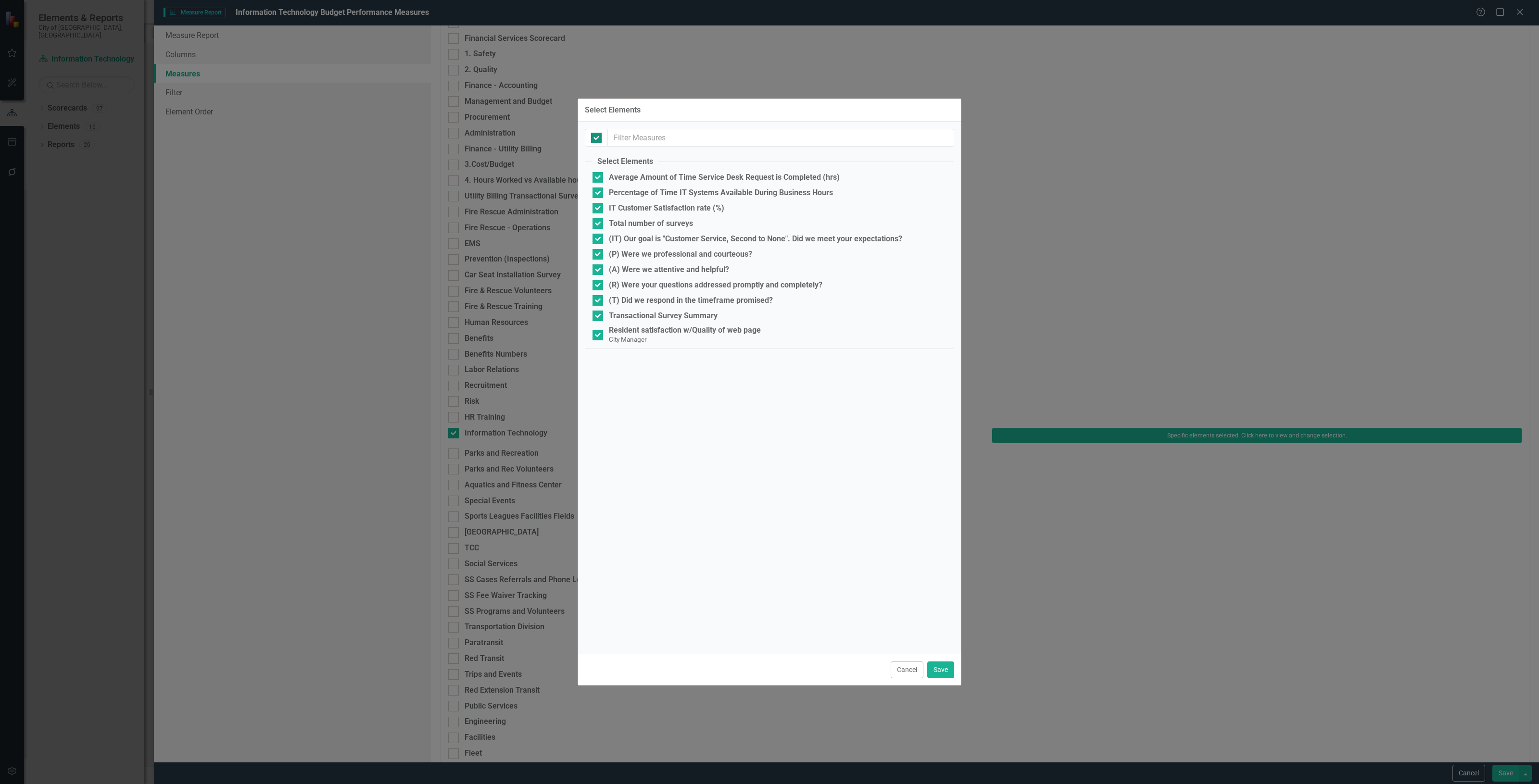
checkbox input "false"
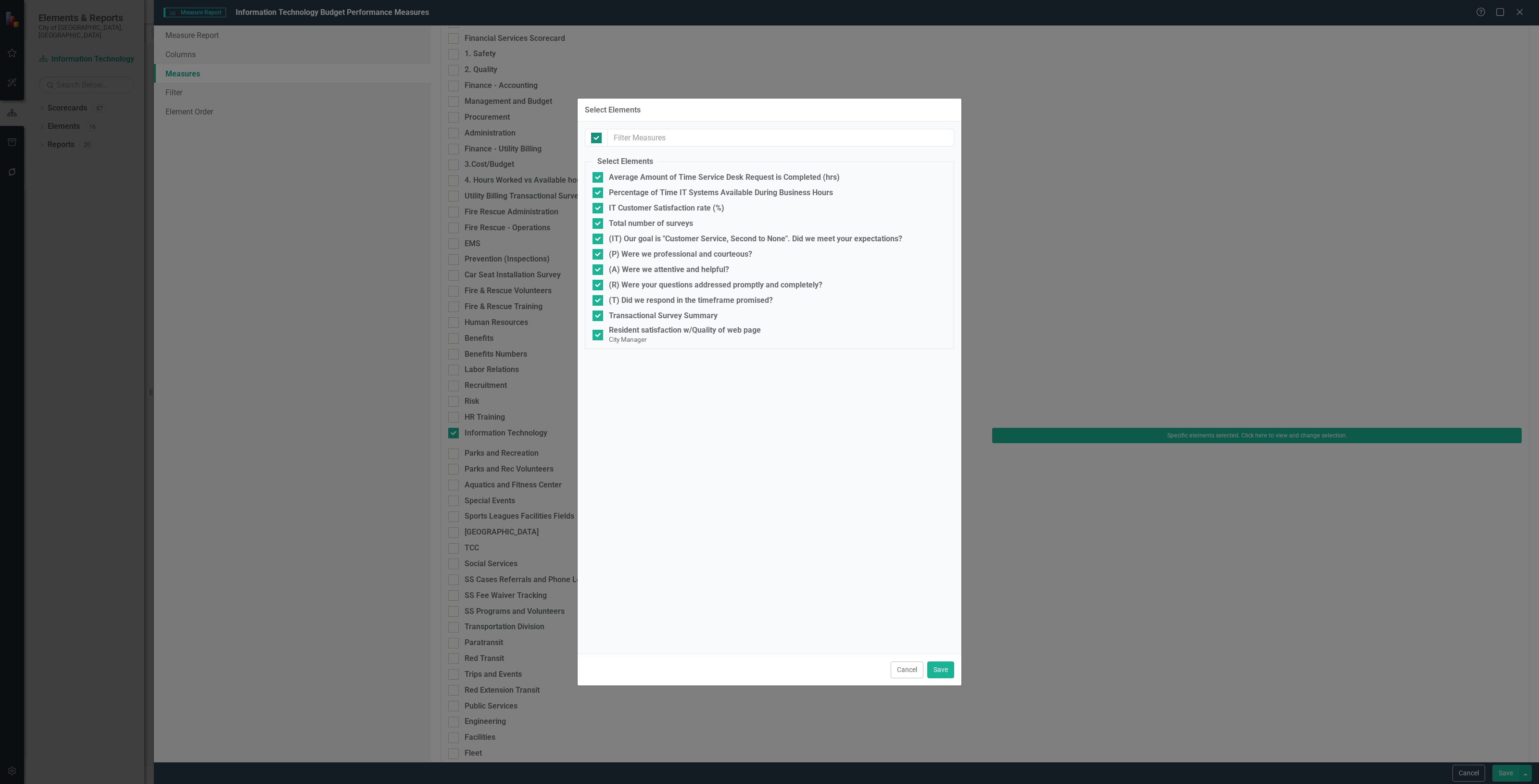
checkbox input "false"
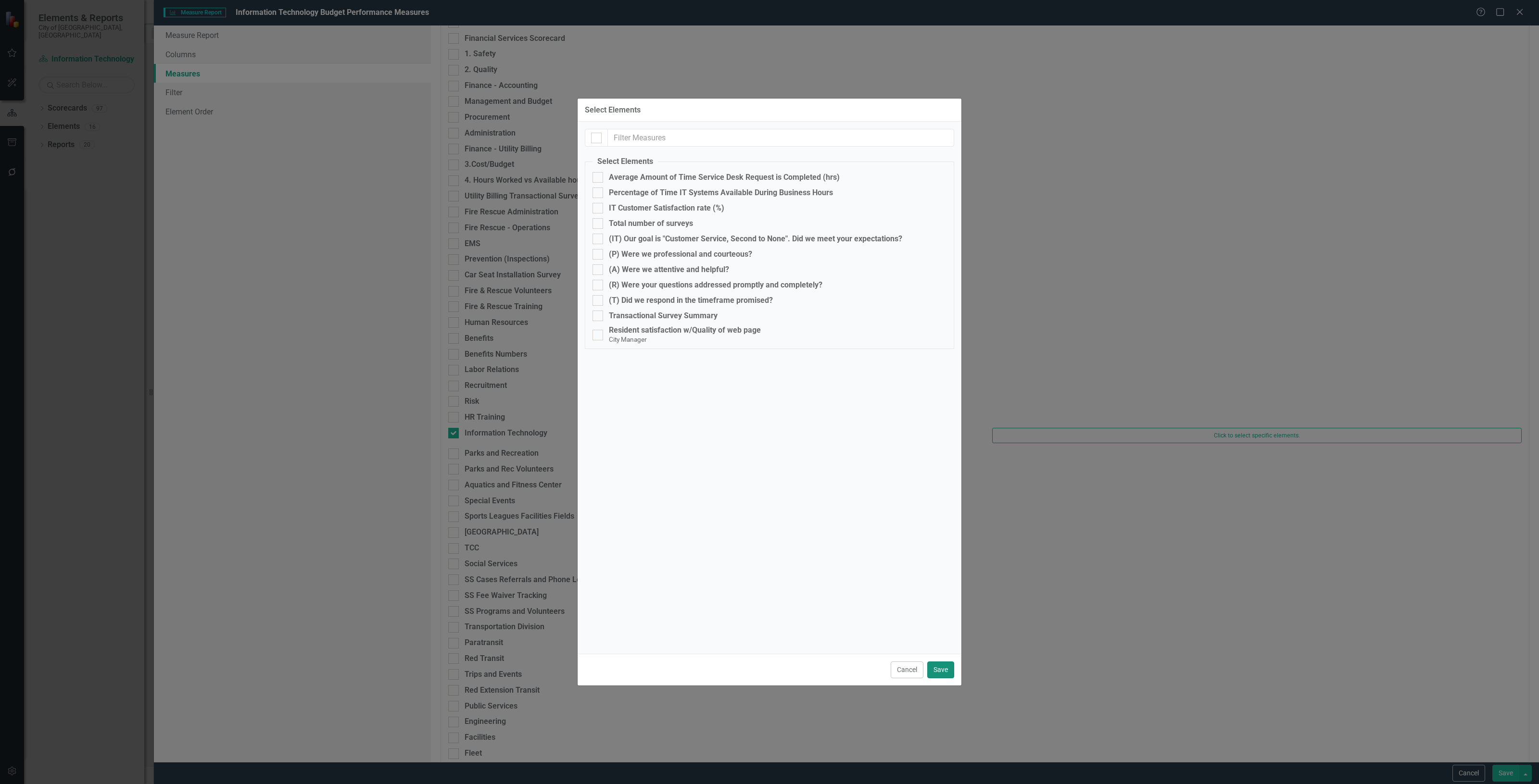
click at [942, 669] on button "Save" at bounding box center [940, 670] width 27 height 17
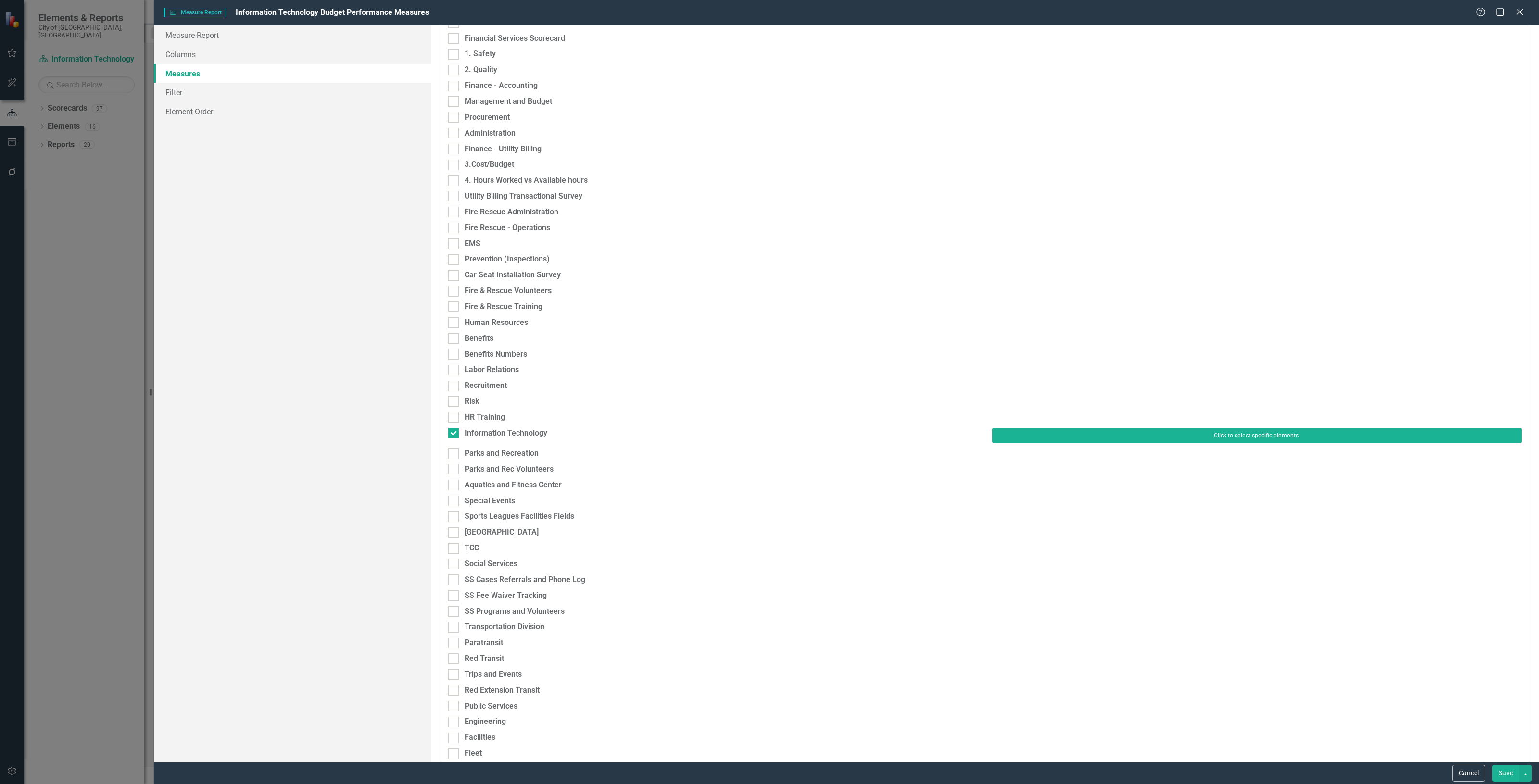
click at [1018, 441] on button "Click to select specific elements." at bounding box center [1257, 435] width 529 height 15
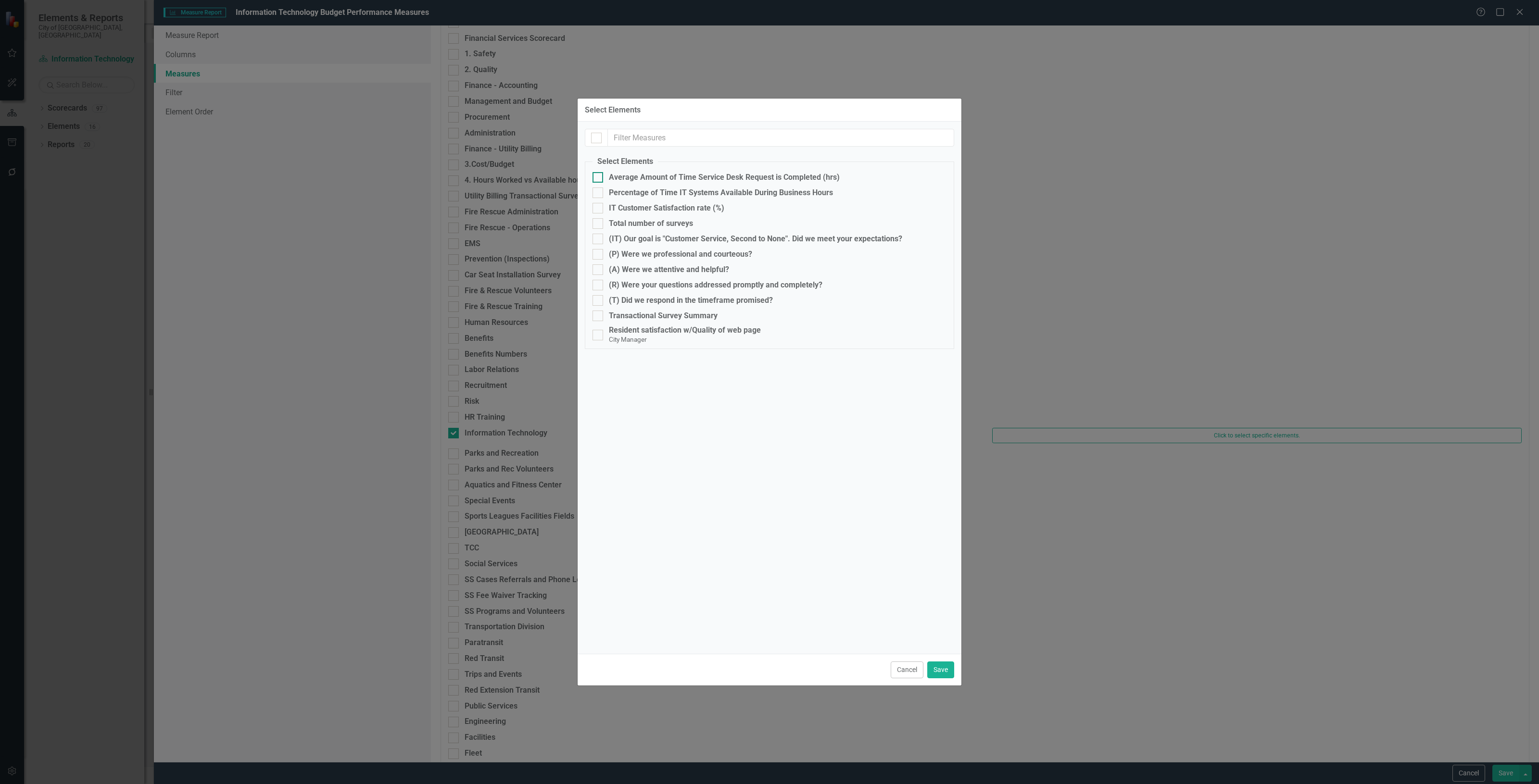
drag, startPoint x: 663, startPoint y: 182, endPoint x: 655, endPoint y: 181, distance: 8.1
click at [662, 181] on div "Average Amount of Time Service Desk Request is Completed (hrs)" at bounding box center [724, 177] width 231 height 9
click at [599, 178] on input "Average Amount of Time Service Desk Request is Completed (hrs)" at bounding box center [595, 175] width 6 height 6
checkbox input "true"
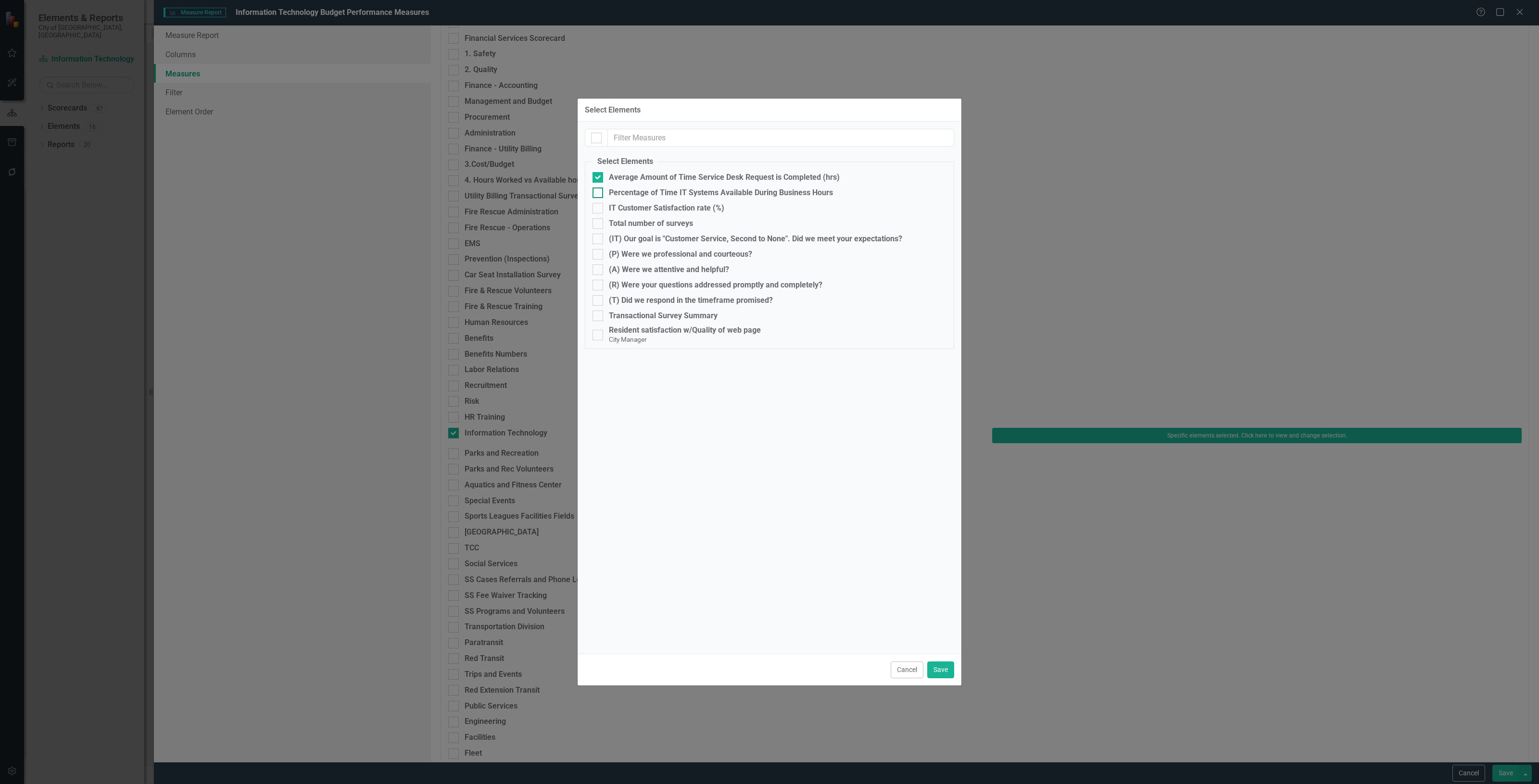
click at [638, 191] on div "Percentage of Time IT Systems Available During Business Hours" at bounding box center [721, 192] width 224 height 9
click at [599, 191] on input "Percentage of Time IT Systems Available During Business Hours" at bounding box center [595, 190] width 6 height 6
checkbox input "true"
click at [630, 205] on div "IT Customer Satisfaction rate (%)" at bounding box center [667, 208] width 116 height 9
click at [599, 205] on input "IT Customer Satisfaction rate (%)" at bounding box center [595, 205] width 6 height 6
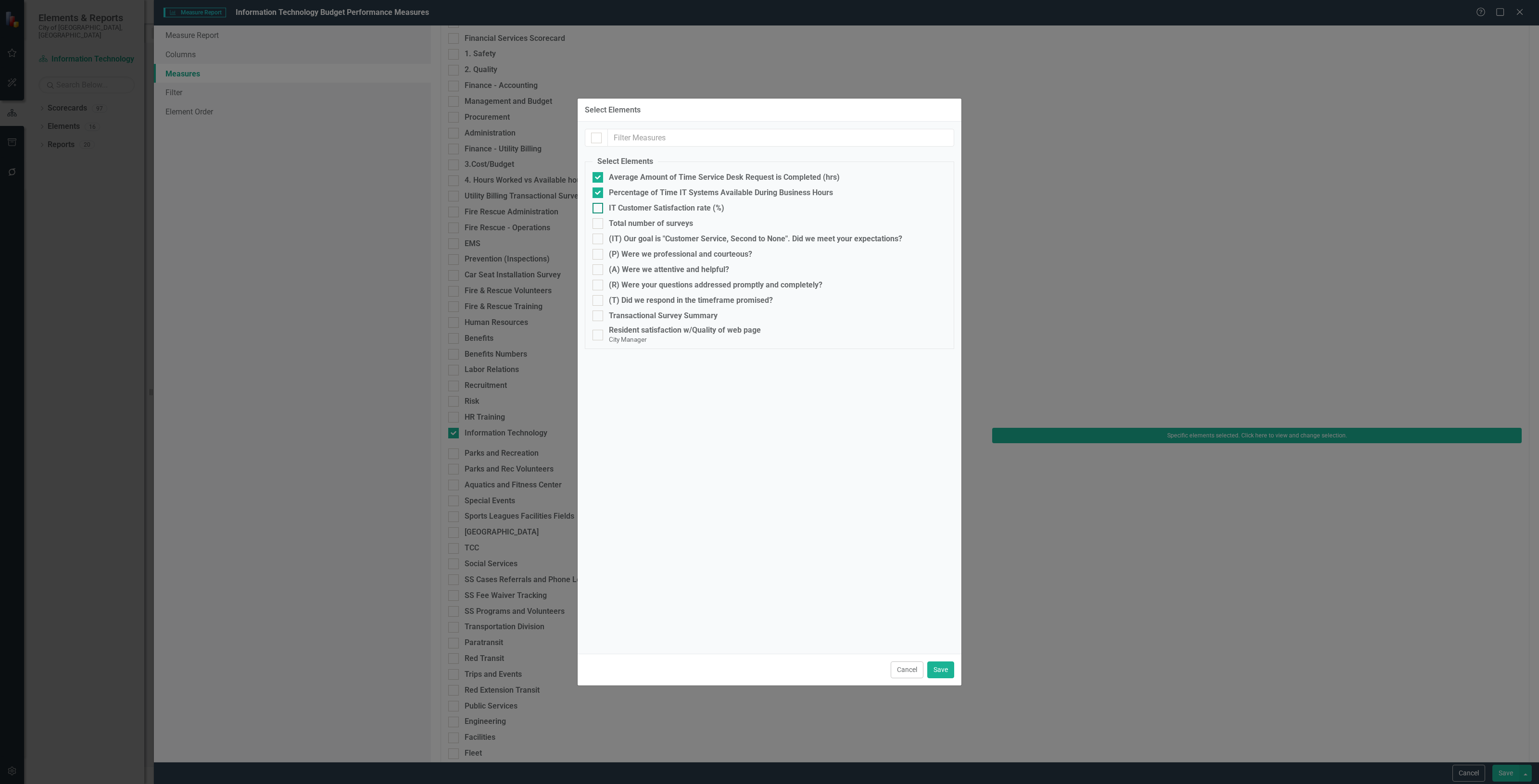
checkbox input "true"
click at [948, 669] on button "Save" at bounding box center [940, 670] width 27 height 17
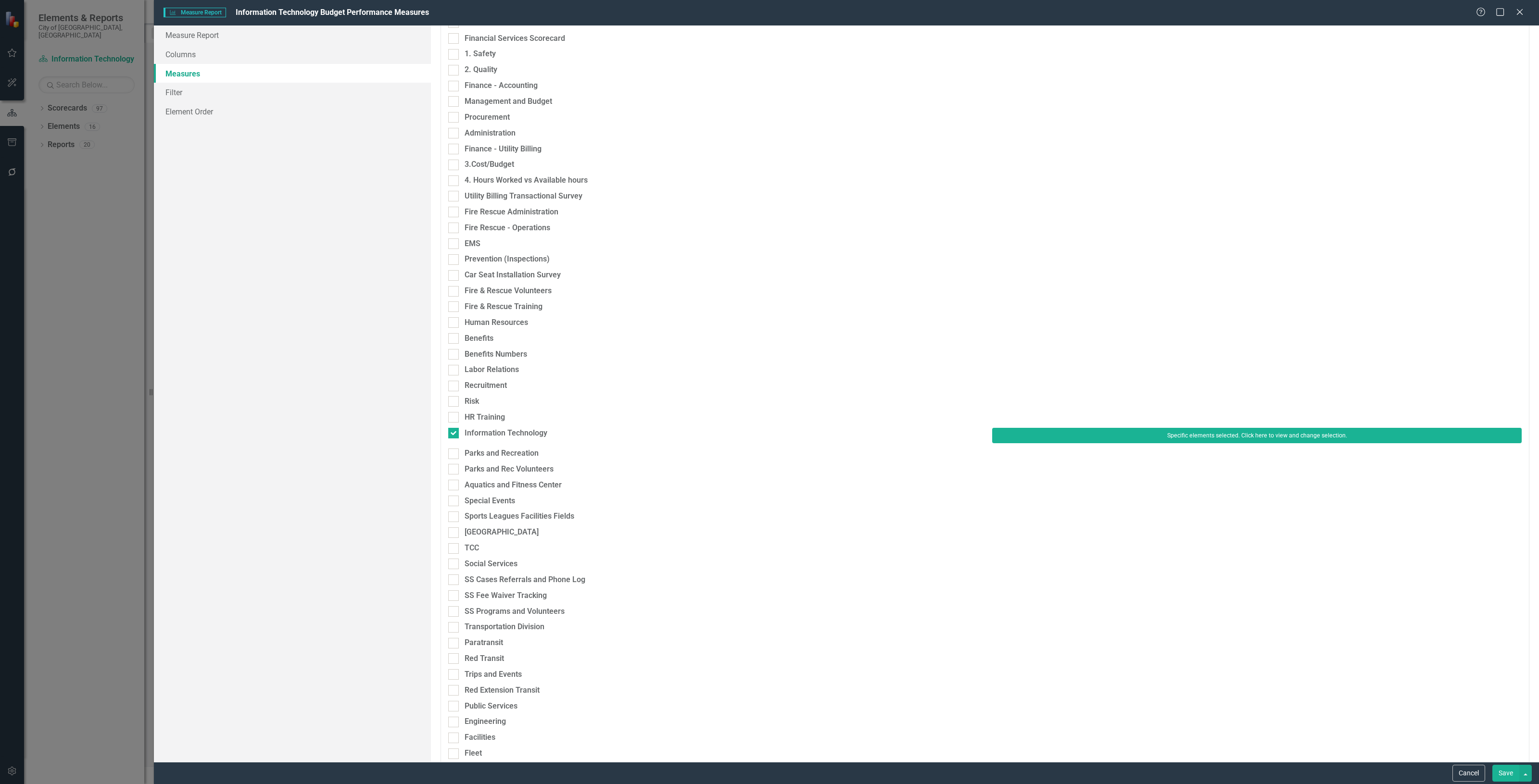
click at [1496, 779] on button "Save" at bounding box center [1506, 773] width 27 height 17
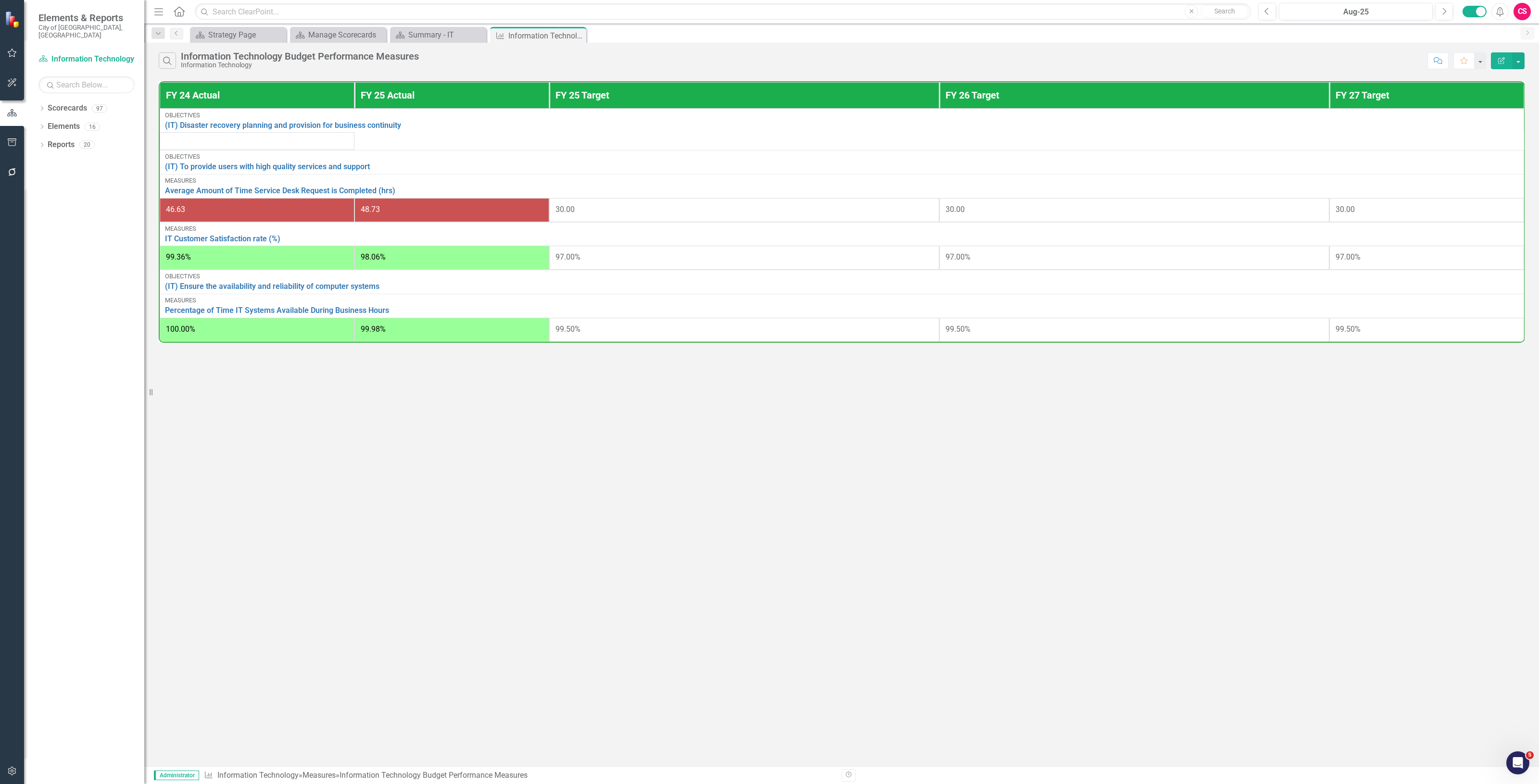
click at [1500, 65] on button "Edit Report" at bounding box center [1502, 60] width 21 height 17
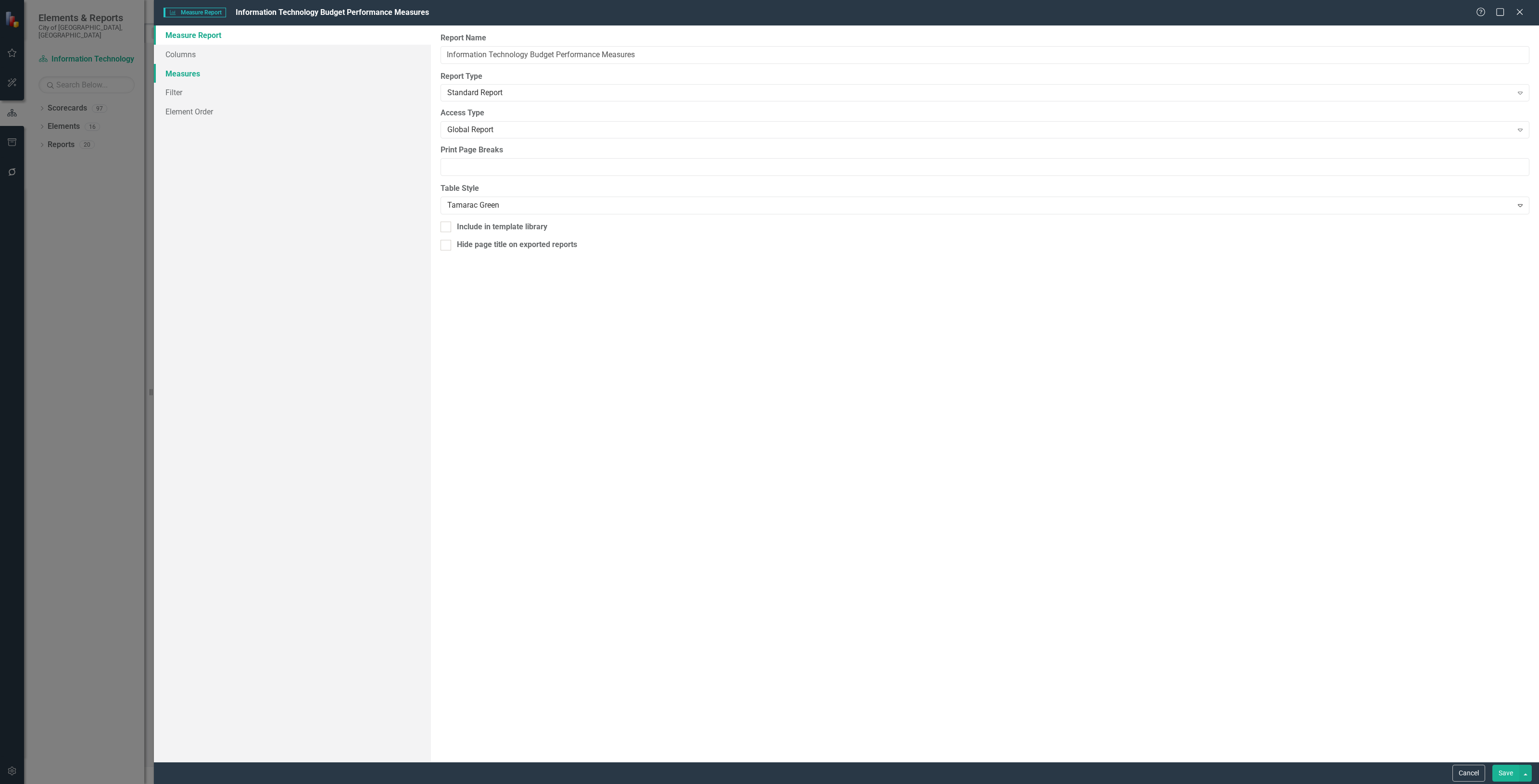
click at [257, 73] on link "Measures" at bounding box center [292, 73] width 277 height 19
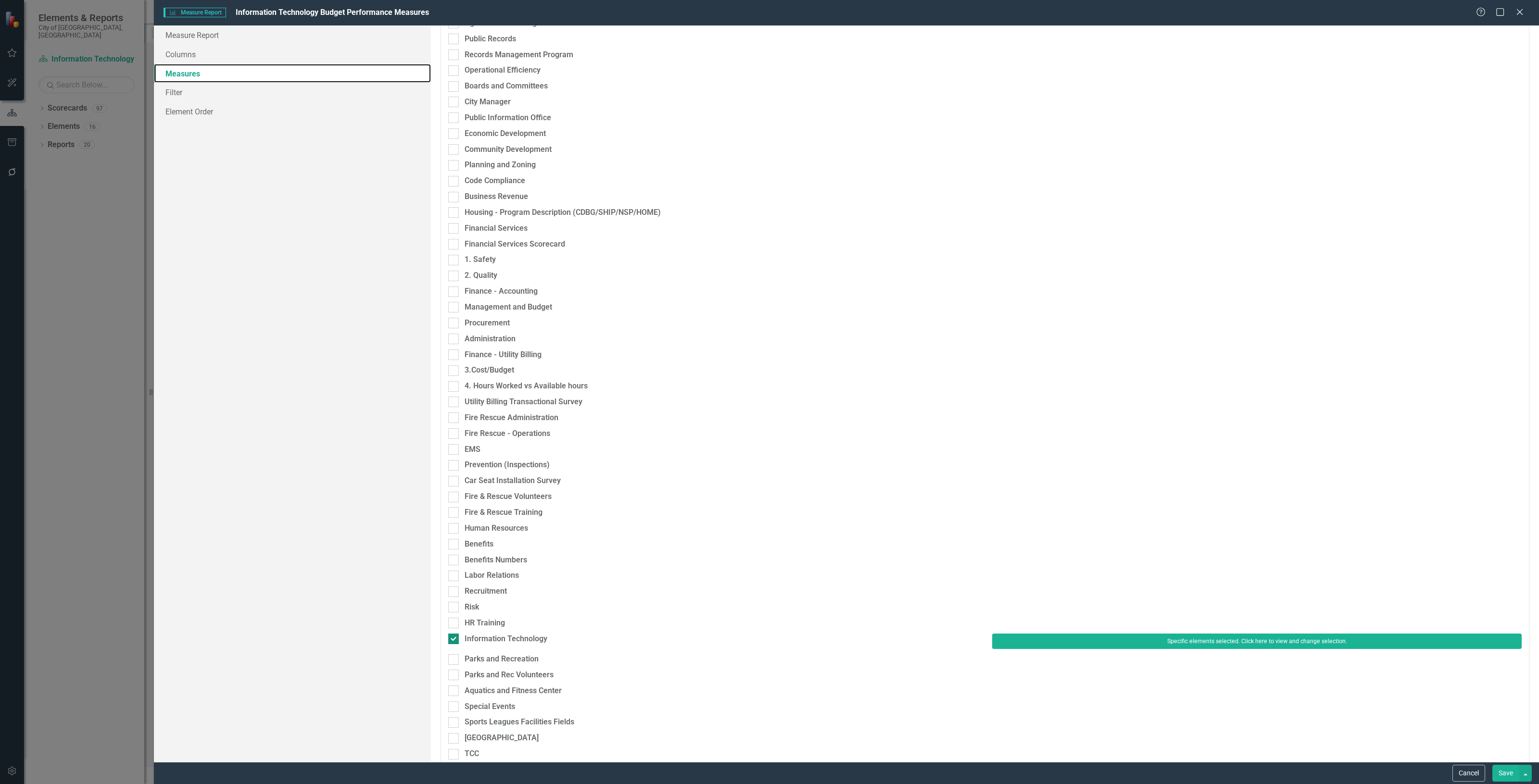
scroll to position [361, 0]
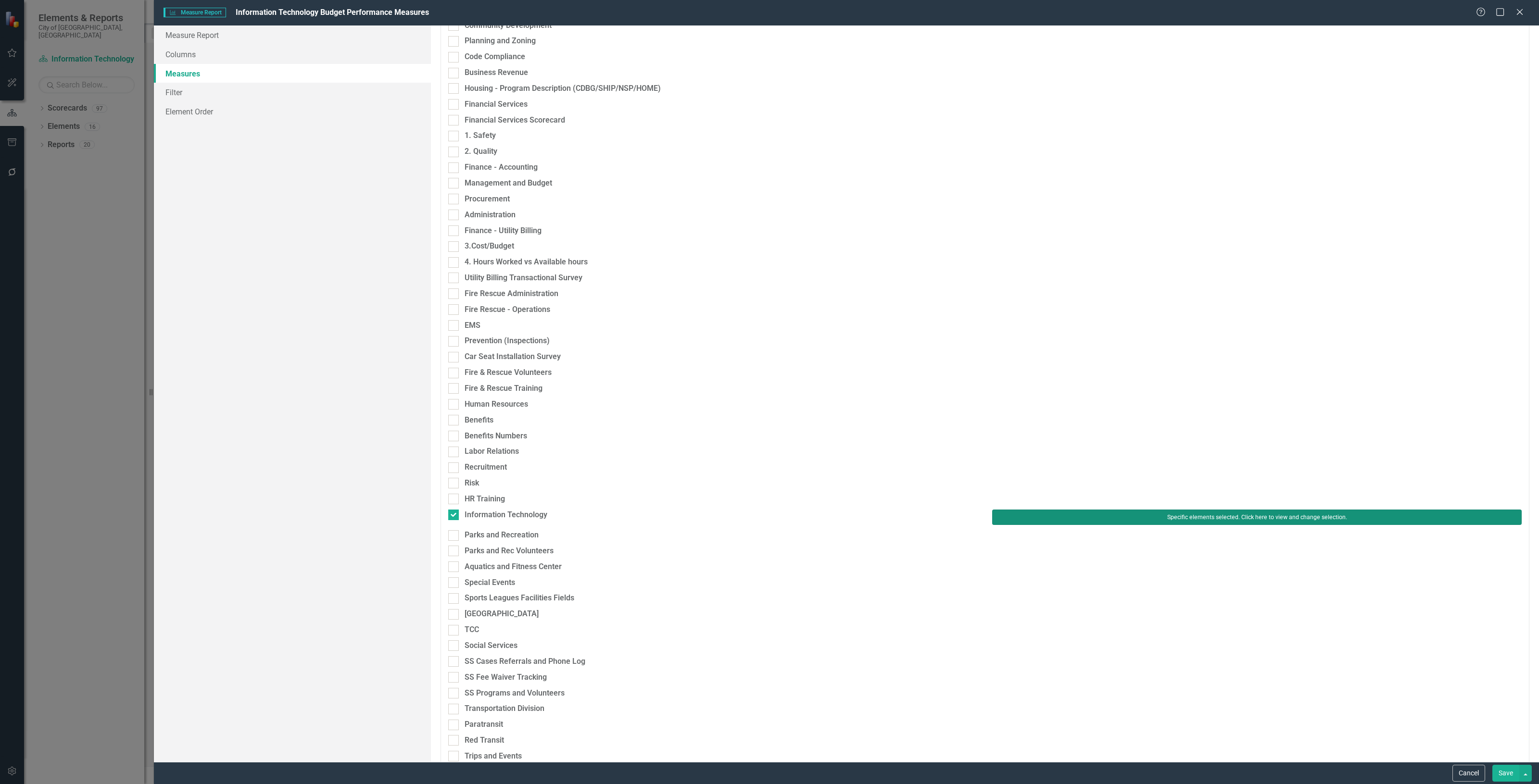
click at [1135, 518] on button "Specific elements selected. Click here to view and change selection." at bounding box center [1257, 517] width 529 height 15
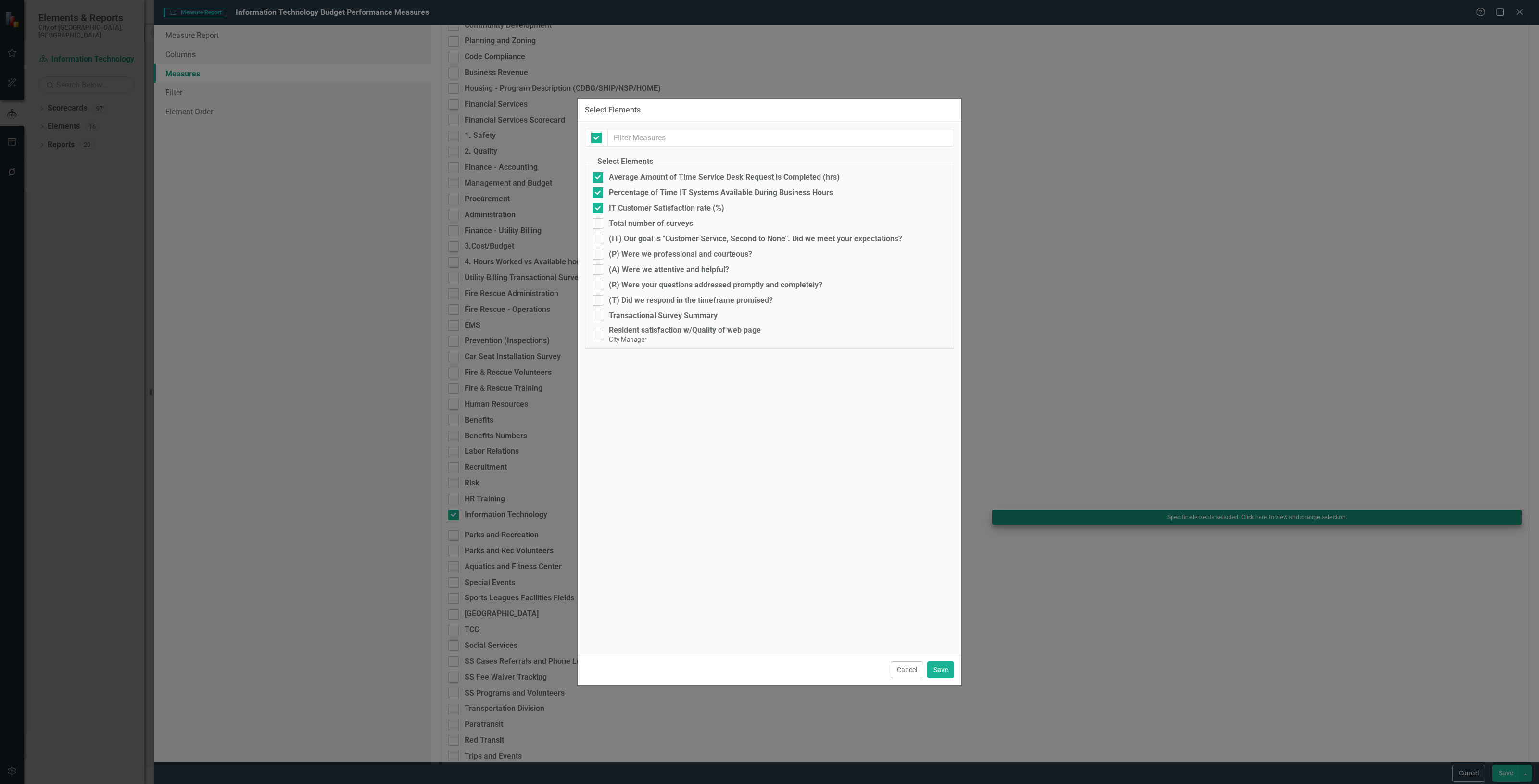
checkbox input "false"
drag, startPoint x: 683, startPoint y: 213, endPoint x: 665, endPoint y: 195, distance: 25.5
click at [682, 213] on div "IT Customer Satisfaction rate (%)" at bounding box center [667, 208] width 116 height 9
click at [599, 209] on input "IT Customer Satisfaction rate (%)" at bounding box center [595, 205] width 6 height 6
checkbox input "false"
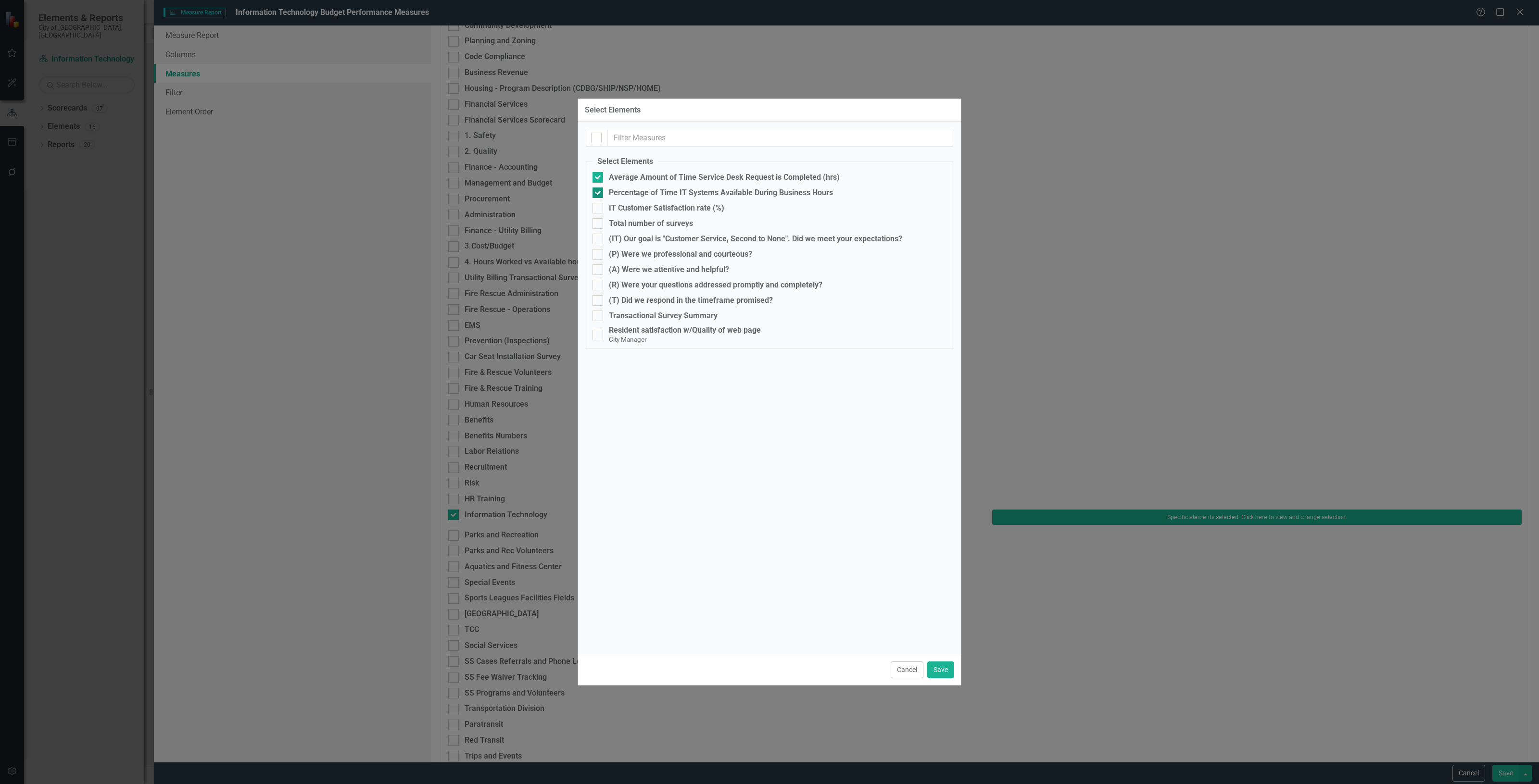
click at [664, 192] on div "Percentage of Time IT Systems Available During Business Hours" at bounding box center [721, 192] width 224 height 9
click at [599, 192] on input "Percentage of Time IT Systems Available During Business Hours" at bounding box center [595, 190] width 6 height 6
checkbox input "false"
click at [654, 174] on div "Average Amount of Time Service Desk Request is Completed (hrs)" at bounding box center [724, 177] width 231 height 9
click at [599, 174] on input "Average Amount of Time Service Desk Request is Completed (hrs)" at bounding box center [595, 175] width 6 height 6
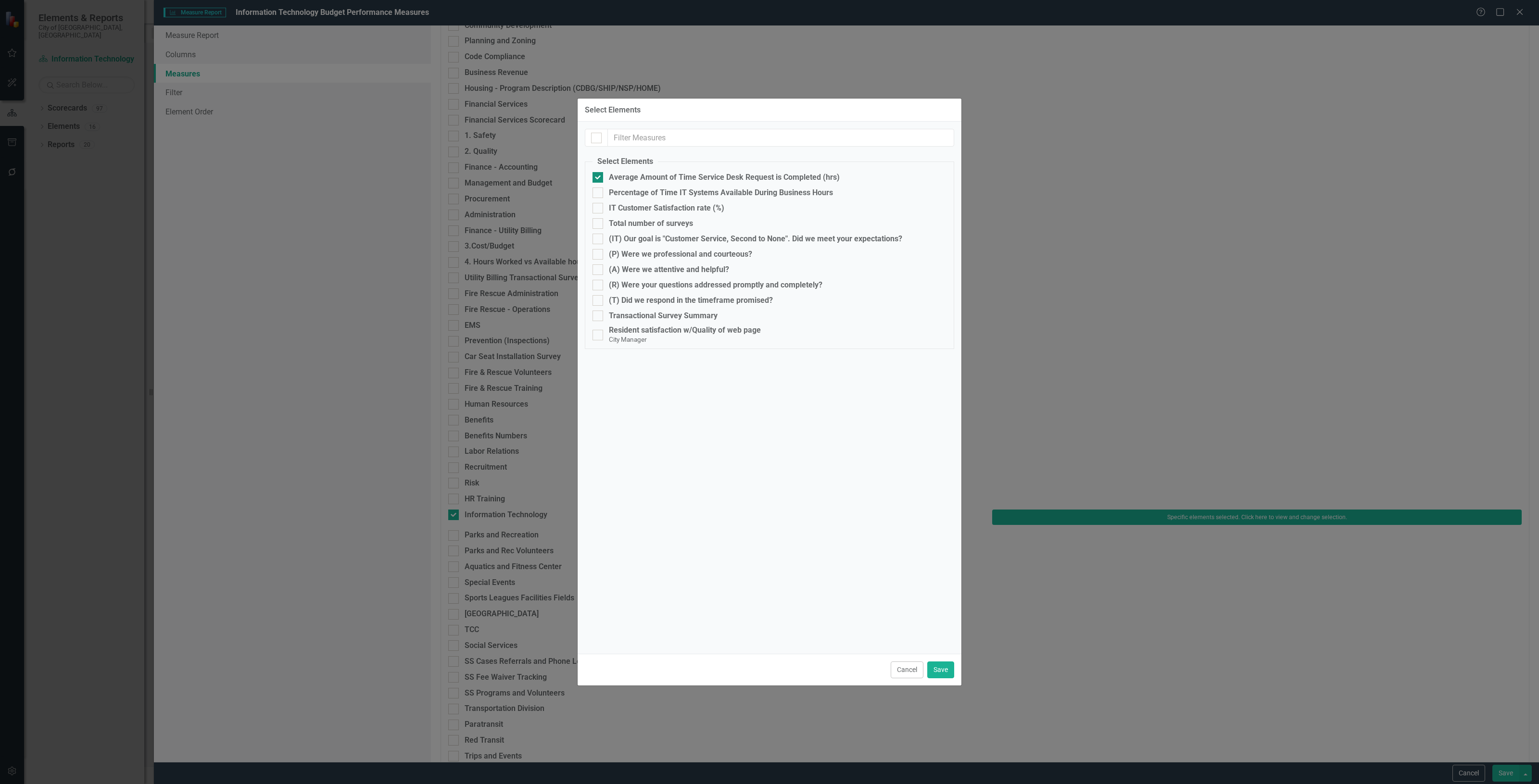
checkbox input "false"
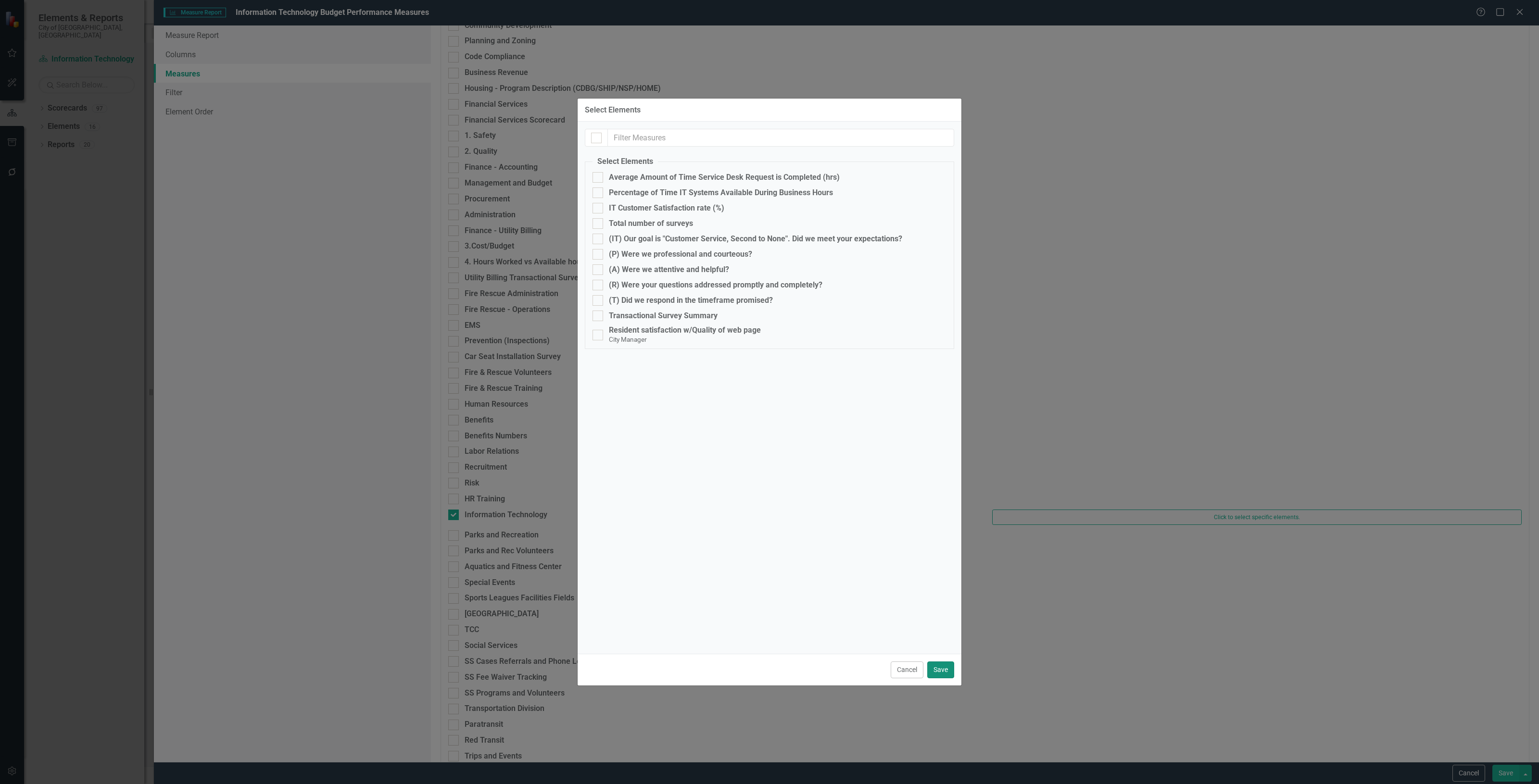
click at [934, 669] on button "Save" at bounding box center [940, 670] width 27 height 17
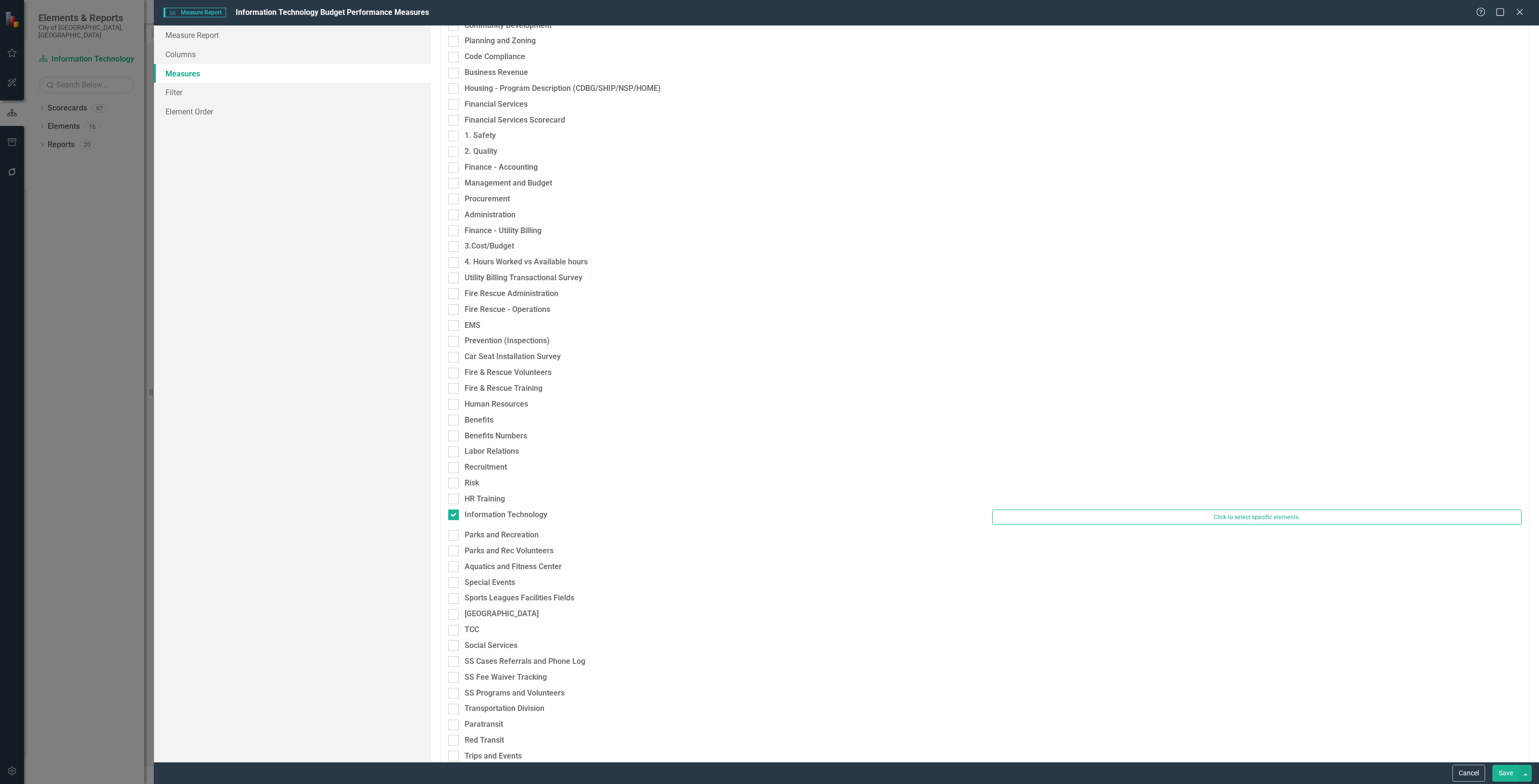
click at [1504, 773] on button "Save" at bounding box center [1506, 773] width 27 height 17
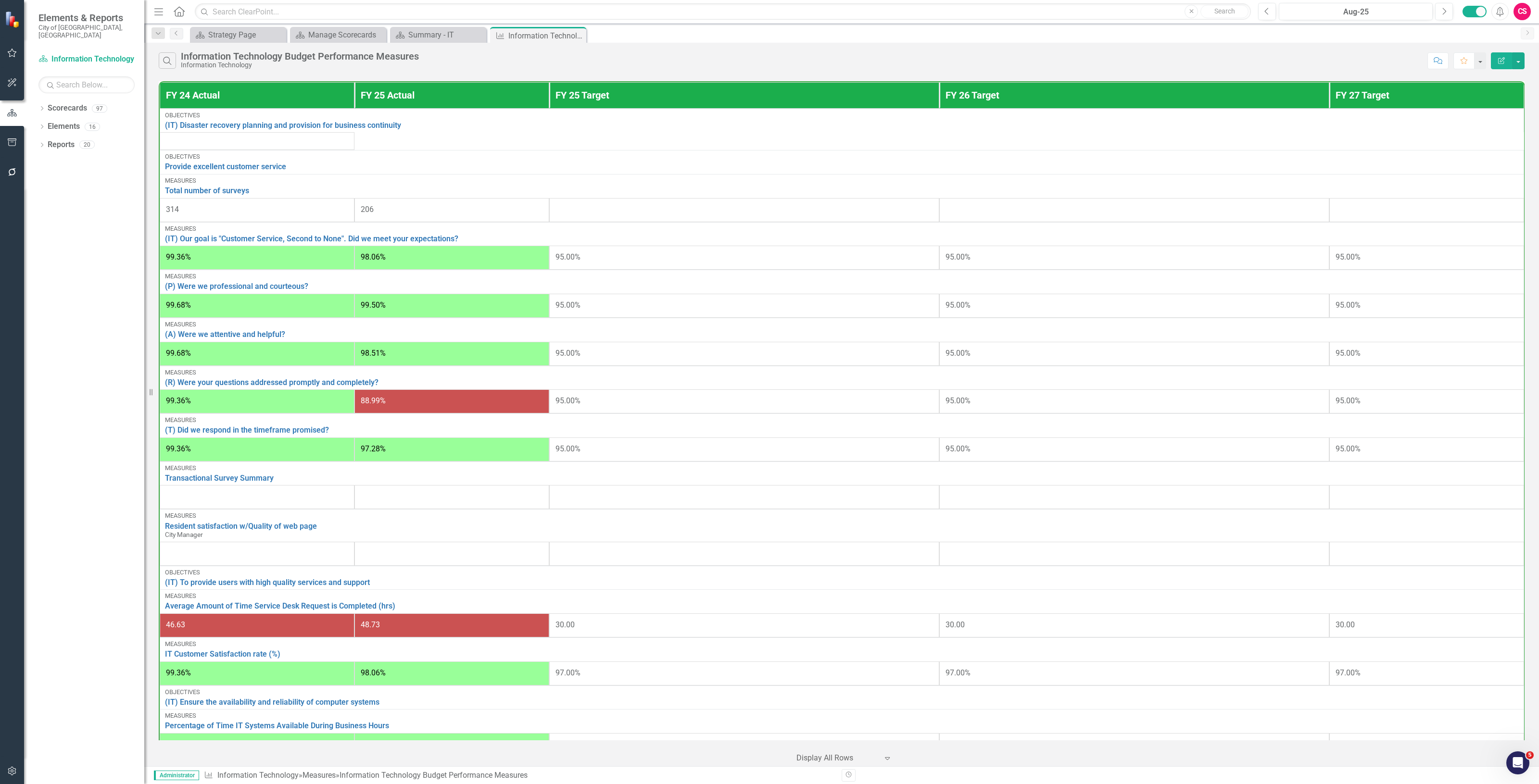
click at [1501, 59] on icon "Edit Report" at bounding box center [1501, 61] width 9 height 7
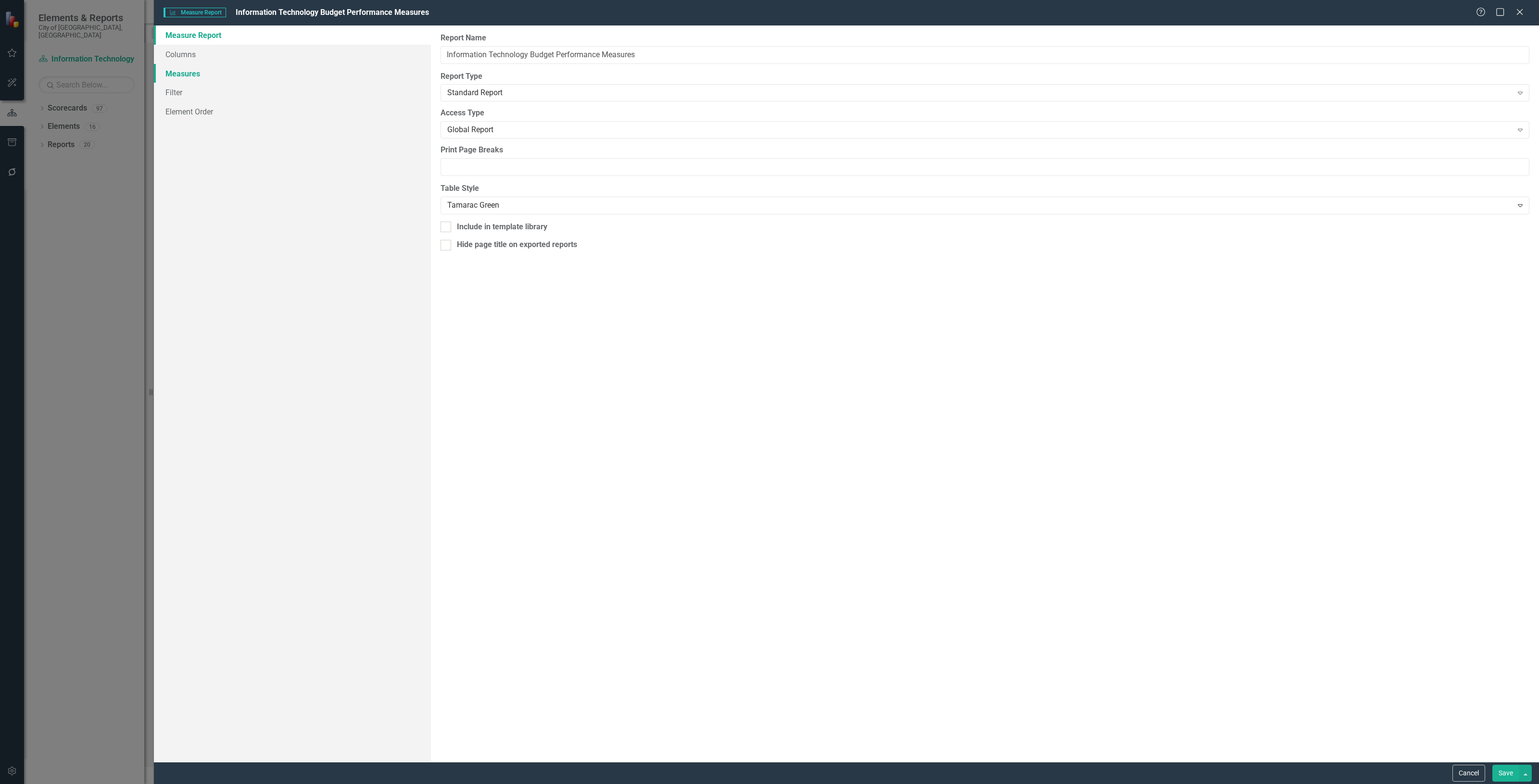
click at [189, 77] on link "Measures" at bounding box center [292, 73] width 277 height 19
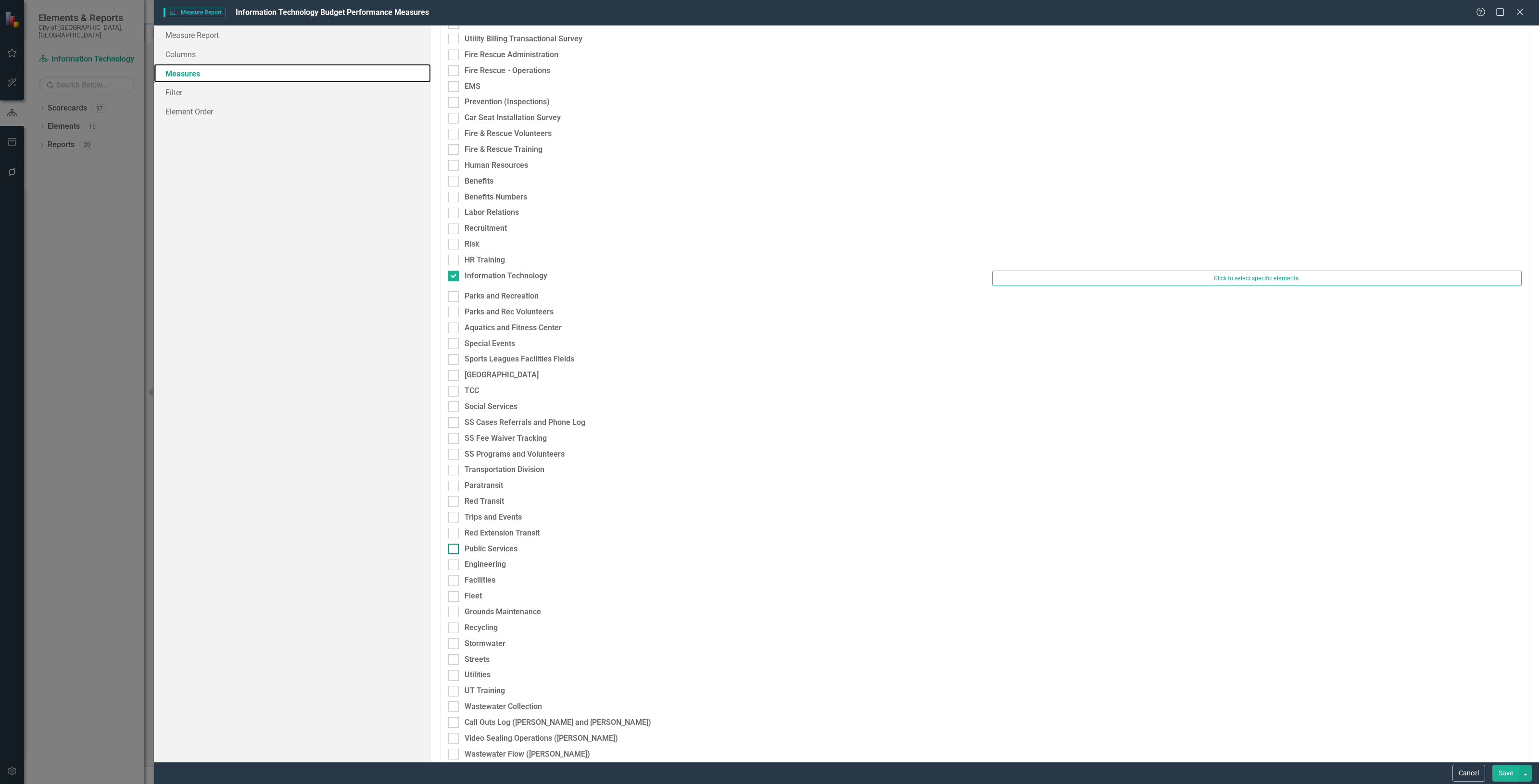
scroll to position [721, 0]
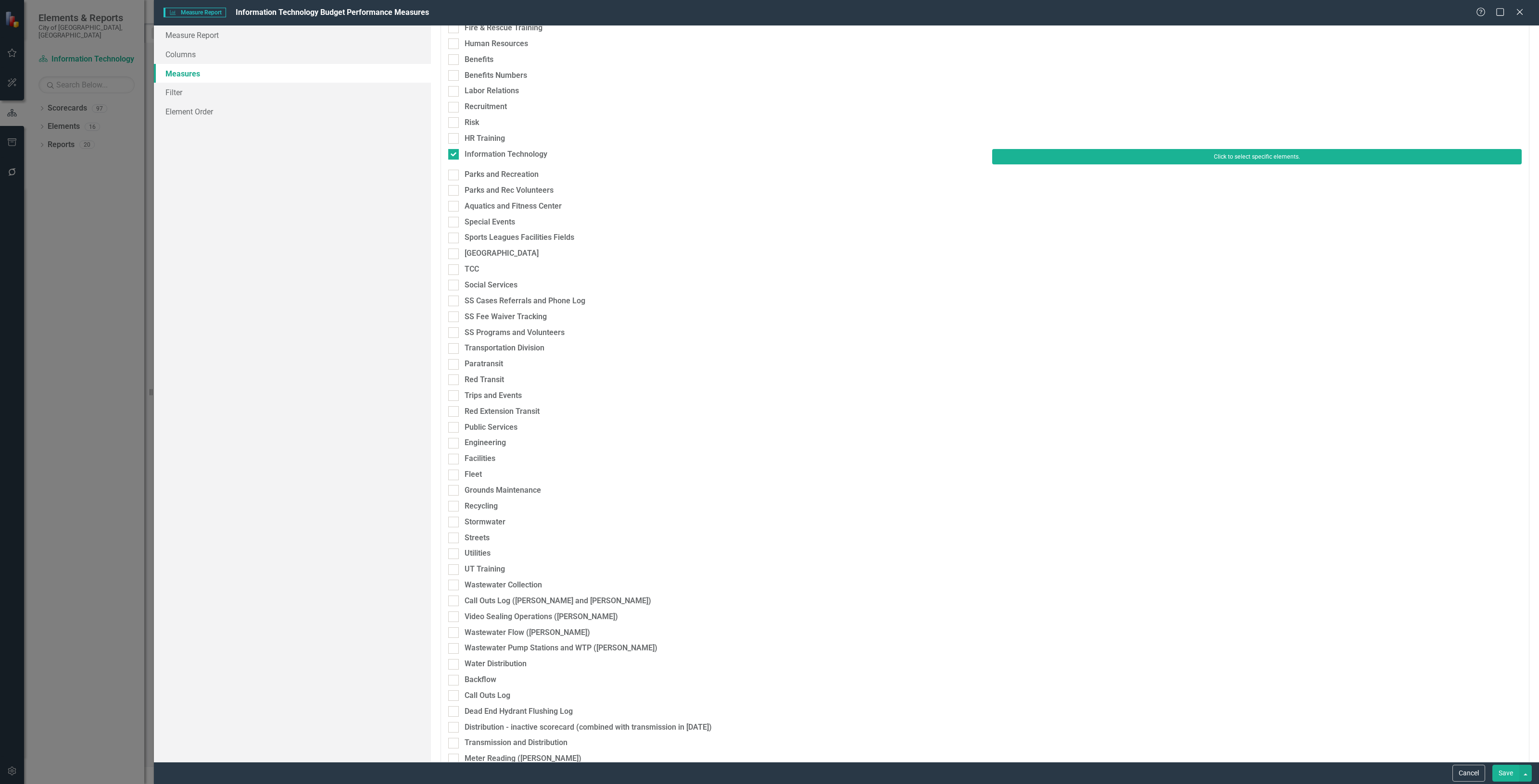
click at [1018, 157] on button "Click to select specific elements." at bounding box center [1257, 157] width 529 height 15
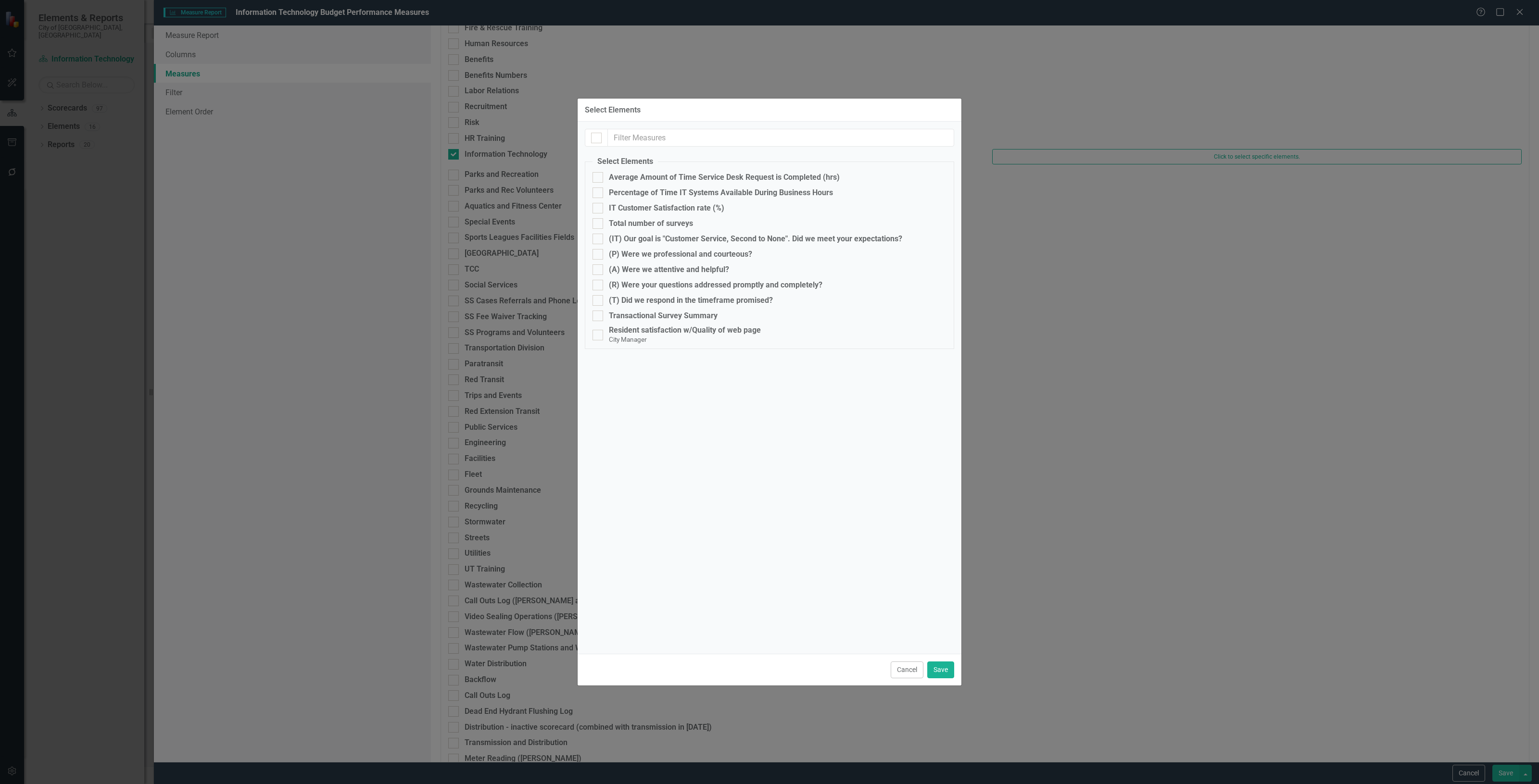
click at [725, 170] on fieldset "Select Elements Average Amount of Time Service Desk Request is Completed (hrs) …" at bounding box center [769, 253] width 369 height 193
click at [712, 176] on div "Average Amount of Time Service Desk Request is Completed (hrs)" at bounding box center [724, 177] width 231 height 9
click at [599, 176] on input "Average Amount of Time Service Desk Request is Completed (hrs)" at bounding box center [595, 175] width 6 height 6
checkbox input "true"
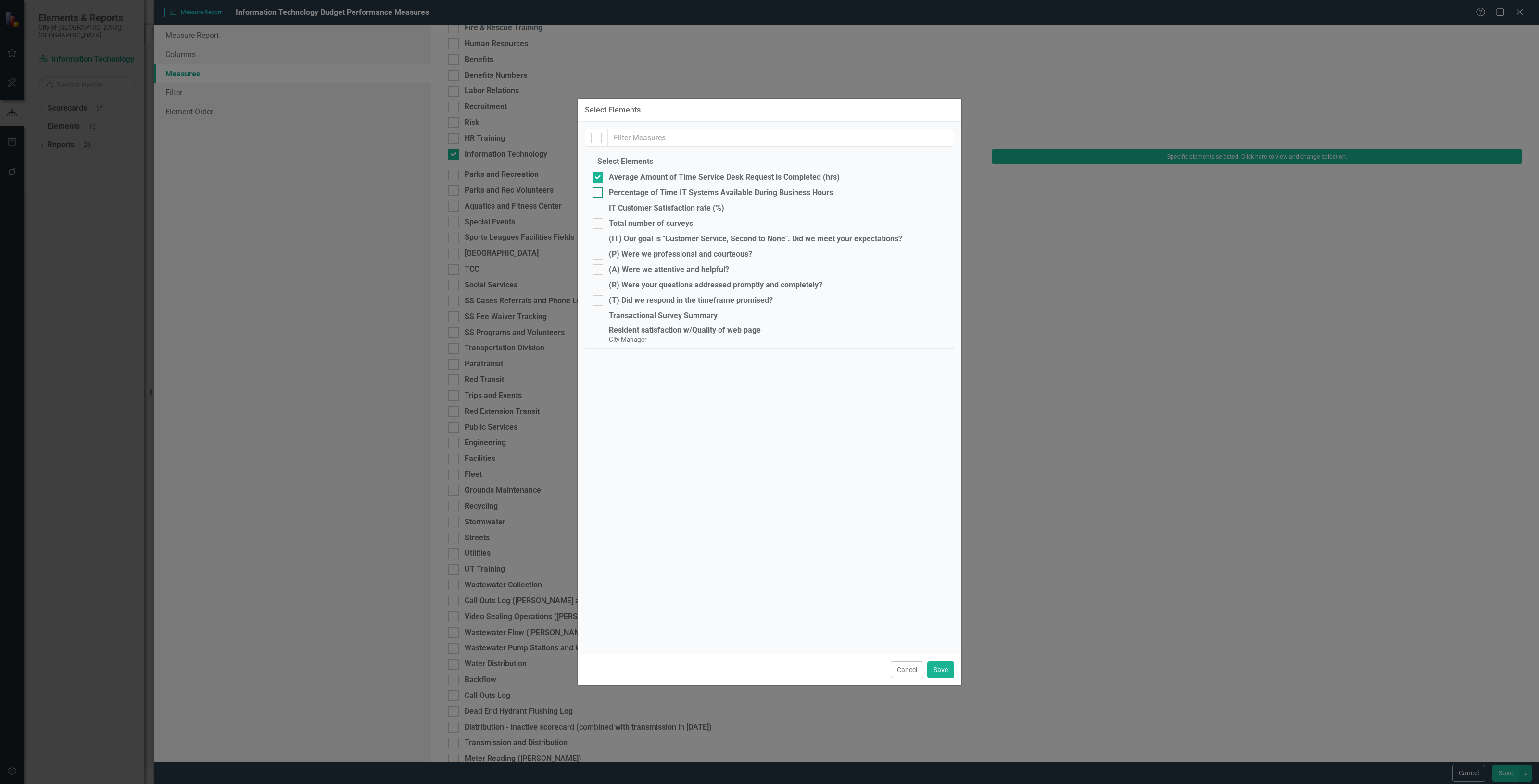
click at [691, 192] on div "Percentage of Time IT Systems Available During Business Hours" at bounding box center [721, 192] width 224 height 9
click at [599, 192] on input "Percentage of Time IT Systems Available During Business Hours" at bounding box center [595, 190] width 6 height 6
checkbox input "true"
click at [667, 206] on div "IT Customer Satisfaction rate (%)" at bounding box center [667, 208] width 116 height 9
click at [599, 206] on input "IT Customer Satisfaction rate (%)" at bounding box center [595, 205] width 6 height 6
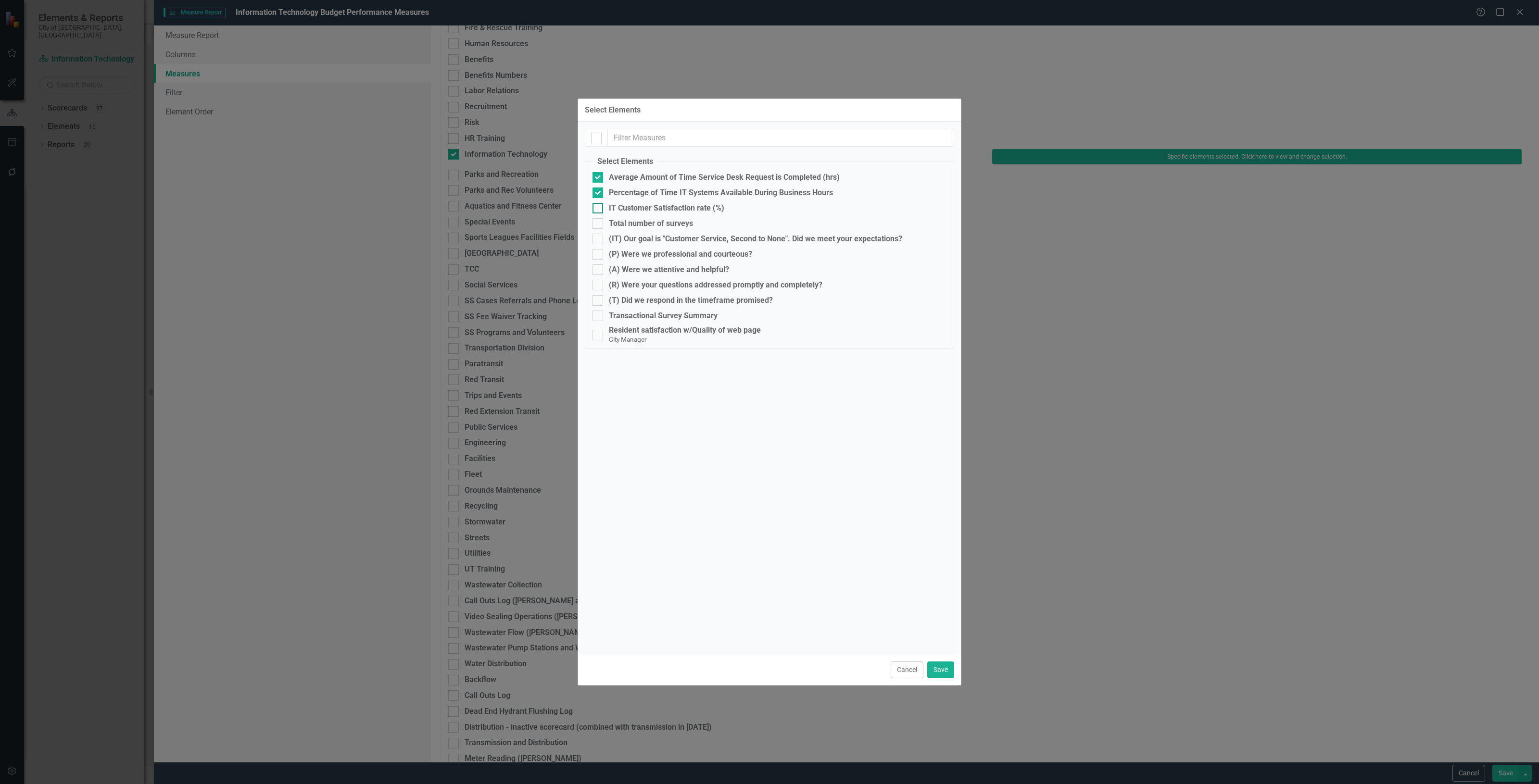
checkbox input "true"
click at [938, 662] on button "Save" at bounding box center [940, 670] width 27 height 17
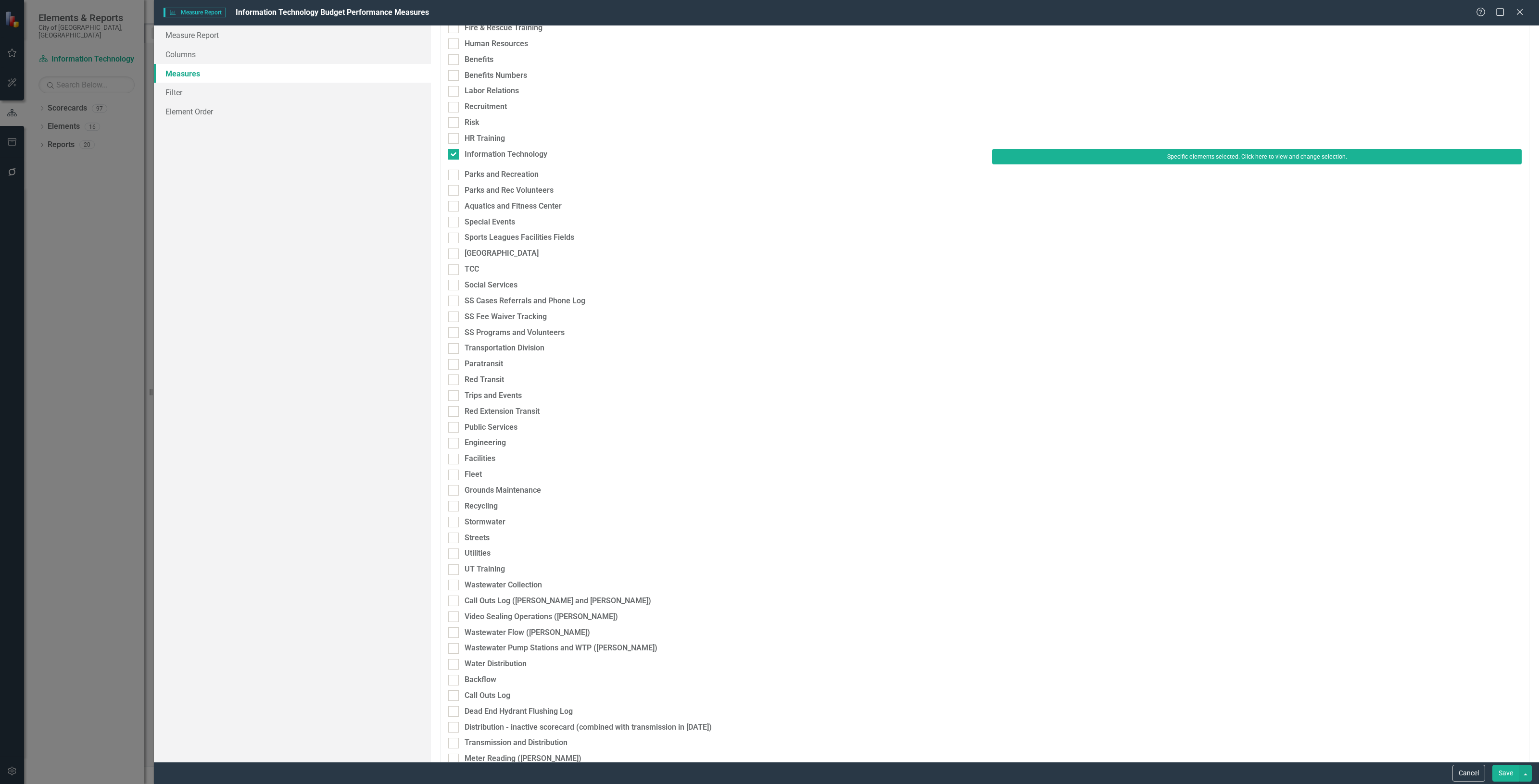
click at [1502, 774] on button "Save" at bounding box center [1506, 773] width 27 height 17
